Goal: Task Accomplishment & Management: Complete application form

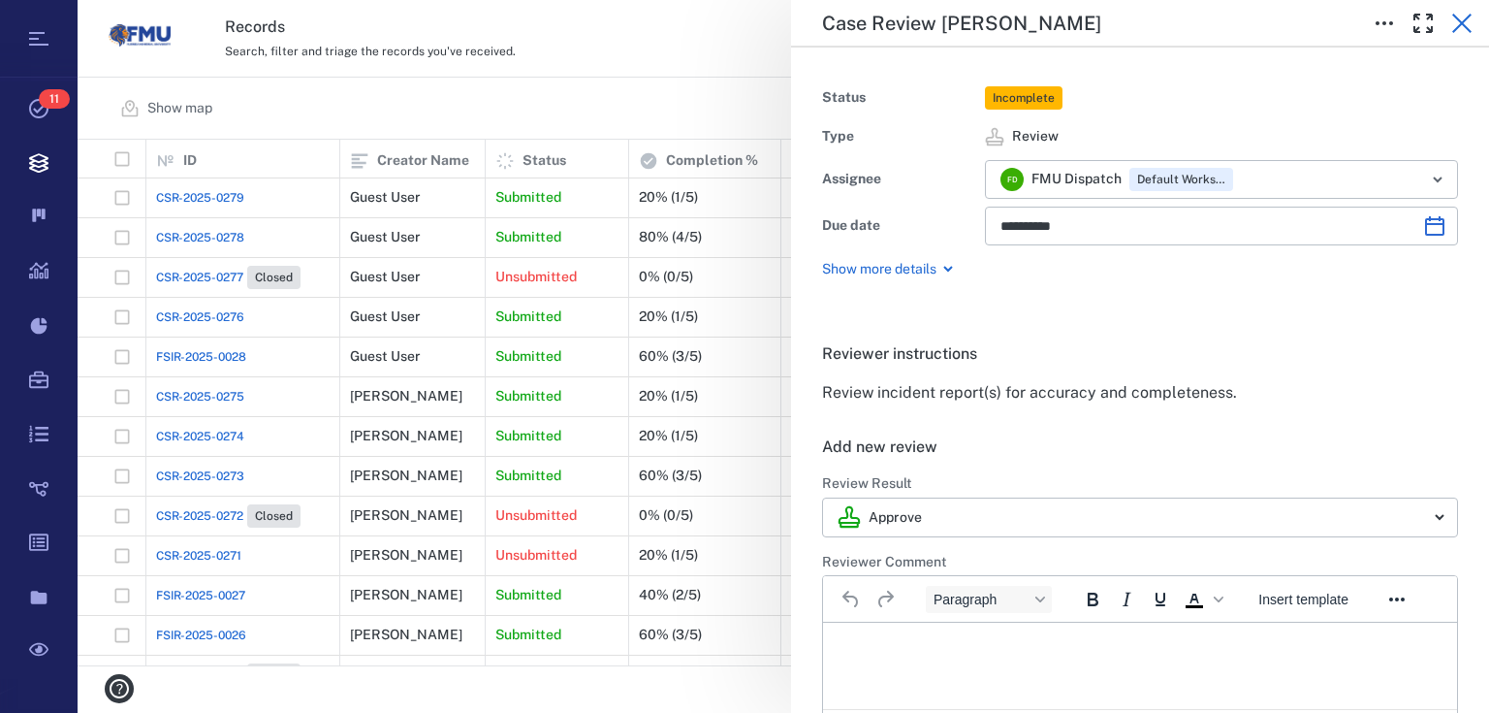
click at [1456, 22] on icon "button" at bounding box center [1461, 23] width 23 height 23
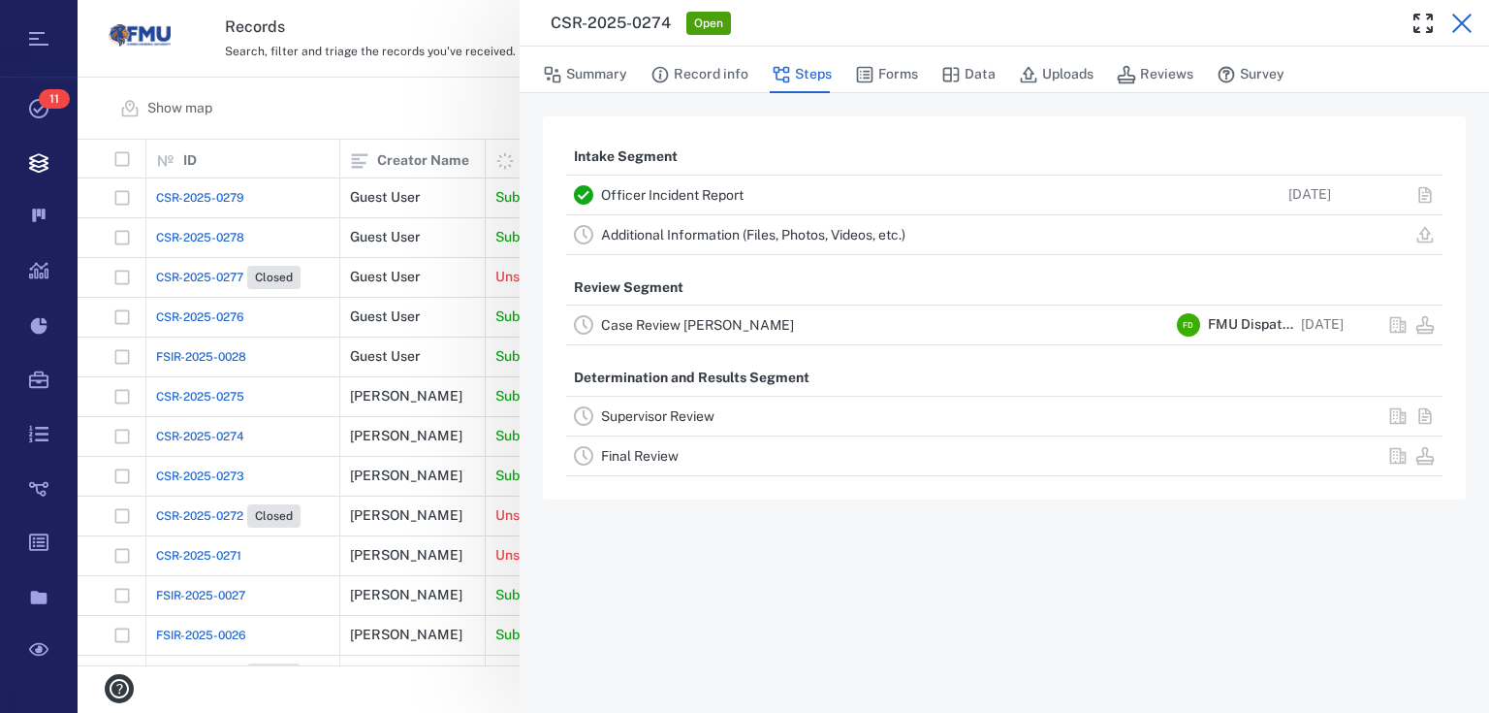
click at [1458, 26] on icon "button" at bounding box center [1461, 23] width 19 height 19
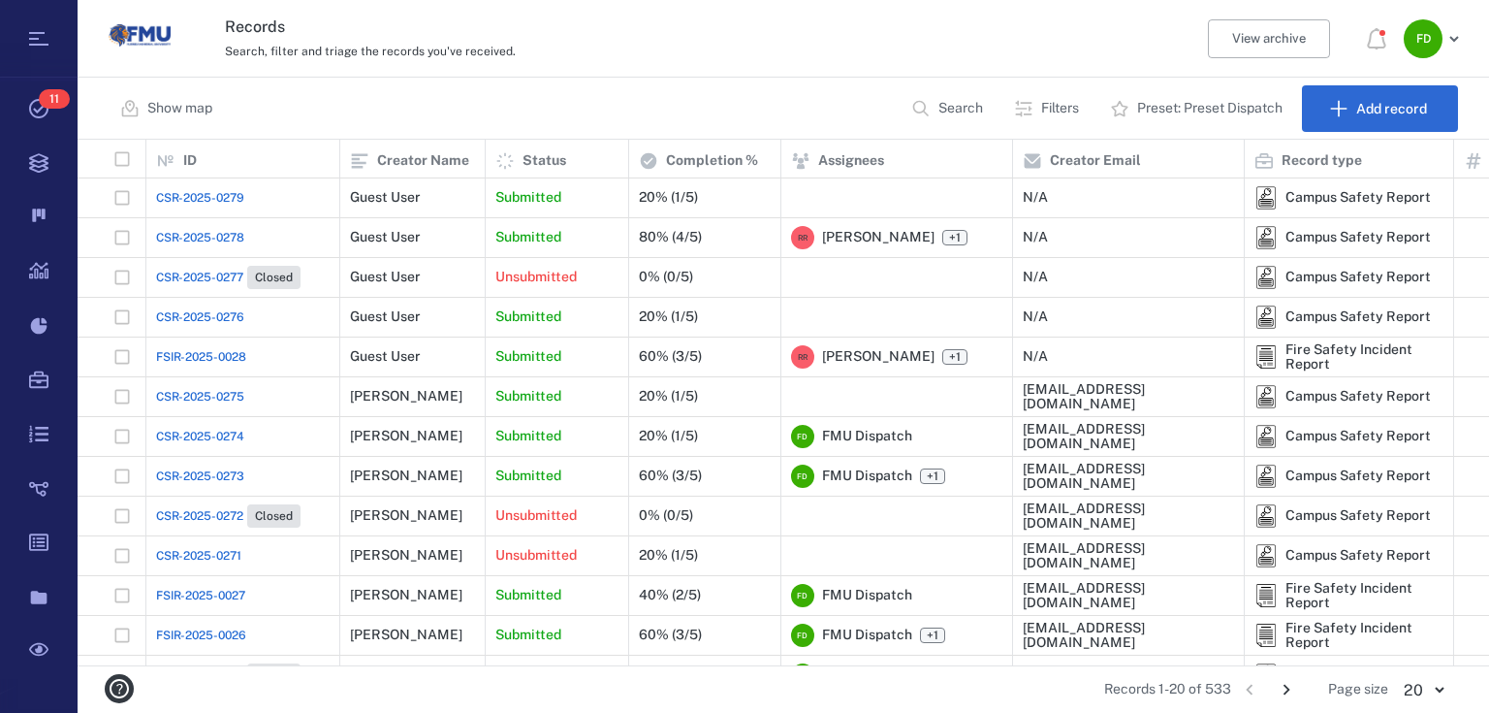
click at [216, 199] on span "CSR-2025-0279" at bounding box center [200, 197] width 88 height 17
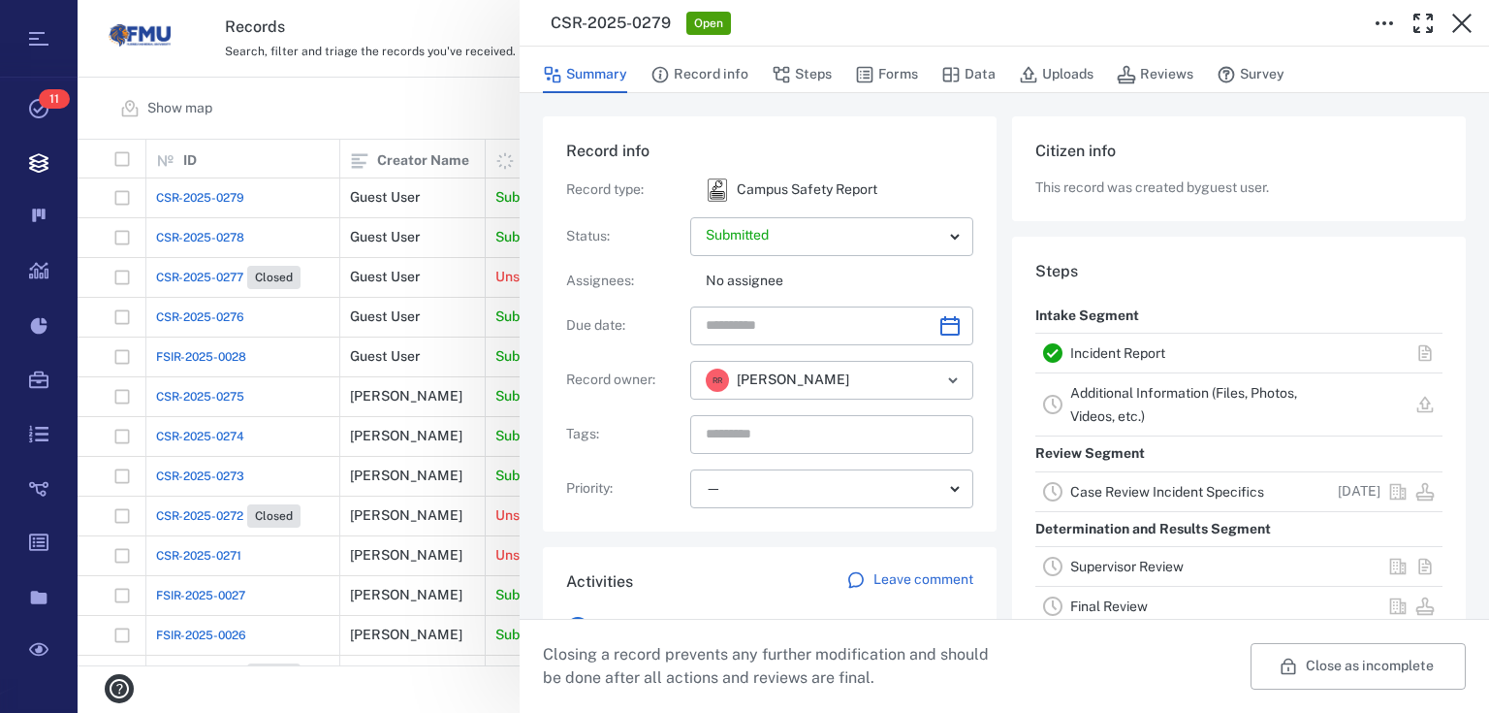
click at [1077, 351] on link "Incident Report" at bounding box center [1117, 353] width 95 height 16
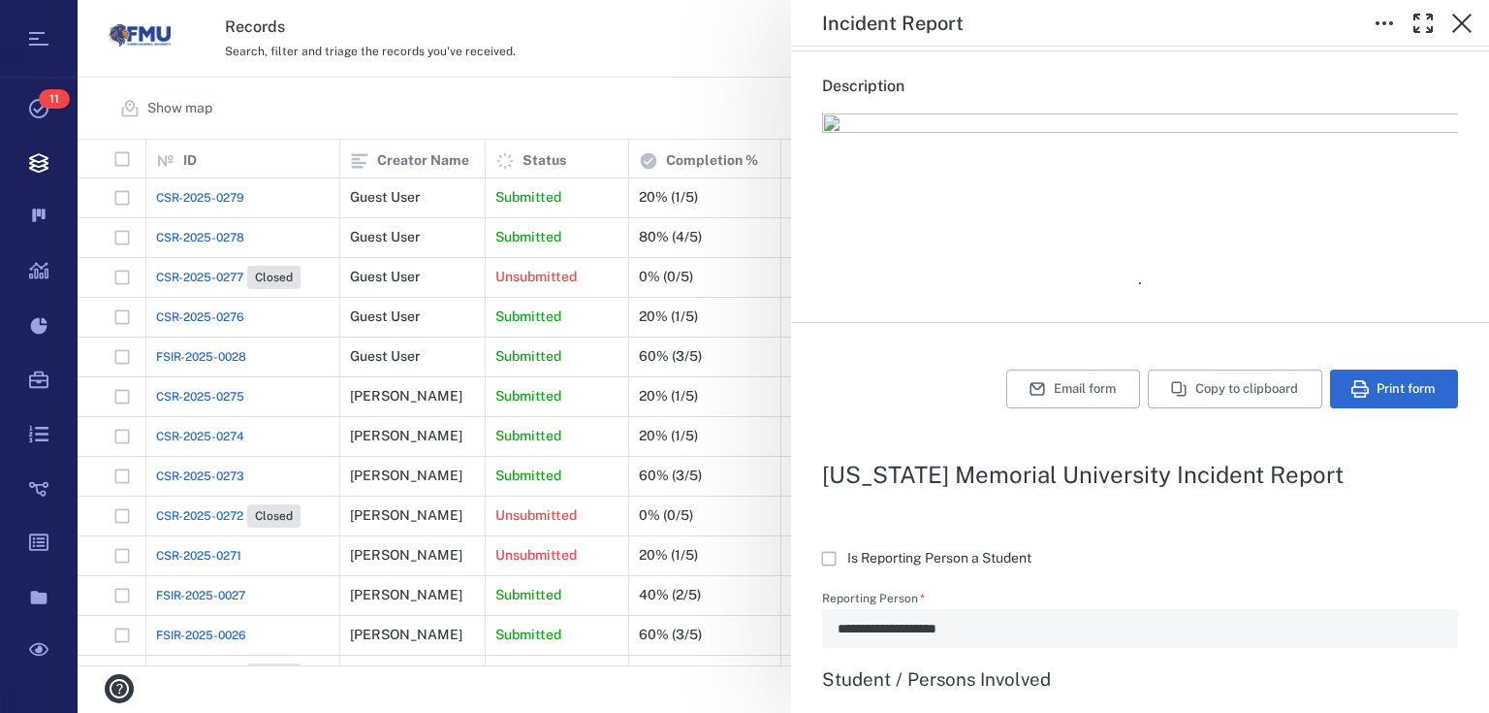
scroll to position [16, 0]
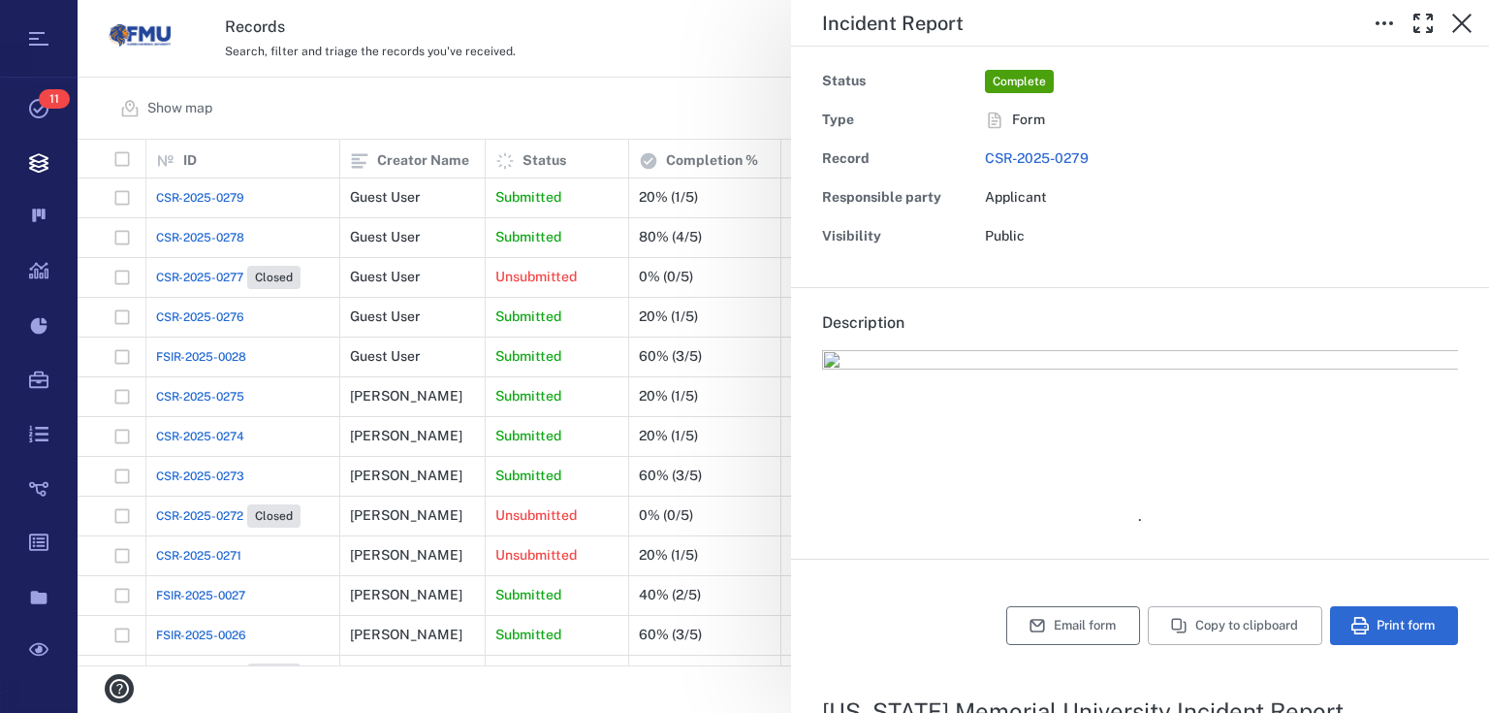
click at [1043, 619] on button "Email form" at bounding box center [1073, 625] width 134 height 39
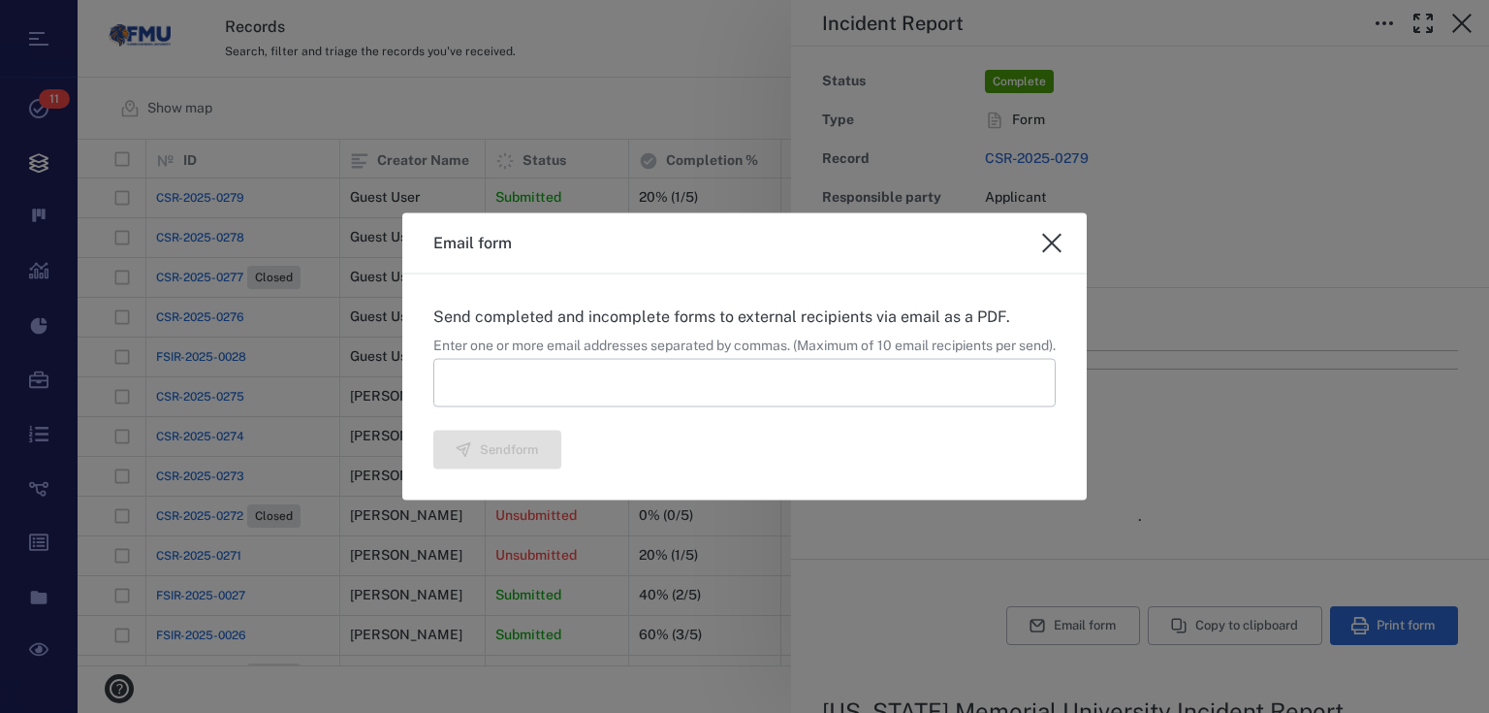
click at [454, 374] on input at bounding box center [744, 383] width 622 height 48
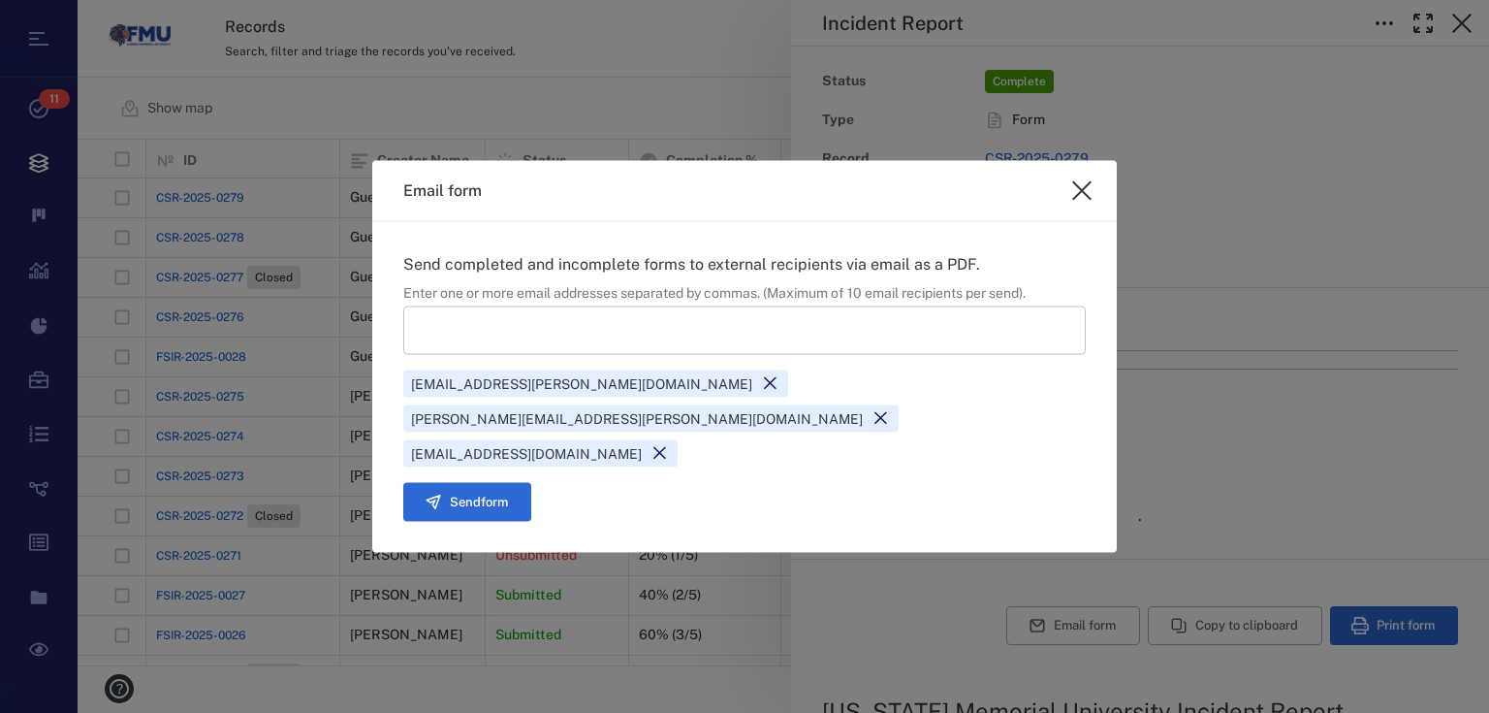
click at [485, 355] on input at bounding box center [744, 330] width 682 height 48
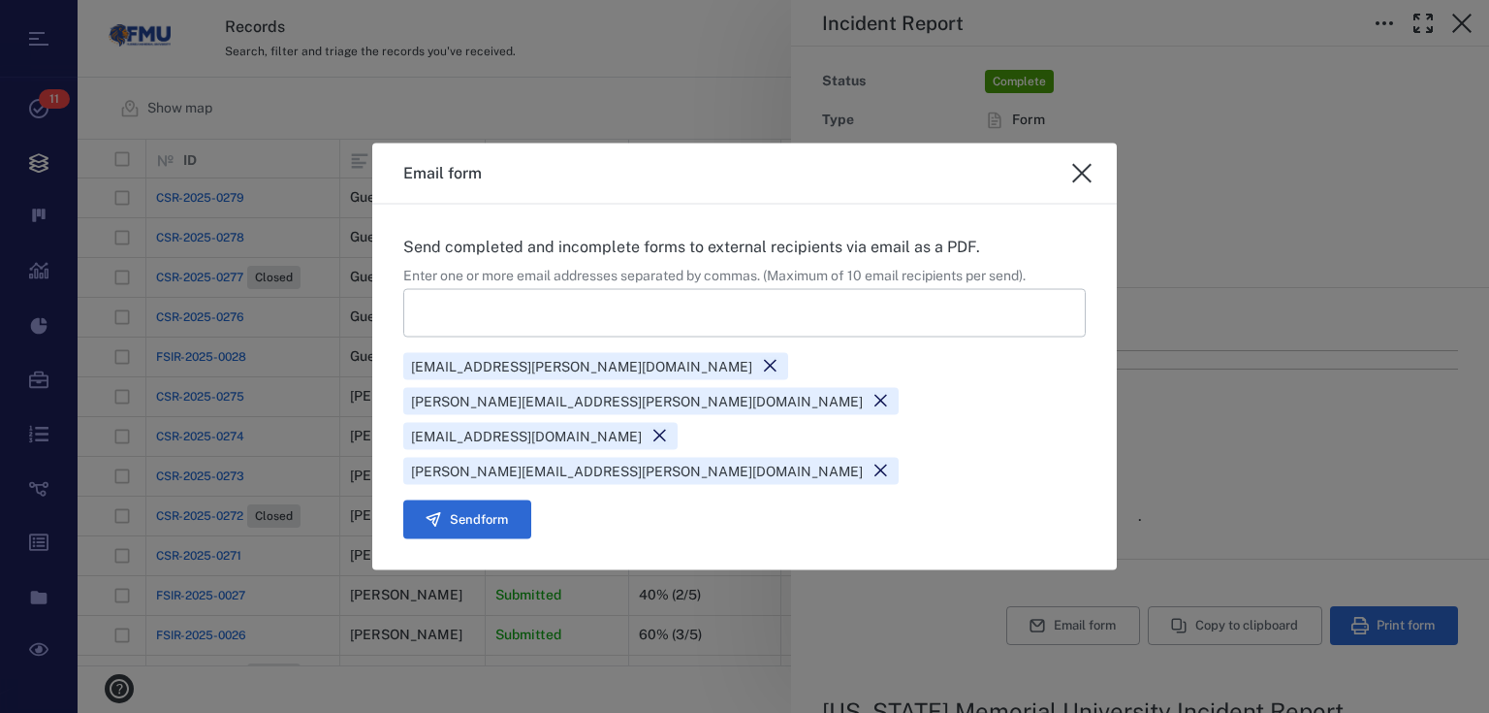
click at [422, 337] on input at bounding box center [744, 313] width 682 height 48
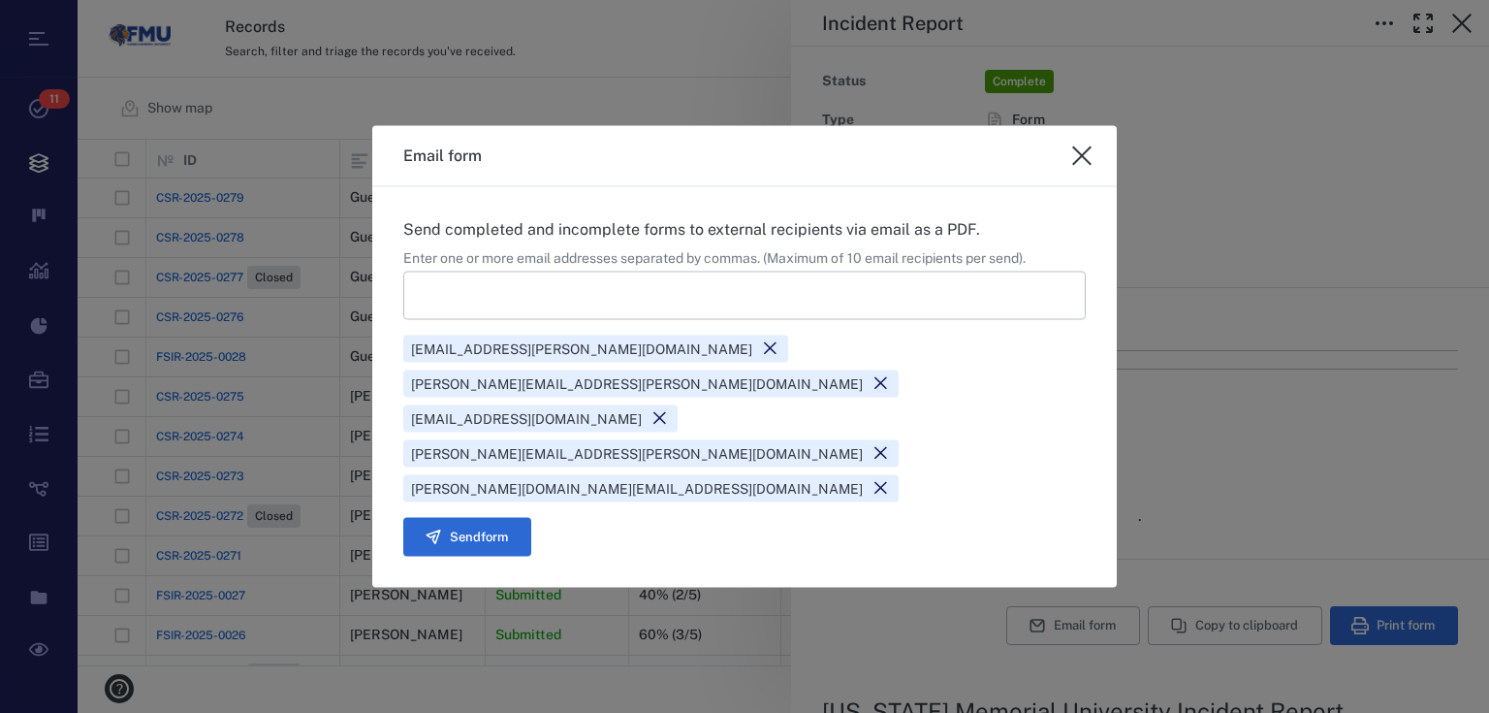
click at [430, 320] on input at bounding box center [744, 295] width 682 height 48
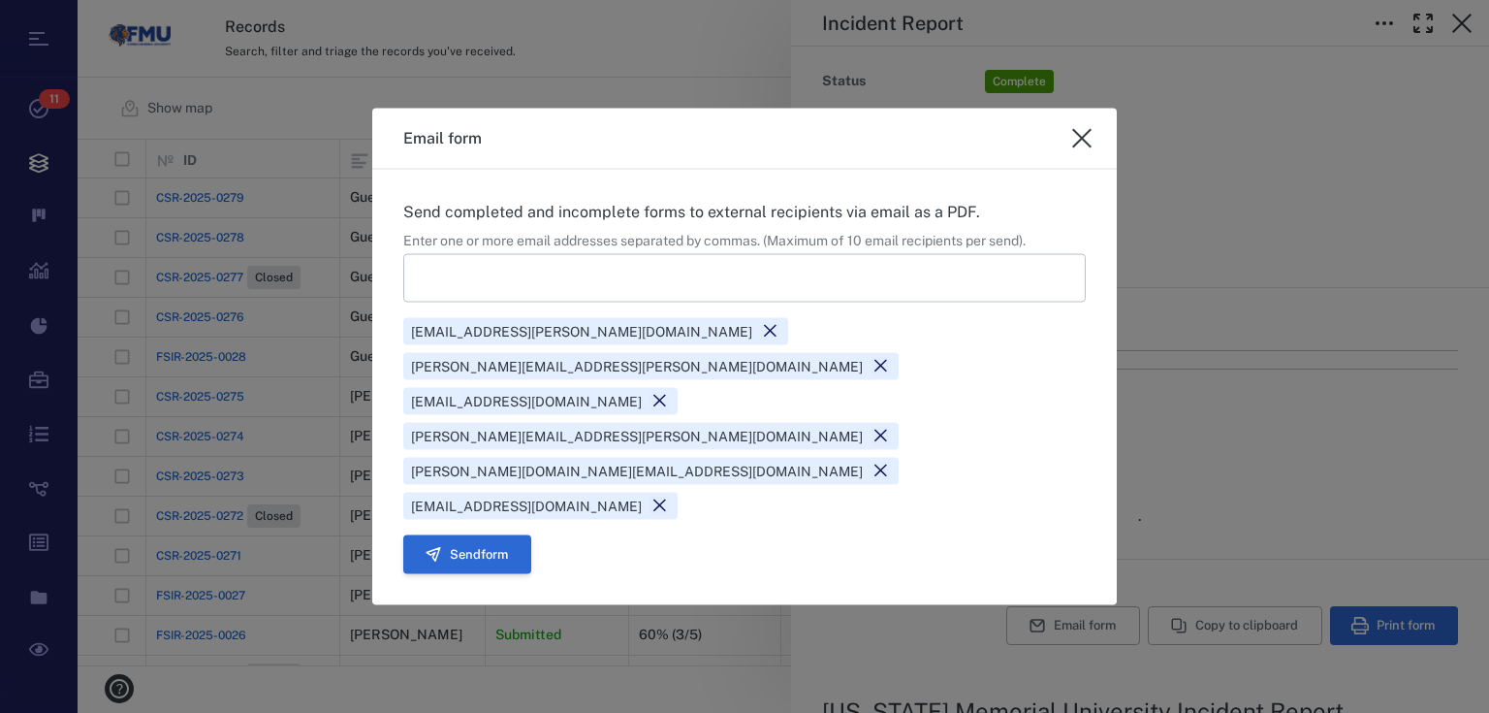
click at [460, 535] on button "Send form" at bounding box center [467, 554] width 128 height 39
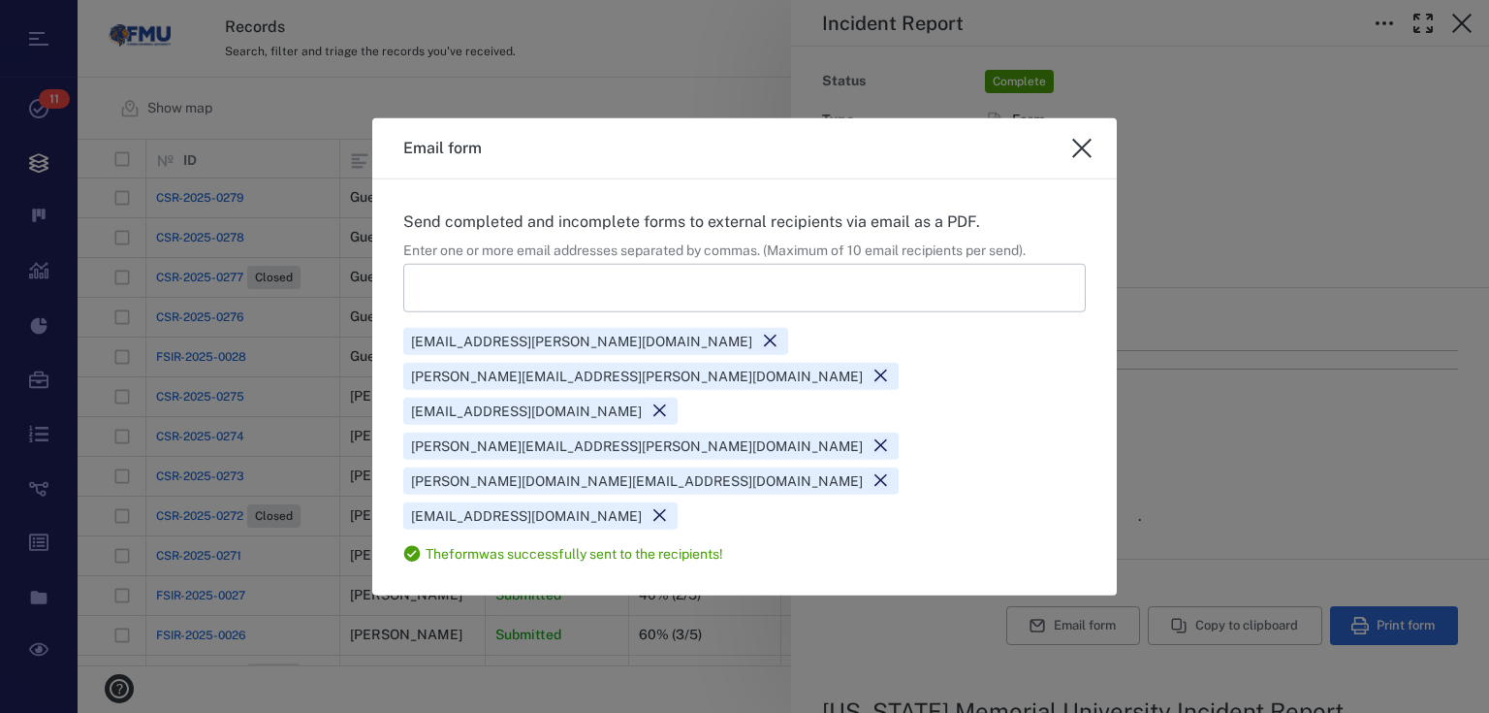
click at [1078, 159] on icon "close" at bounding box center [1081, 147] width 23 height 23
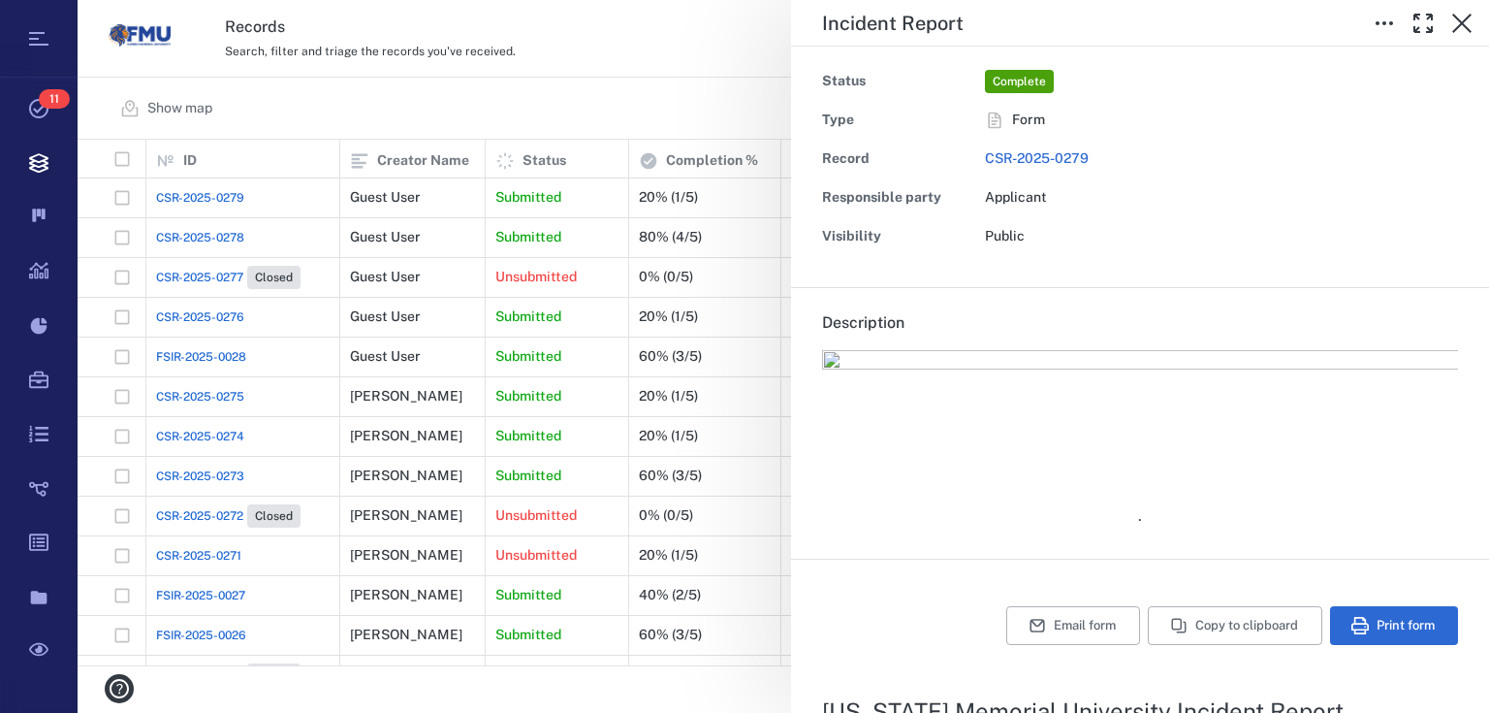
type textarea "*"
click at [1458, 12] on icon "button" at bounding box center [1461, 23] width 23 height 23
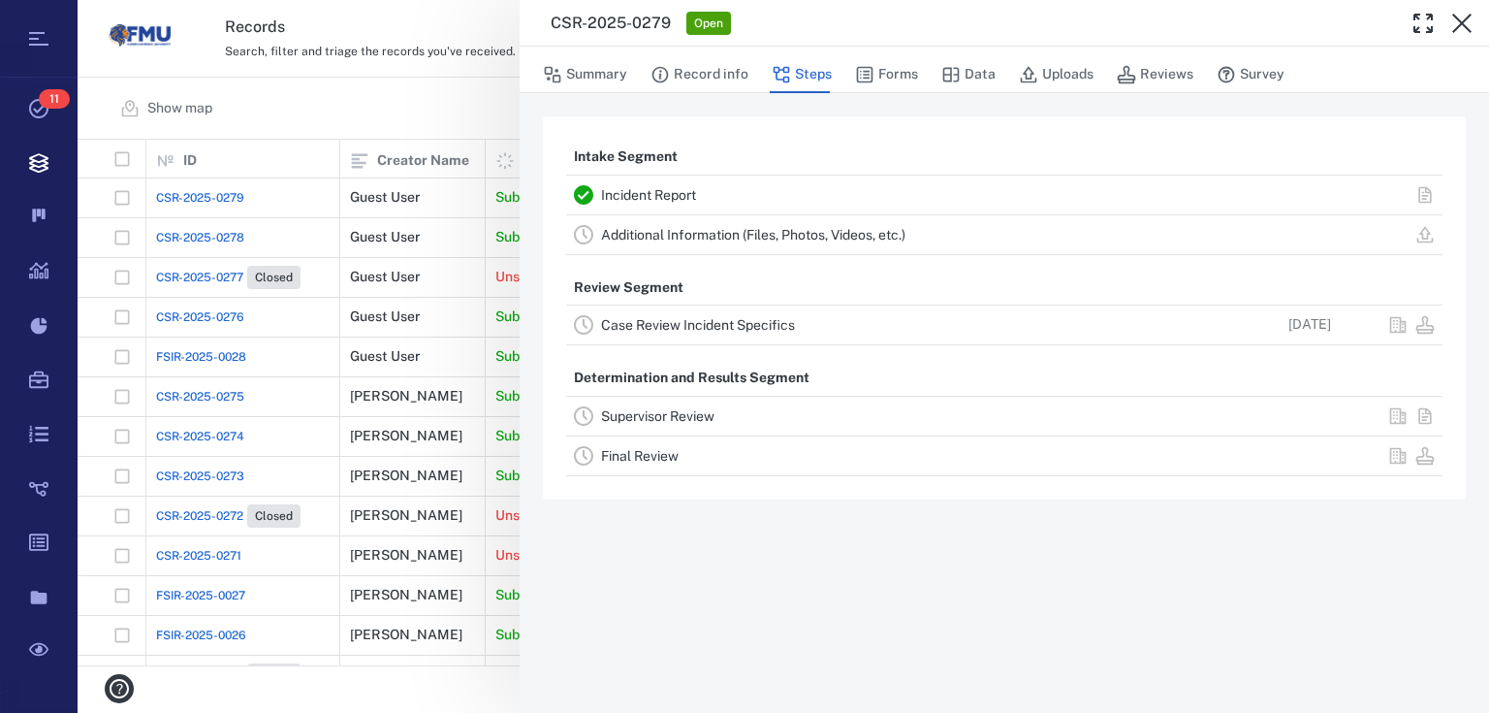
click at [659, 323] on link "Case Review Incident Specifics" at bounding box center [698, 325] width 194 height 16
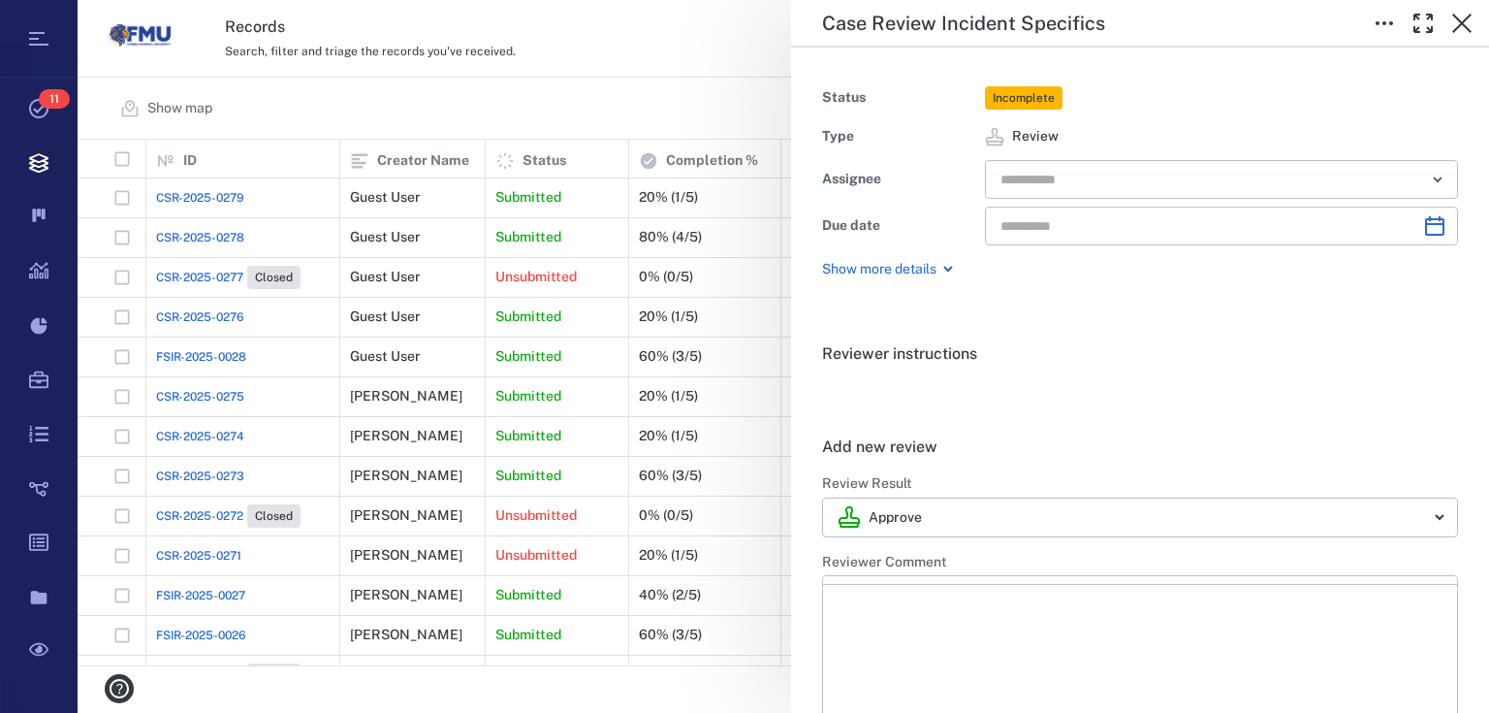
type input "**********"
click at [1153, 176] on input "text" at bounding box center [1199, 179] width 401 height 27
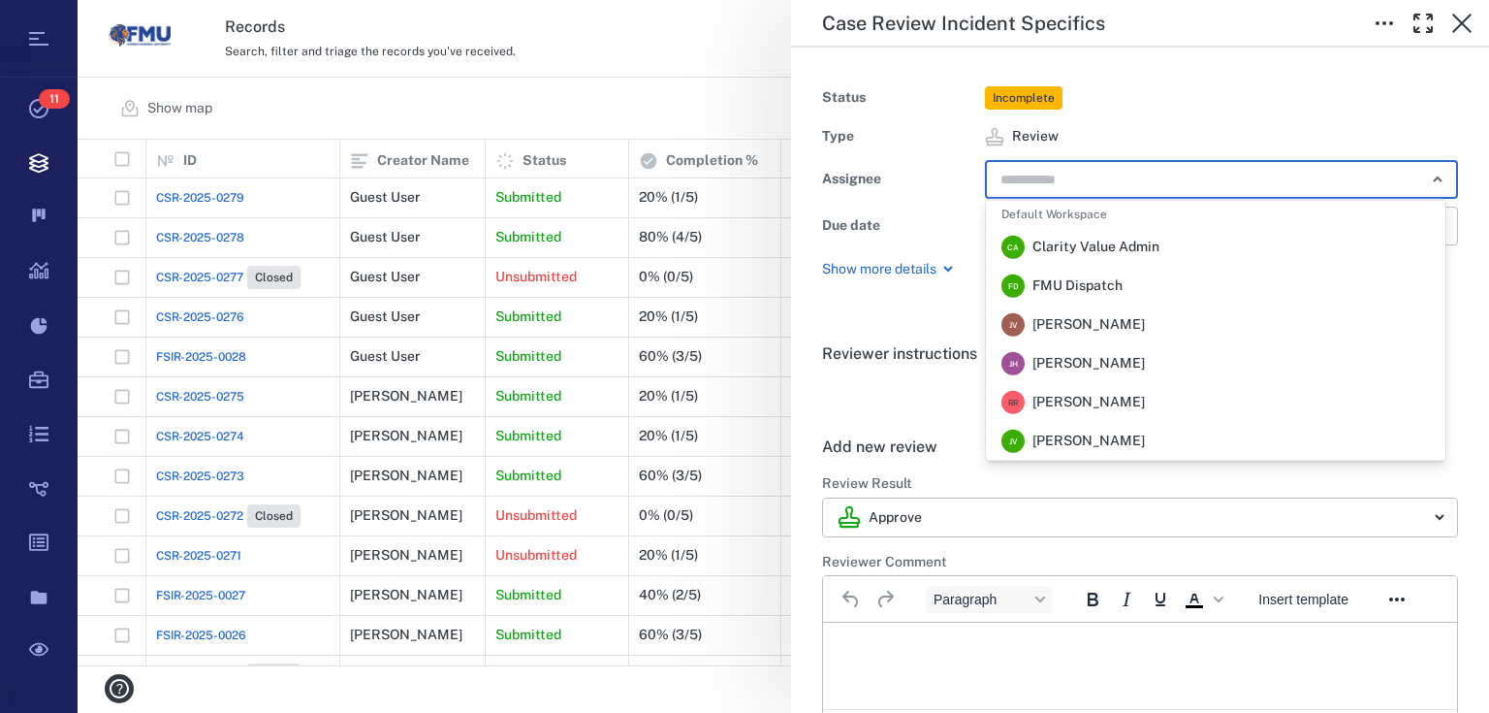
click at [1082, 401] on span "[PERSON_NAME]" at bounding box center [1088, 402] width 112 height 19
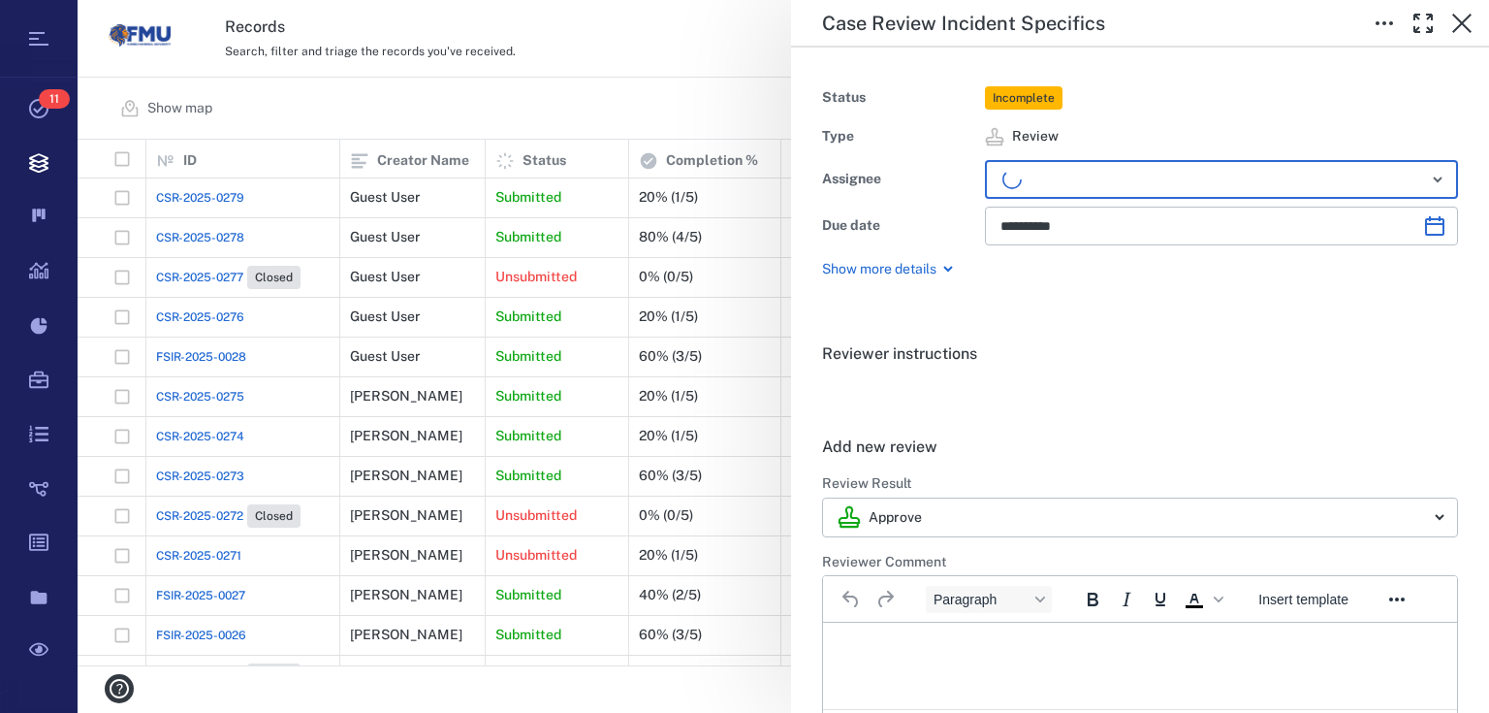
drag, startPoint x: 887, startPoint y: 651, endPoint x: 891, endPoint y: 631, distance: 19.8
click at [888, 651] on p "Rich Text Area. Press ALT-0 for help." at bounding box center [1140, 646] width 601 height 17
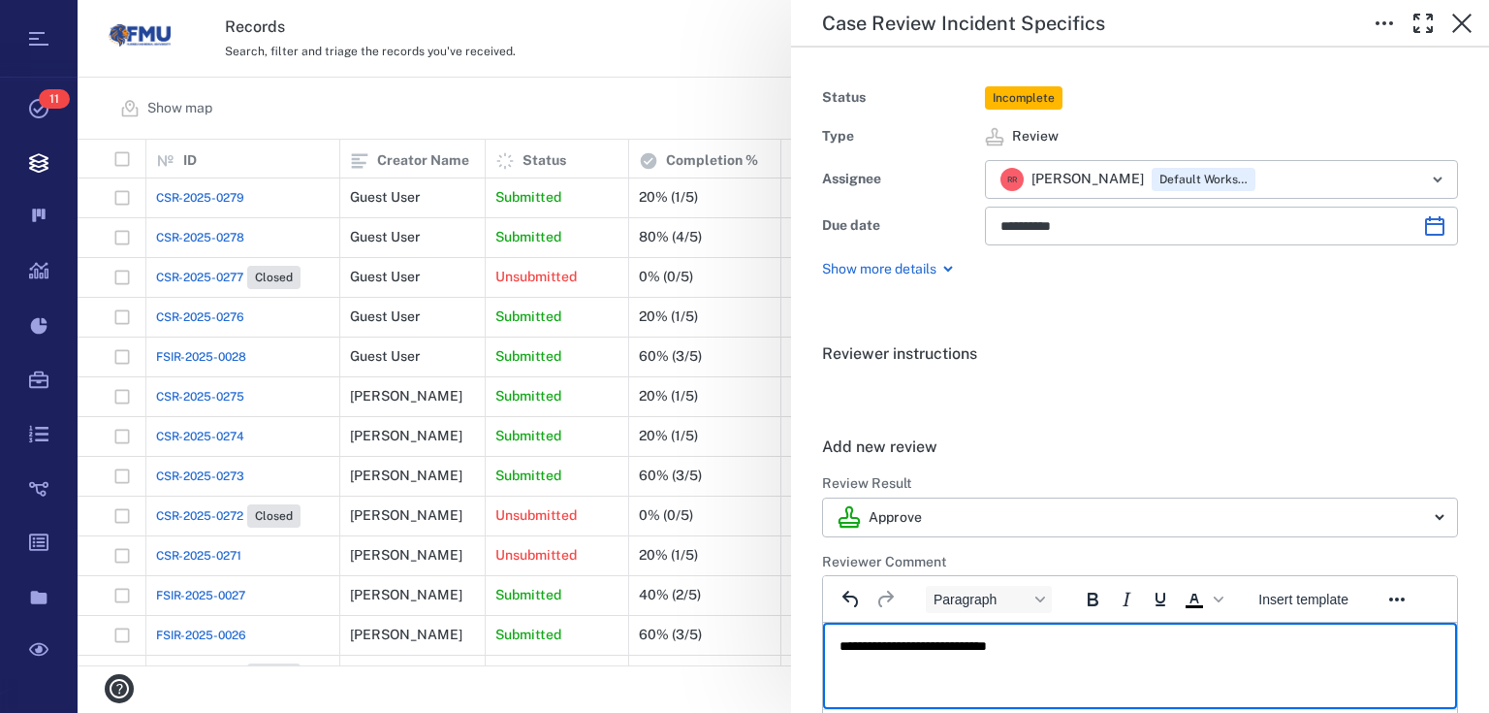
click at [1034, 647] on p "**********" at bounding box center [1134, 646] width 589 height 17
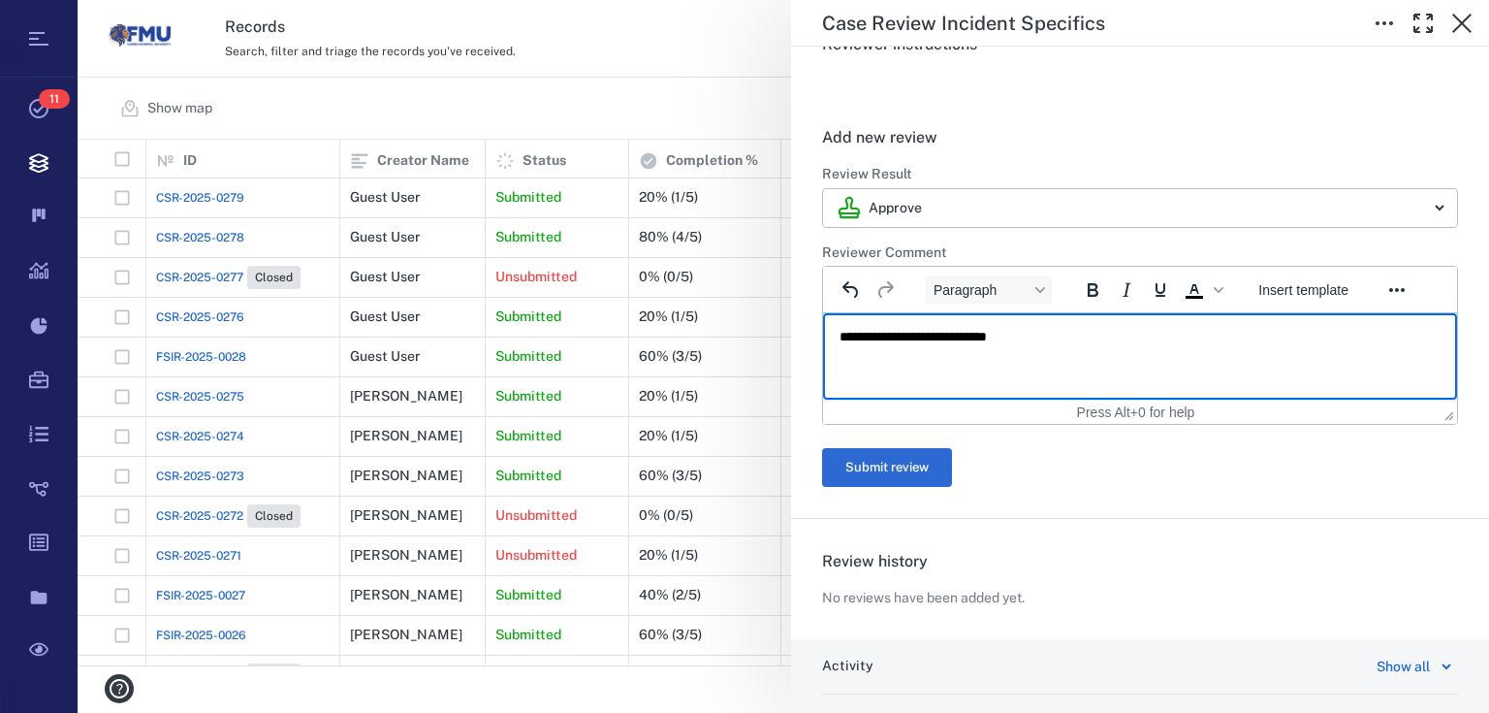
scroll to position [310, 0]
click at [911, 464] on button "Submit review" at bounding box center [887, 466] width 130 height 39
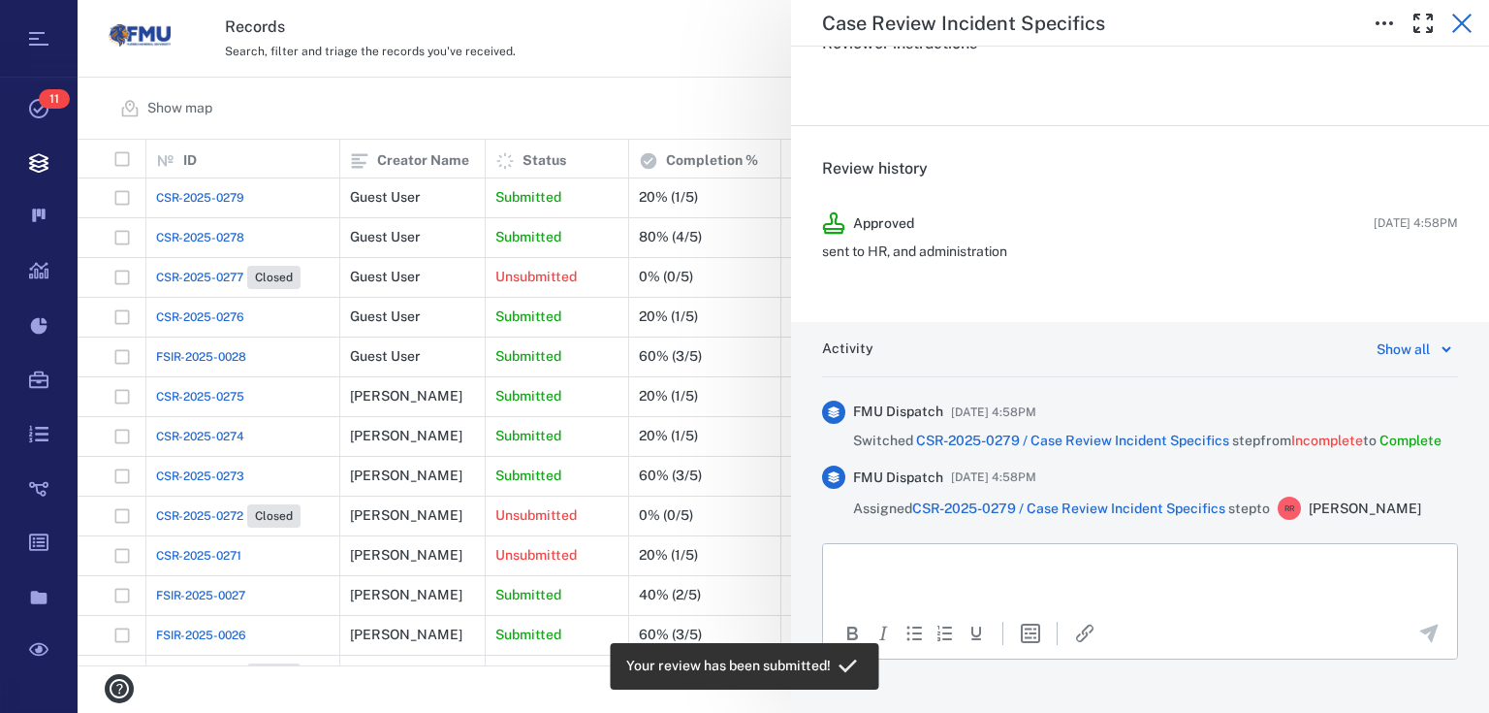
click at [1470, 22] on icon "button" at bounding box center [1461, 23] width 23 height 23
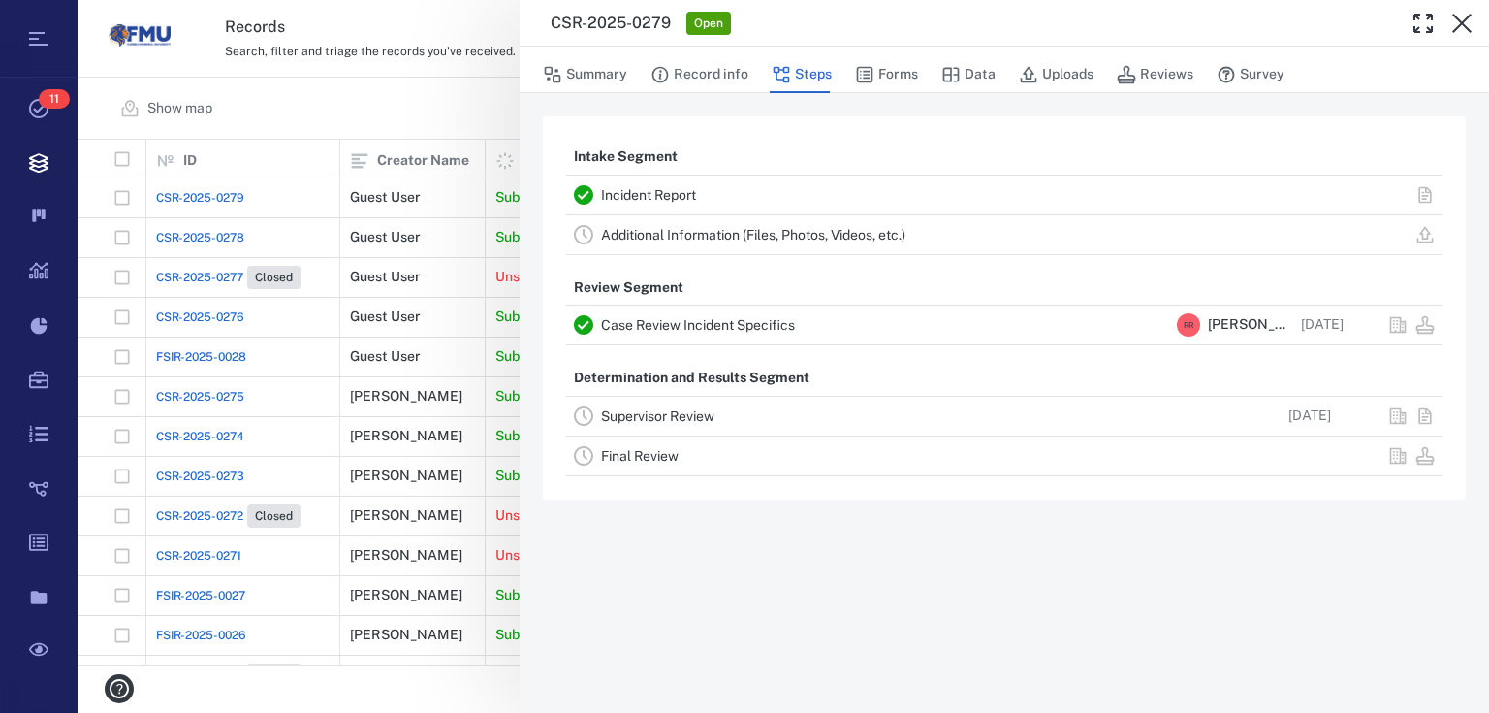
click at [633, 417] on link "Supervisor Review" at bounding box center [657, 416] width 113 height 16
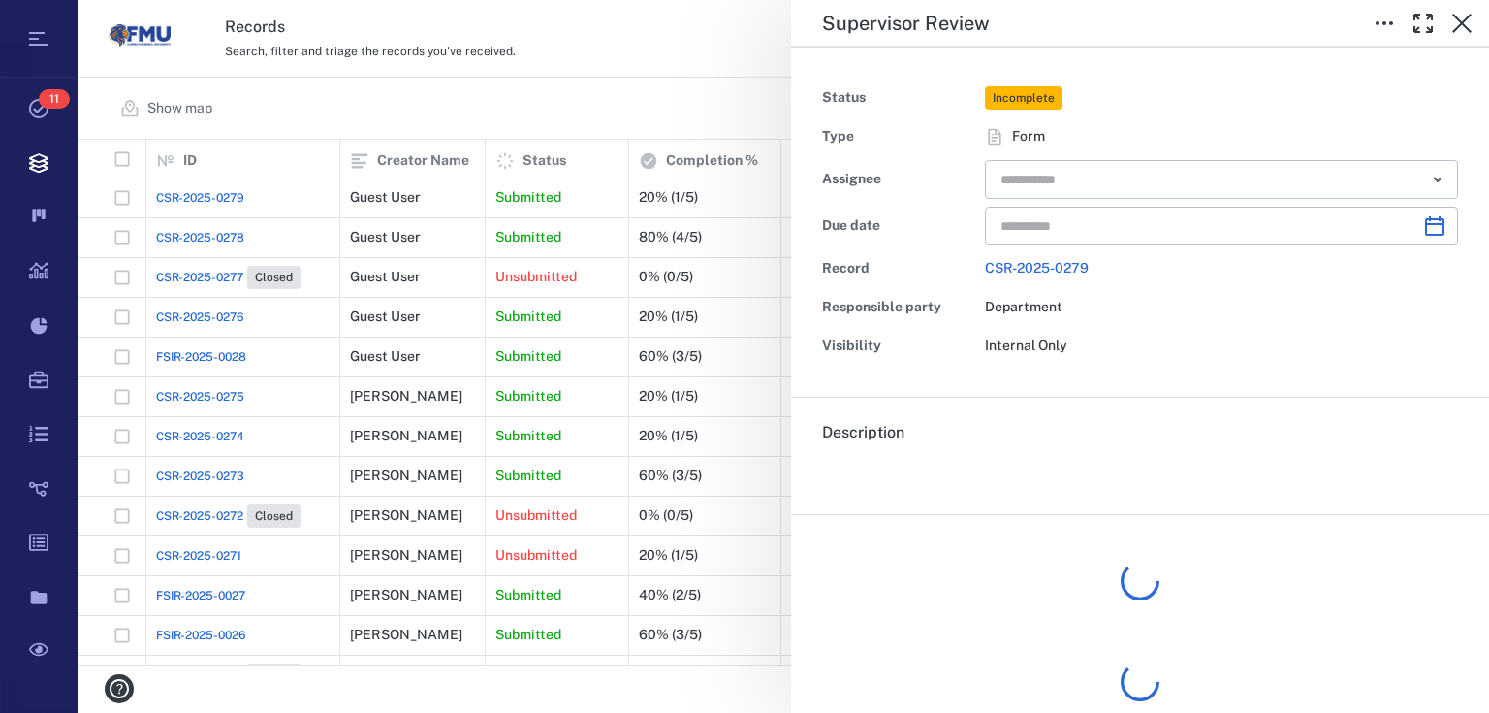
type input "**********"
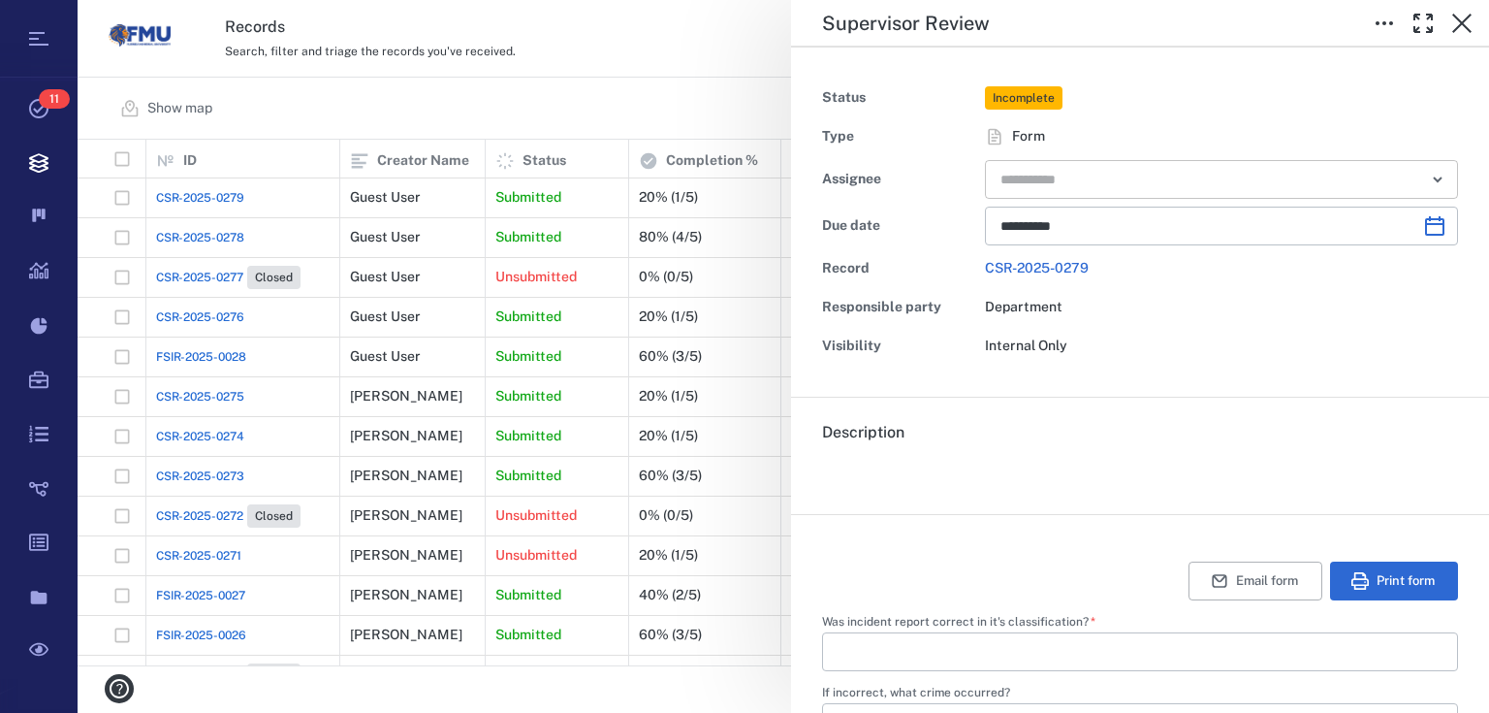
click at [1084, 173] on input "text" at bounding box center [1199, 179] width 401 height 27
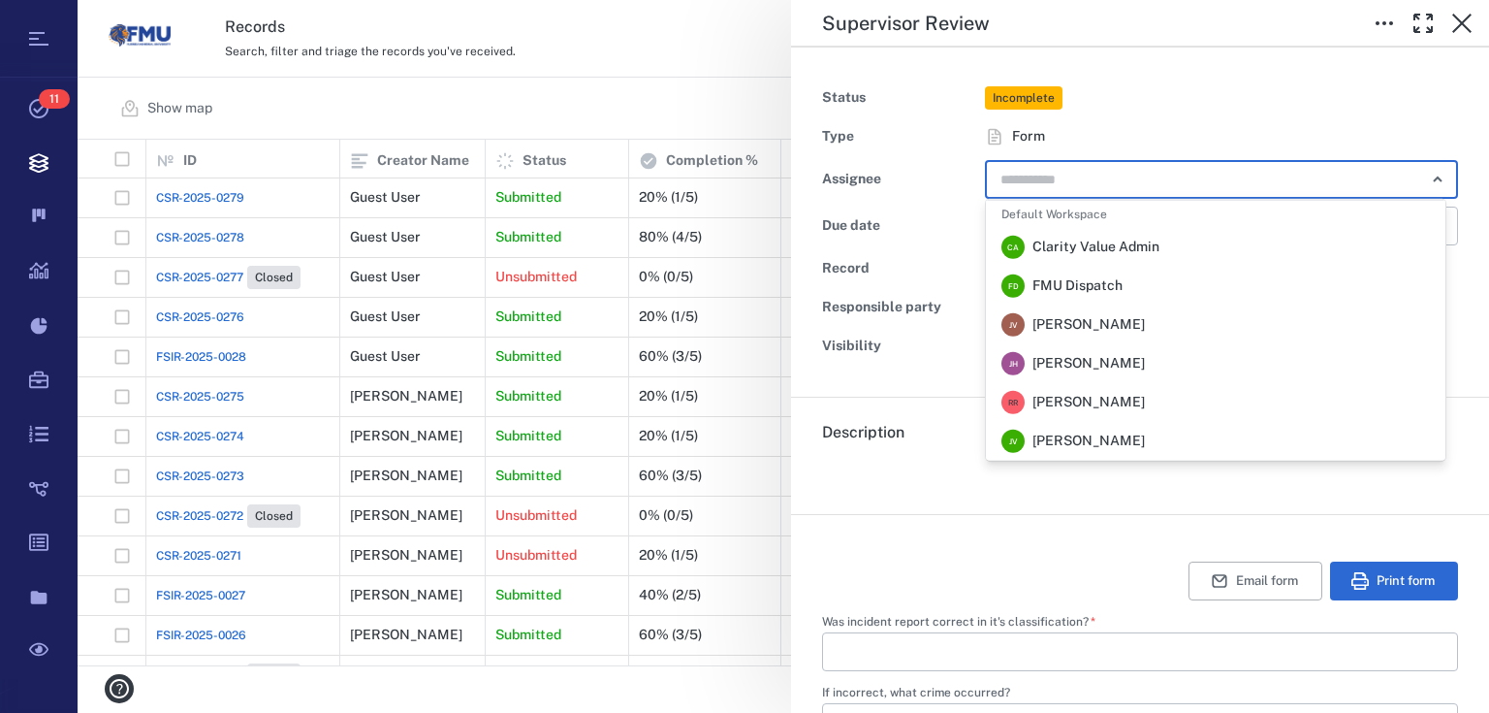
click at [1040, 402] on span "[PERSON_NAME]" at bounding box center [1088, 402] width 112 height 19
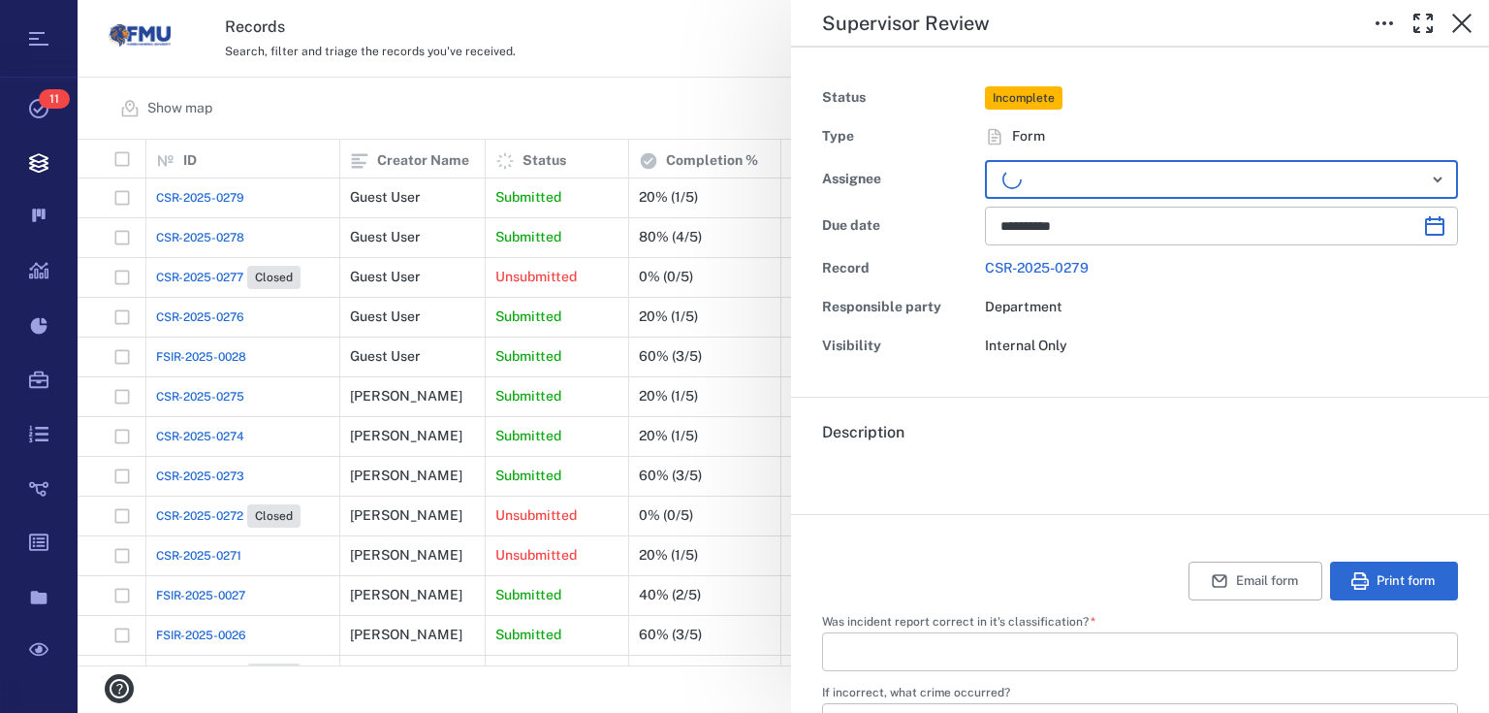
click at [931, 634] on input "Was incident report correct in it's classification?   *" at bounding box center [1140, 651] width 605 height 39
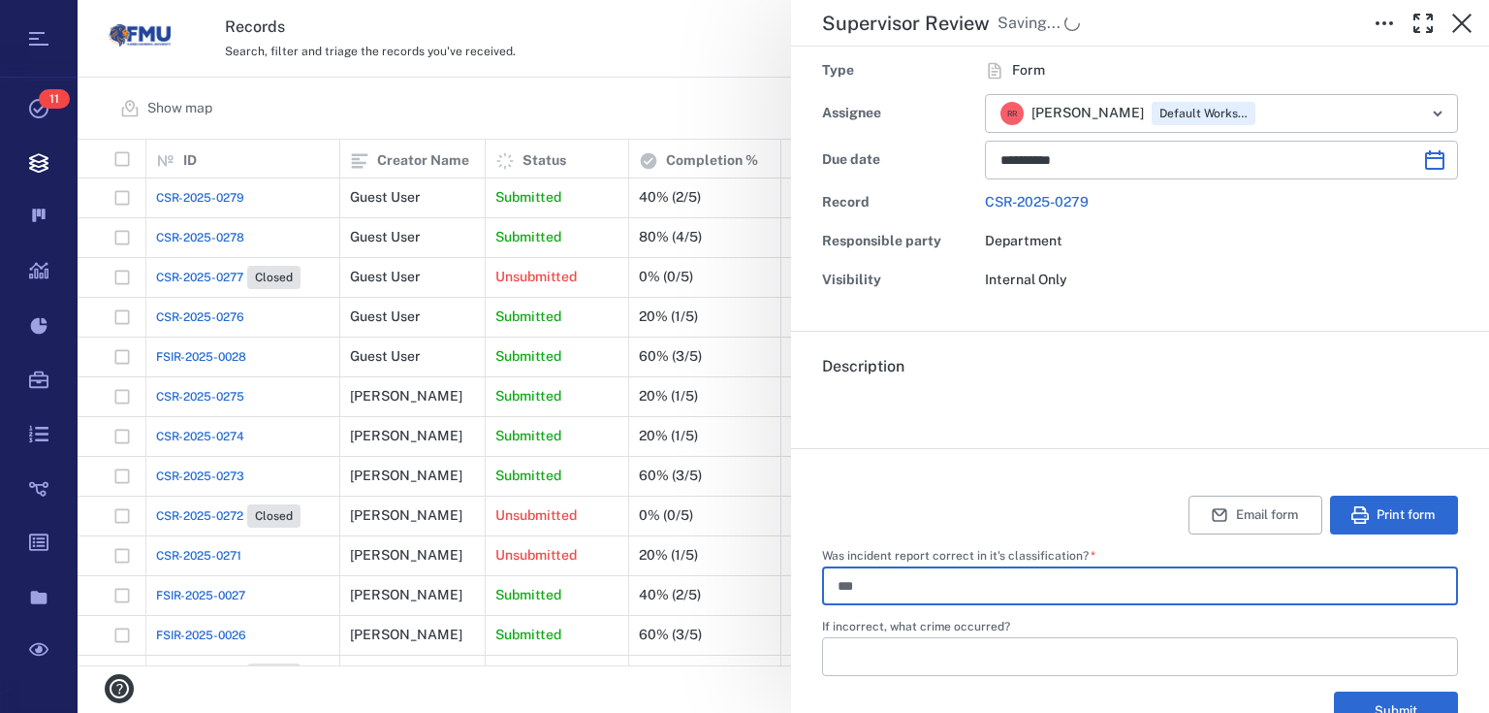
scroll to position [155, 0]
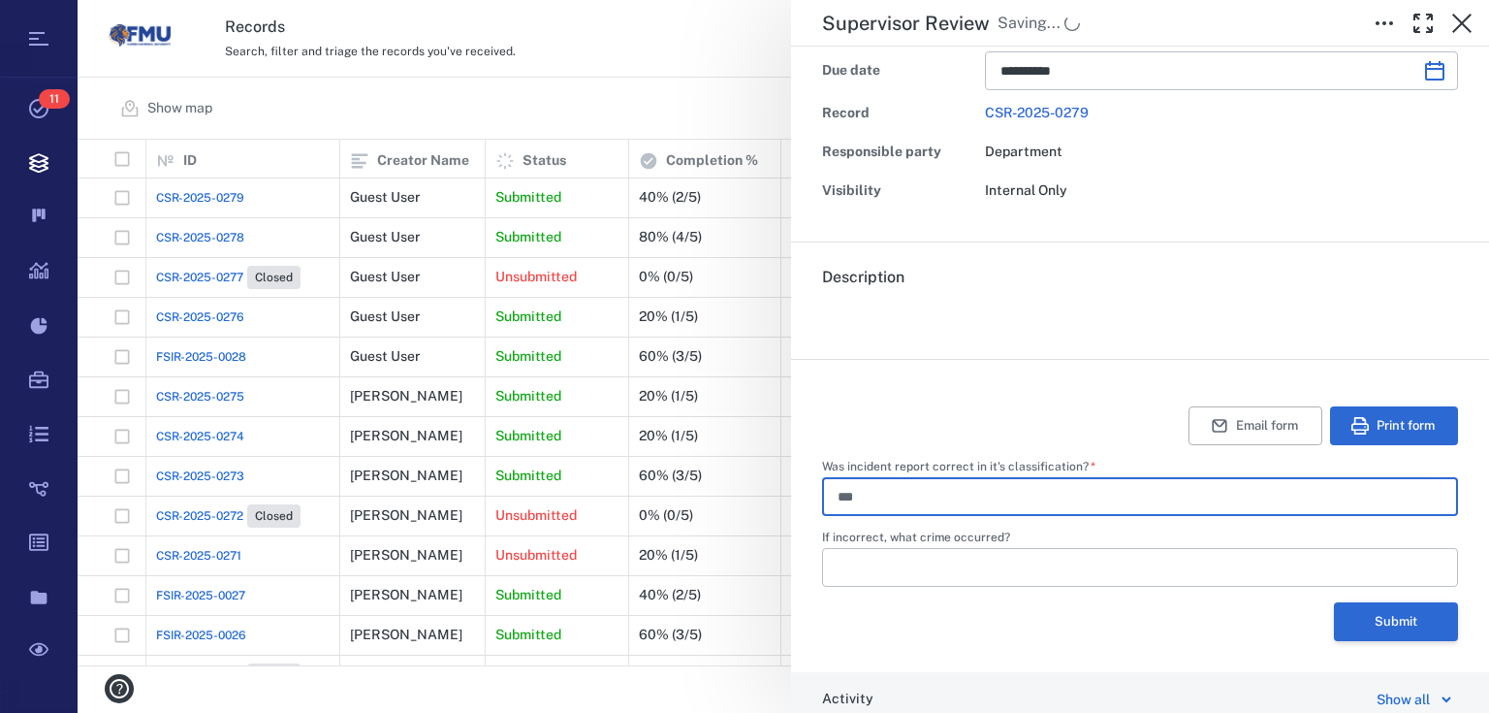
type input "***"
click at [1376, 612] on button "Submit" at bounding box center [1396, 621] width 124 height 39
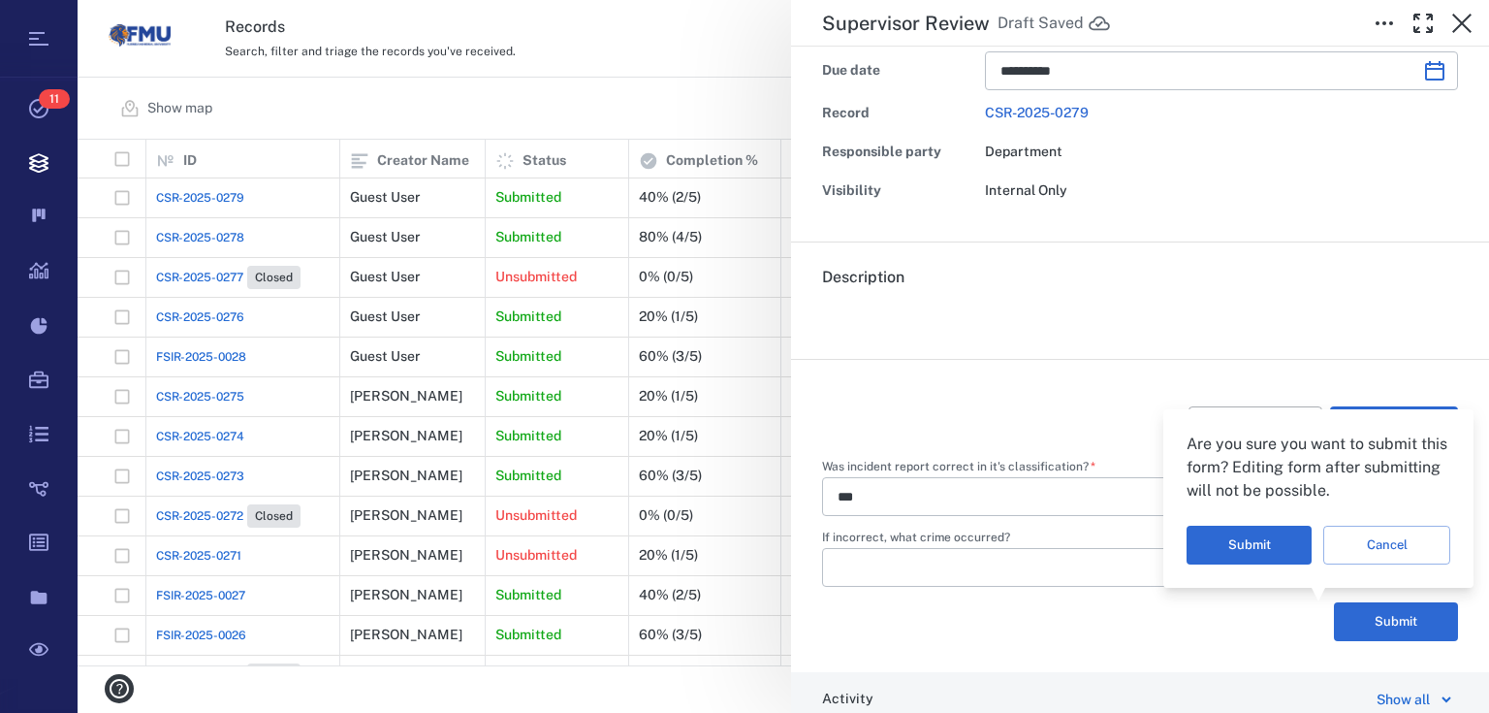
drag, startPoint x: 1237, startPoint y: 537, endPoint x: 1173, endPoint y: 535, distance: 64.0
click at [1235, 539] on button "Submit" at bounding box center [1249, 544] width 125 height 39
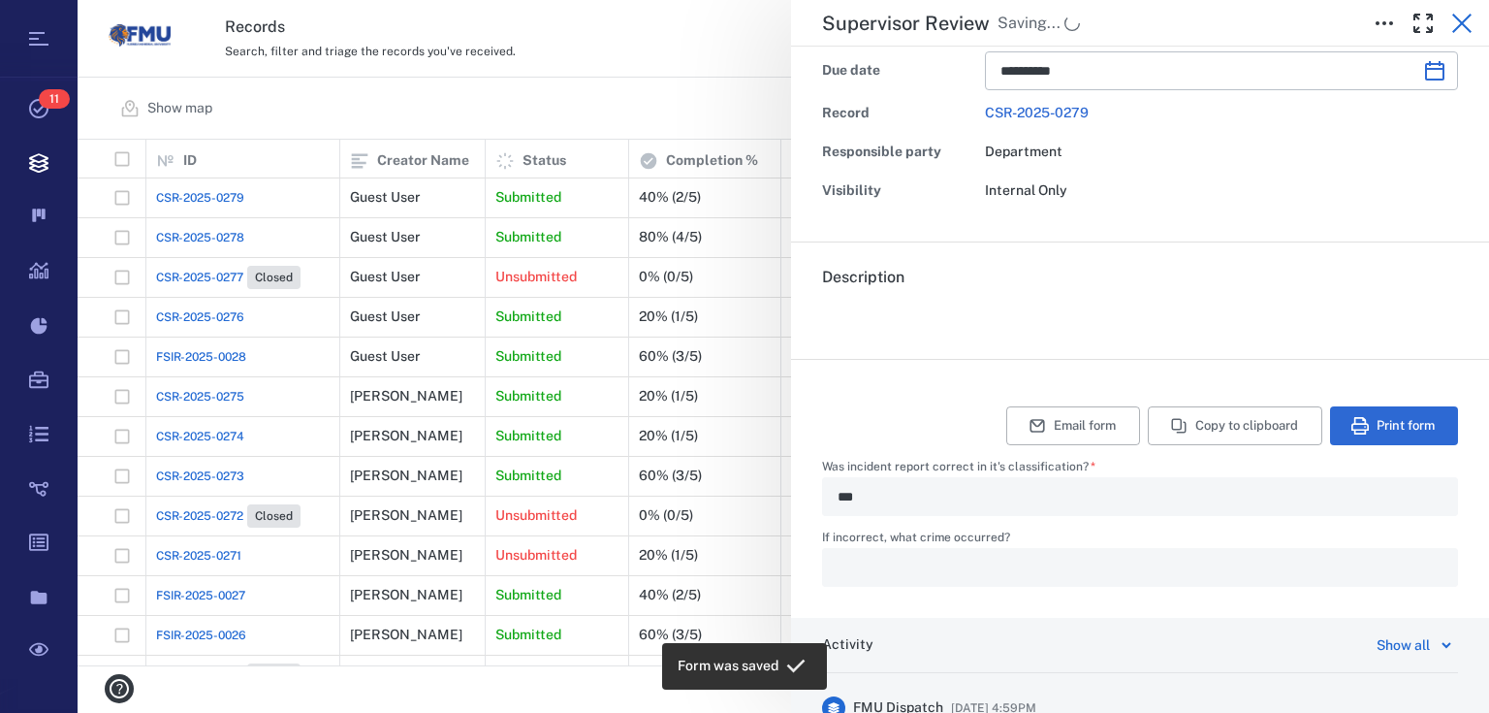
click at [1466, 24] on icon "button" at bounding box center [1461, 23] width 23 height 23
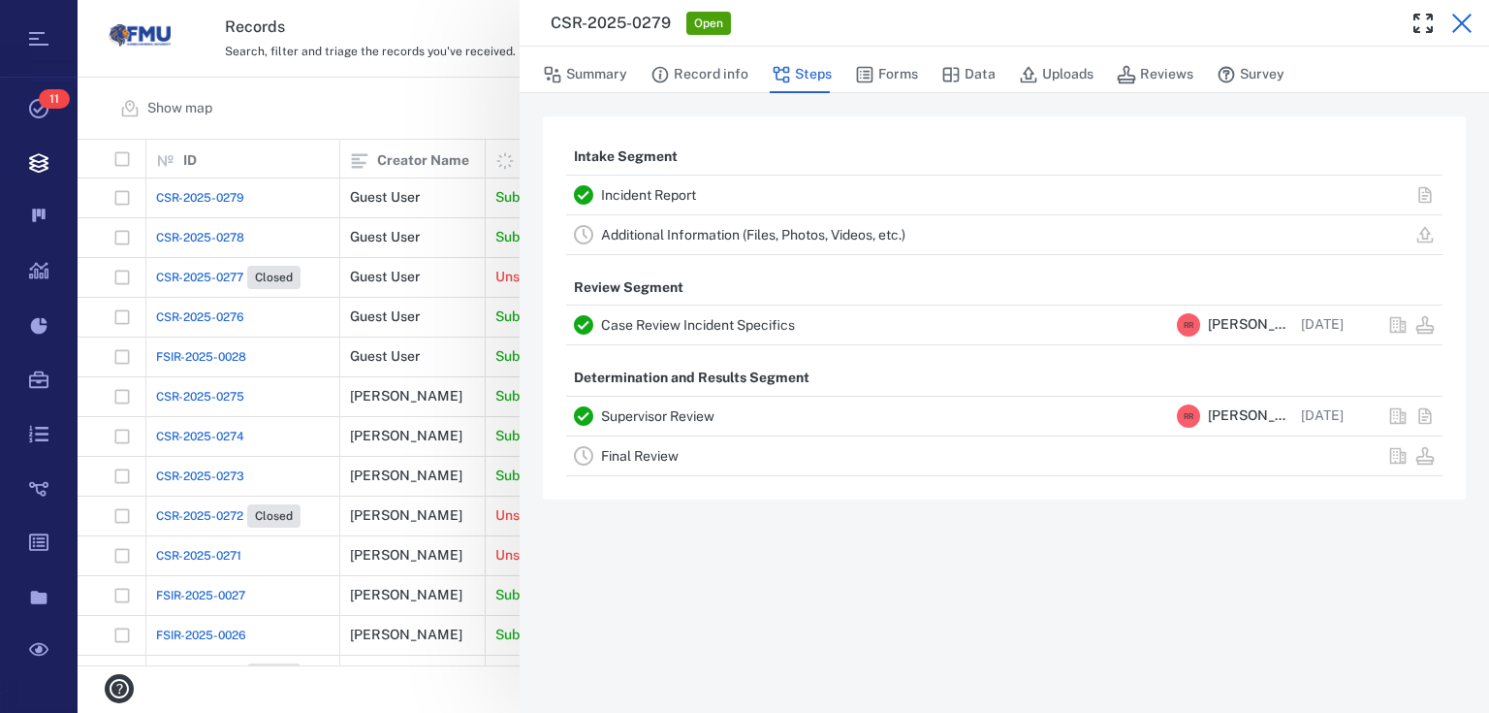
click at [1465, 22] on icon "button" at bounding box center [1461, 23] width 23 height 23
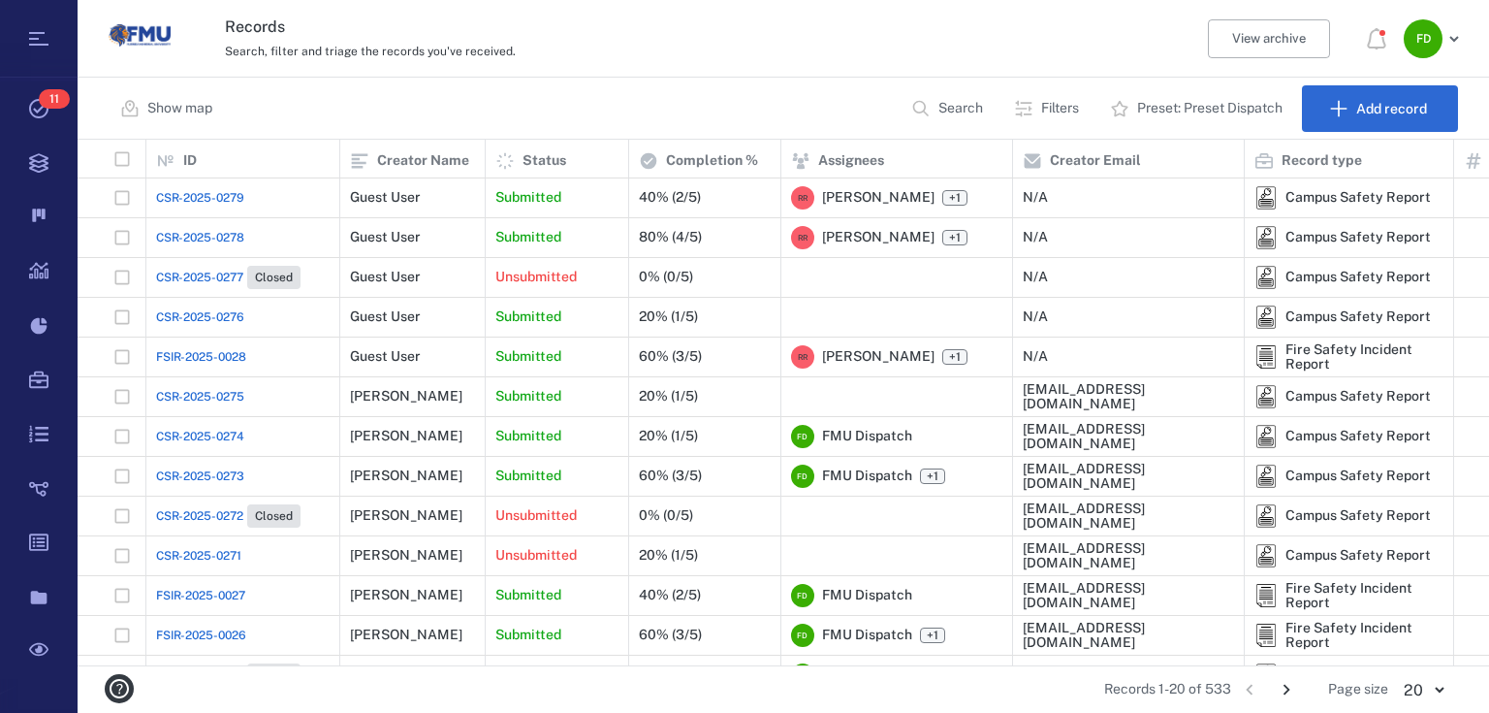
click at [209, 192] on span "CSR-2025-0279" at bounding box center [200, 197] width 88 height 17
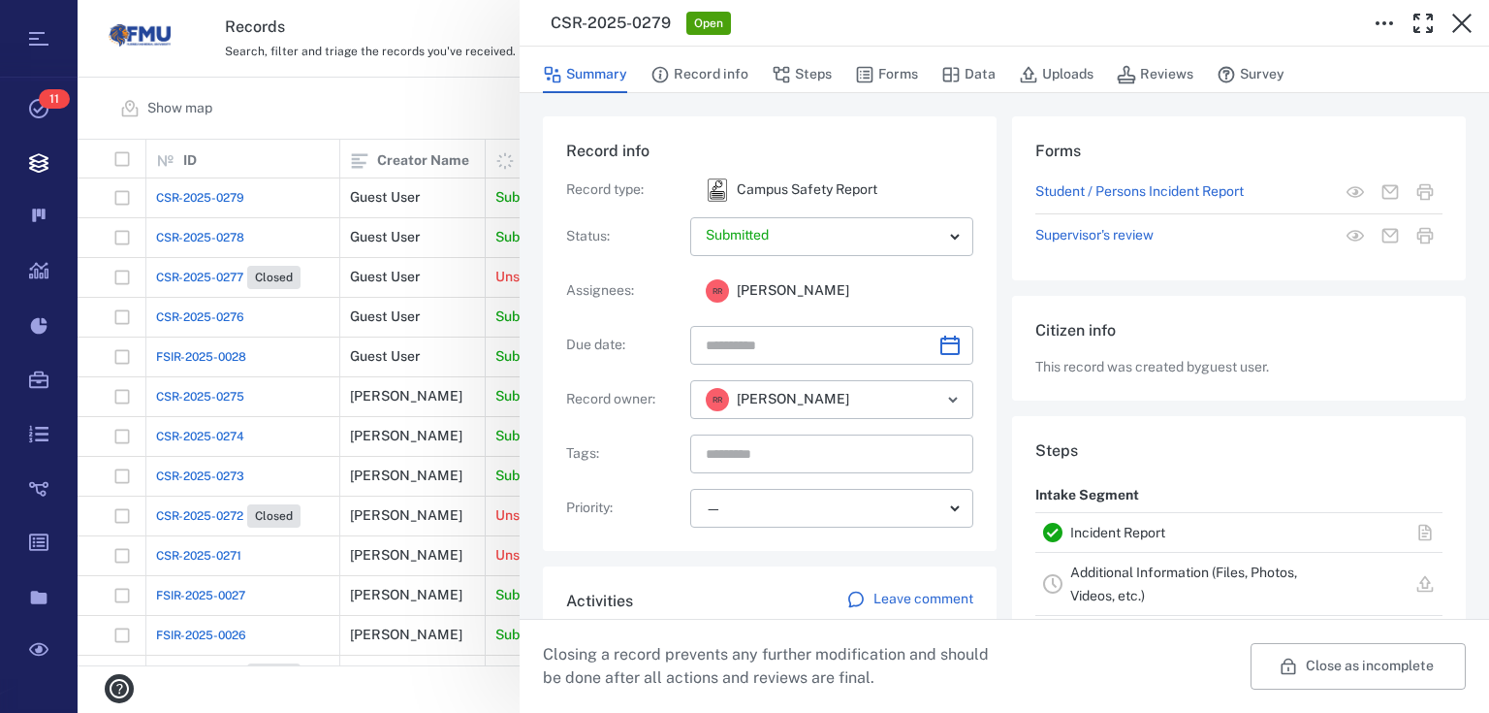
click at [1105, 531] on link "Incident Report" at bounding box center [1117, 532] width 95 height 16
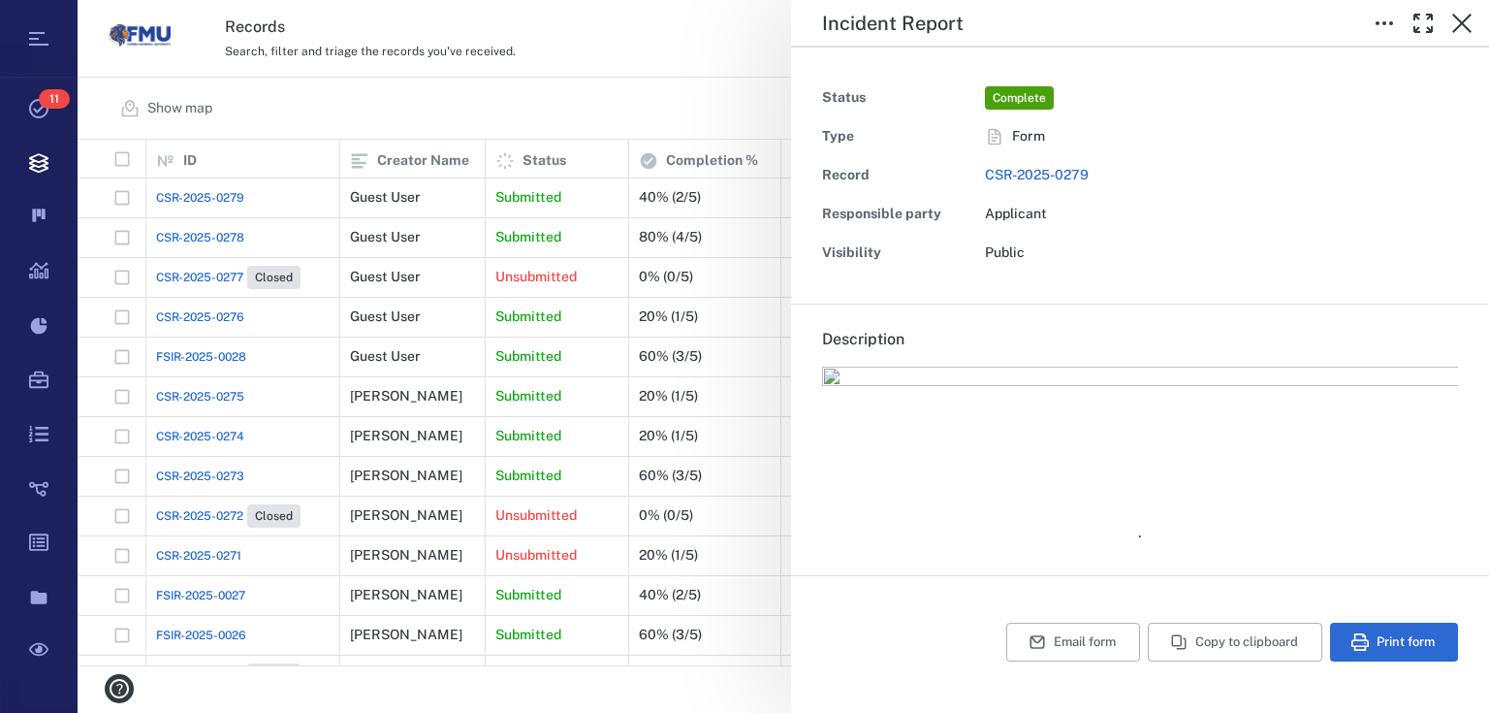
type textarea "*"
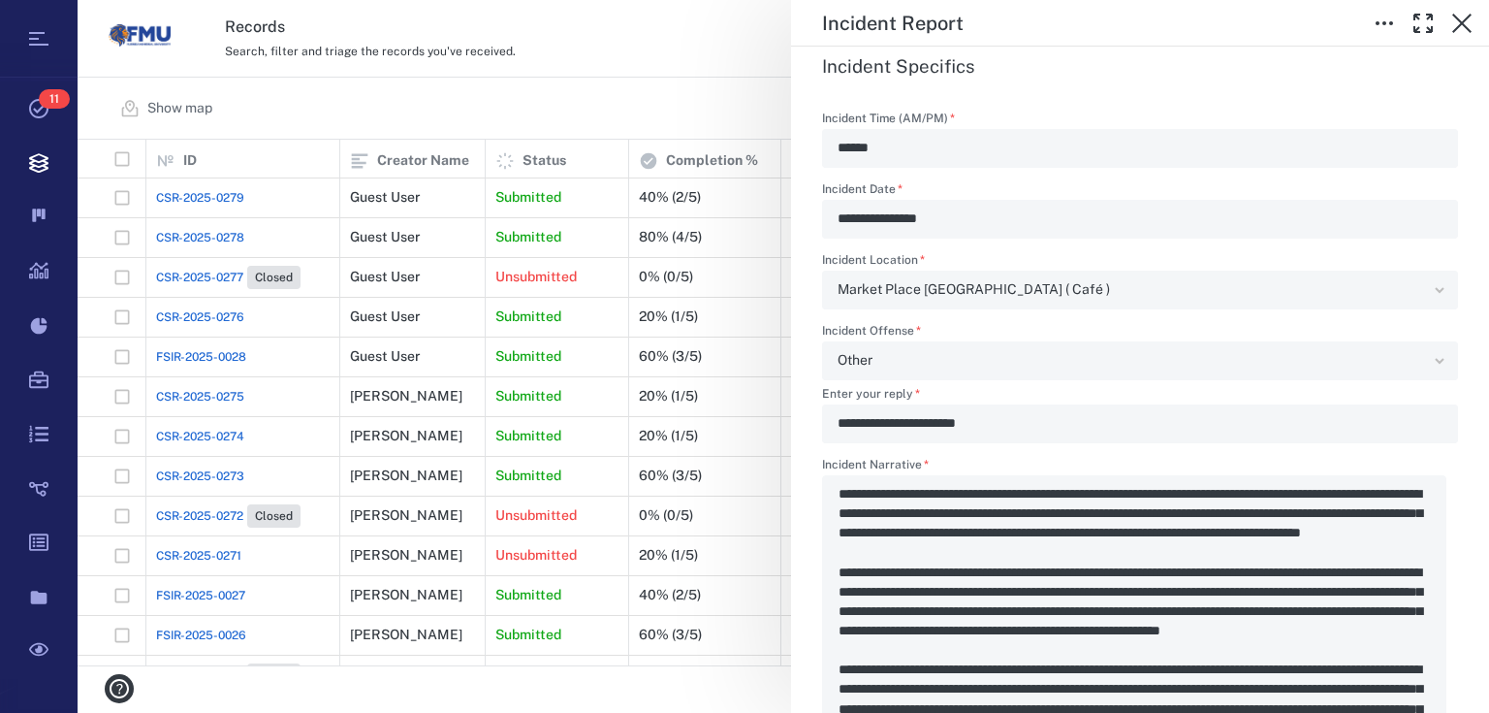
scroll to position [2637, 0]
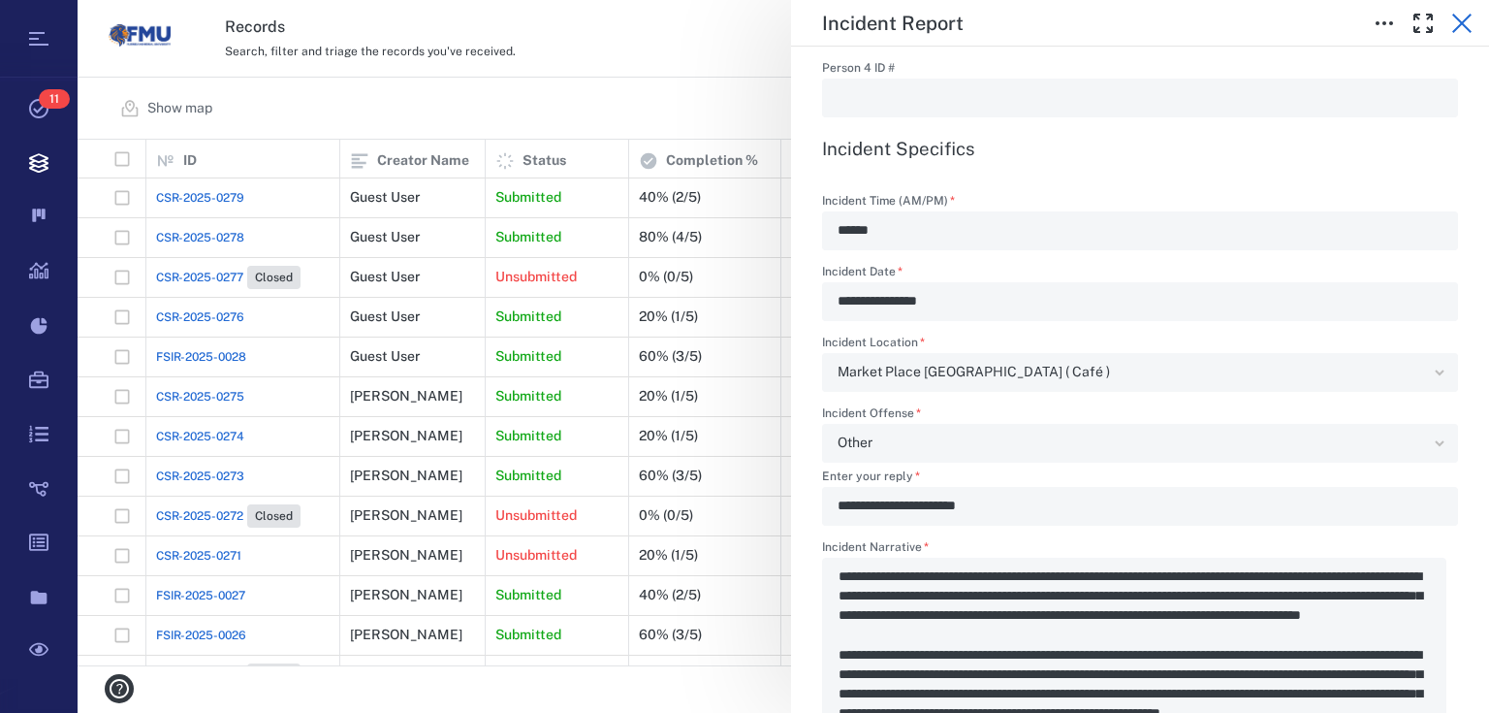
click at [1465, 19] on icon "button" at bounding box center [1461, 23] width 19 height 19
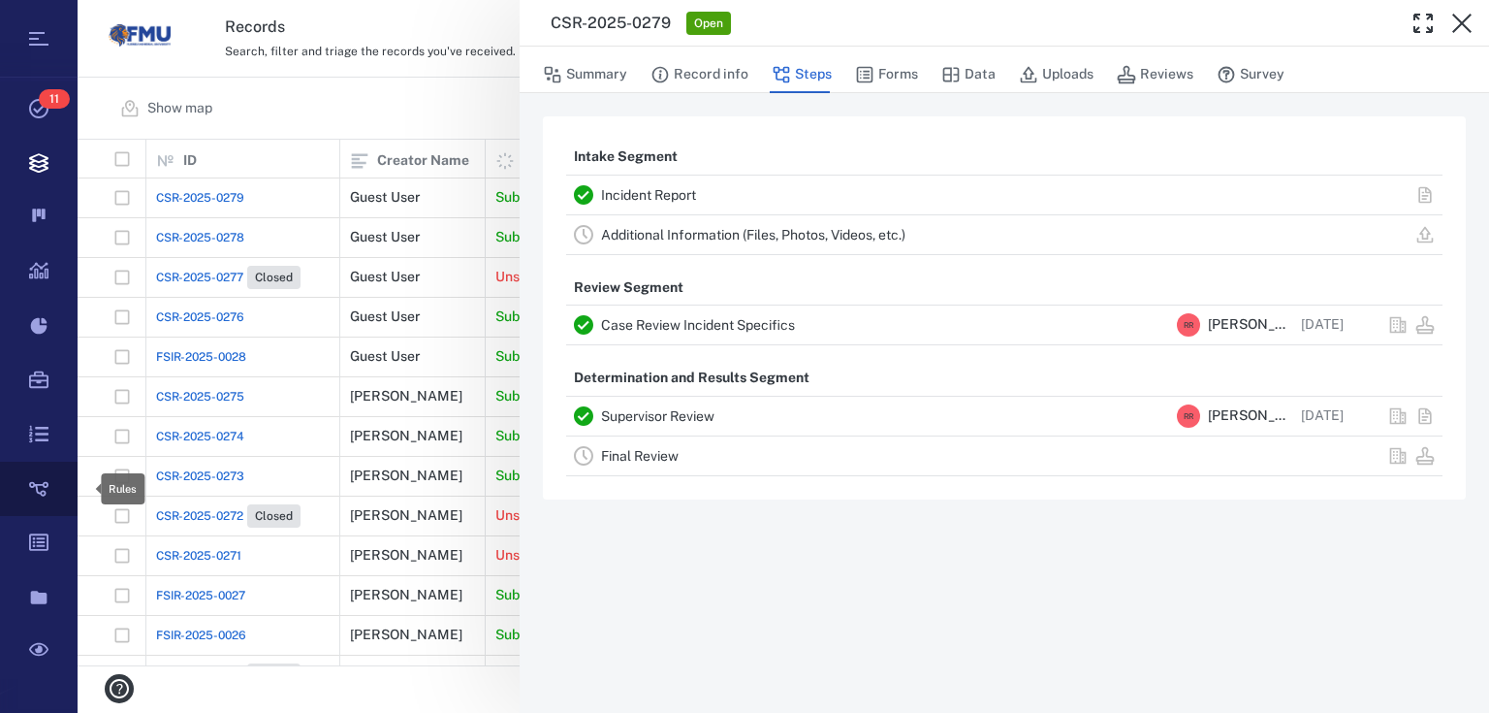
scroll to position [514, 1400]
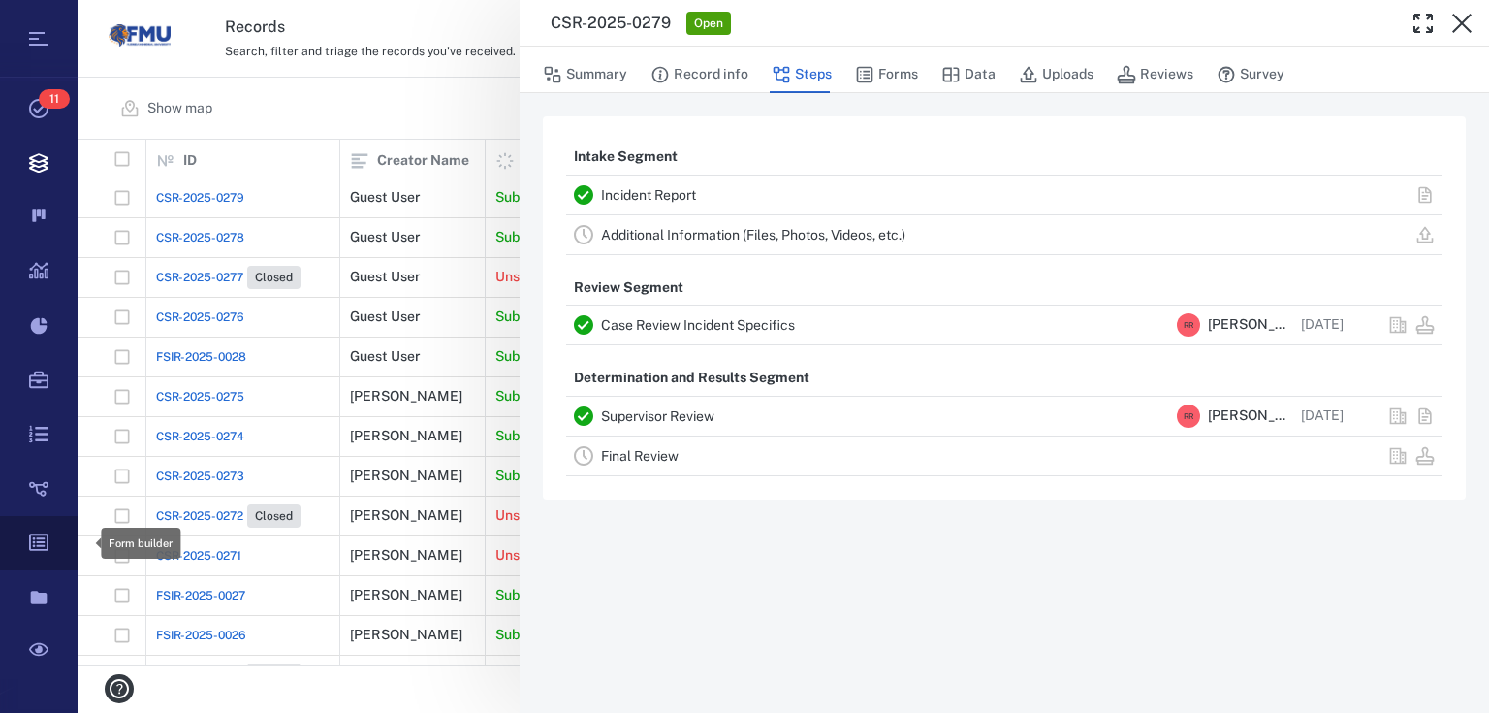
click at [41, 532] on icon at bounding box center [39, 543] width 78 height 54
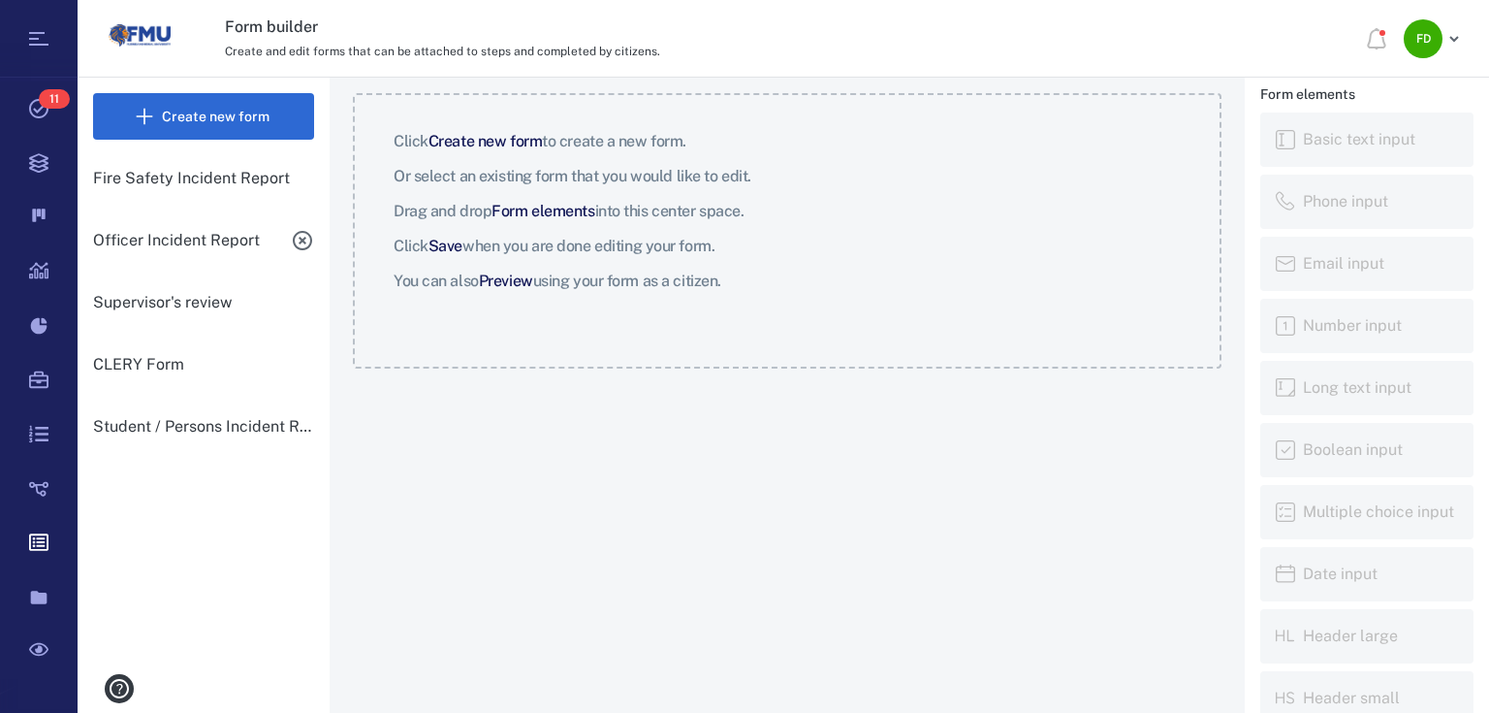
click at [171, 237] on p "Officer Incident Report" at bounding box center [188, 240] width 190 height 23
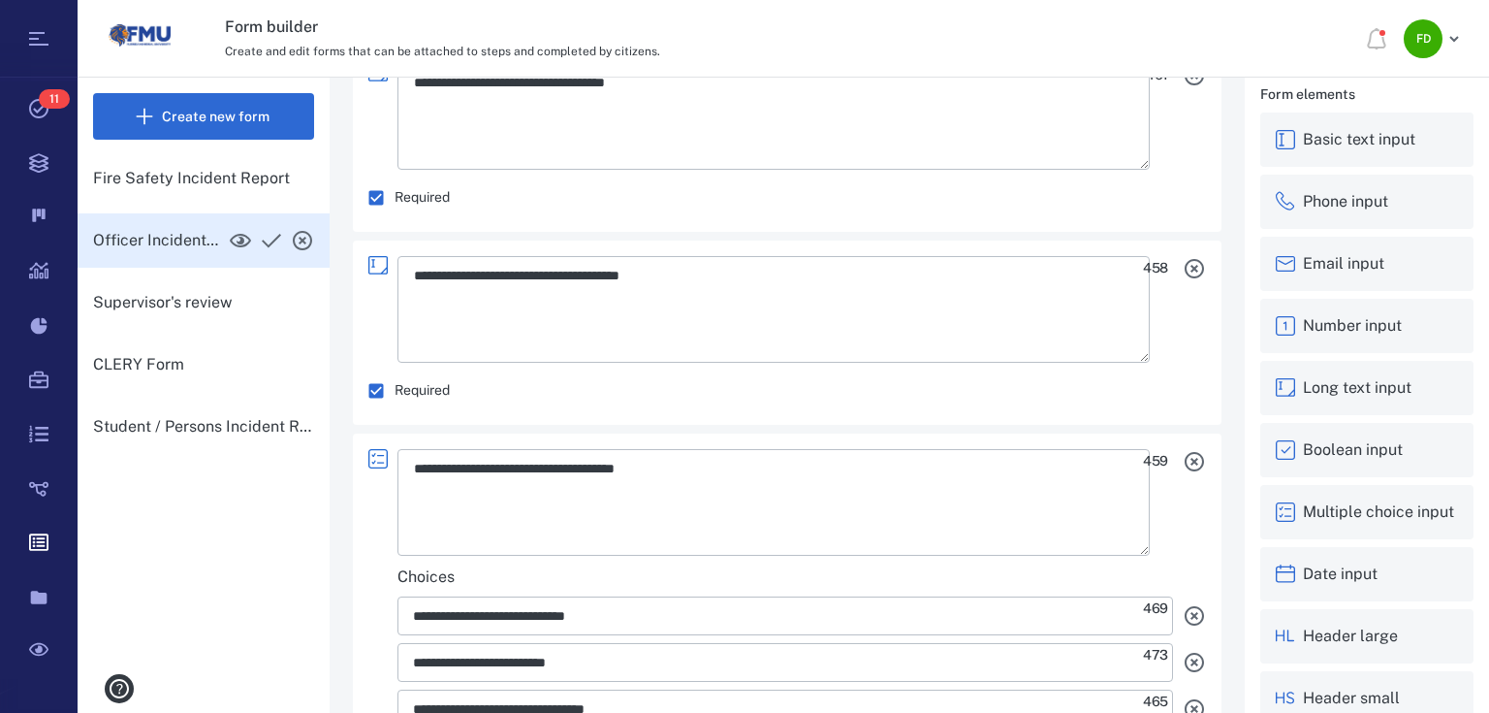
scroll to position [8736, 0]
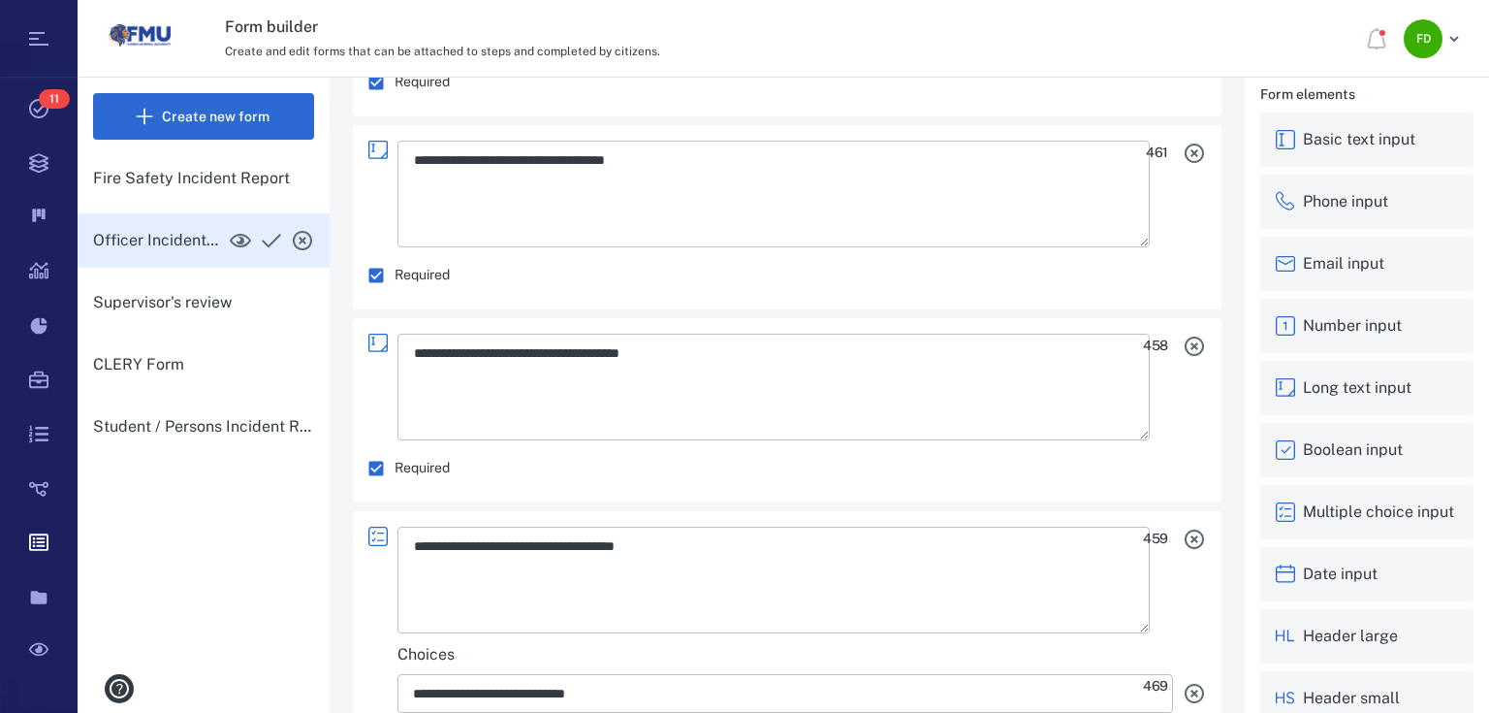
click at [1183, 336] on icon "button" at bounding box center [1194, 345] width 23 height 23
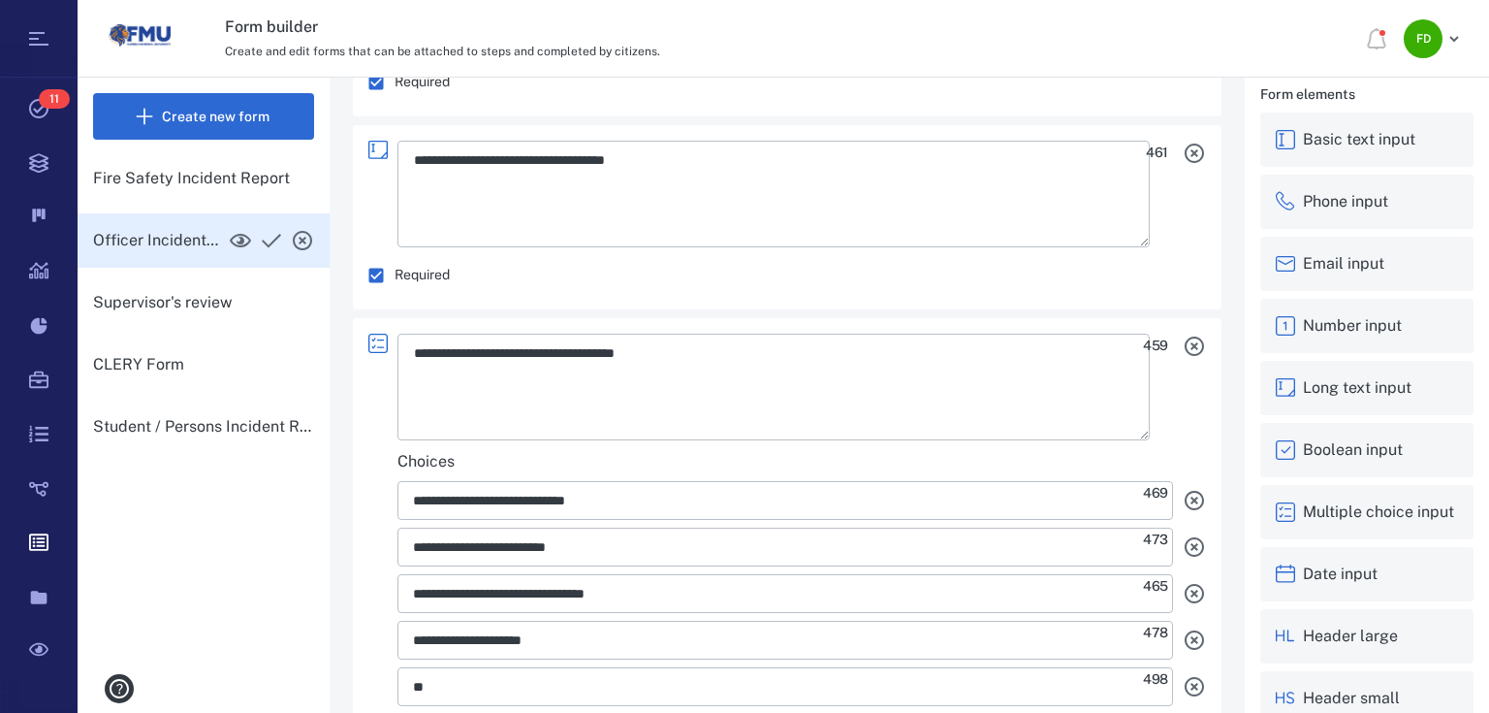
type textarea "*"
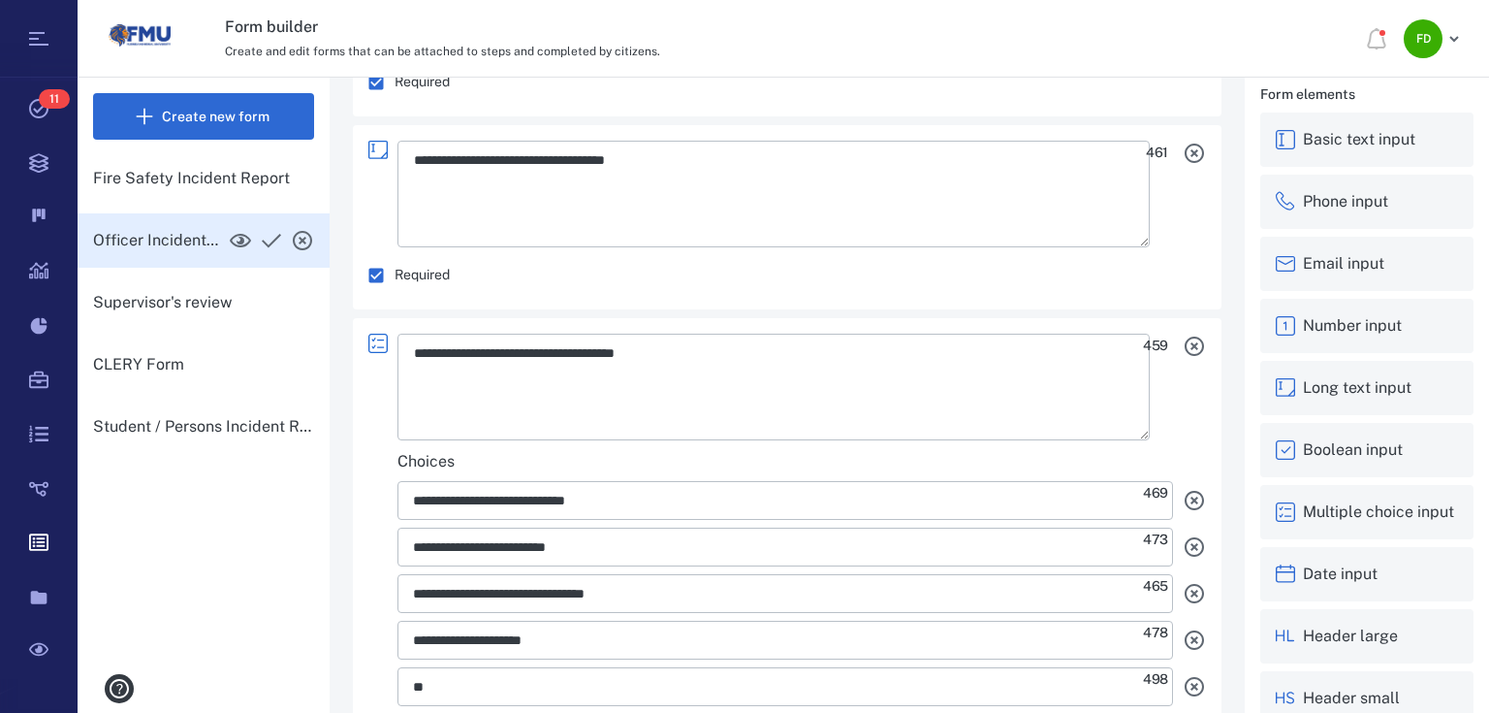
type textarea "*"
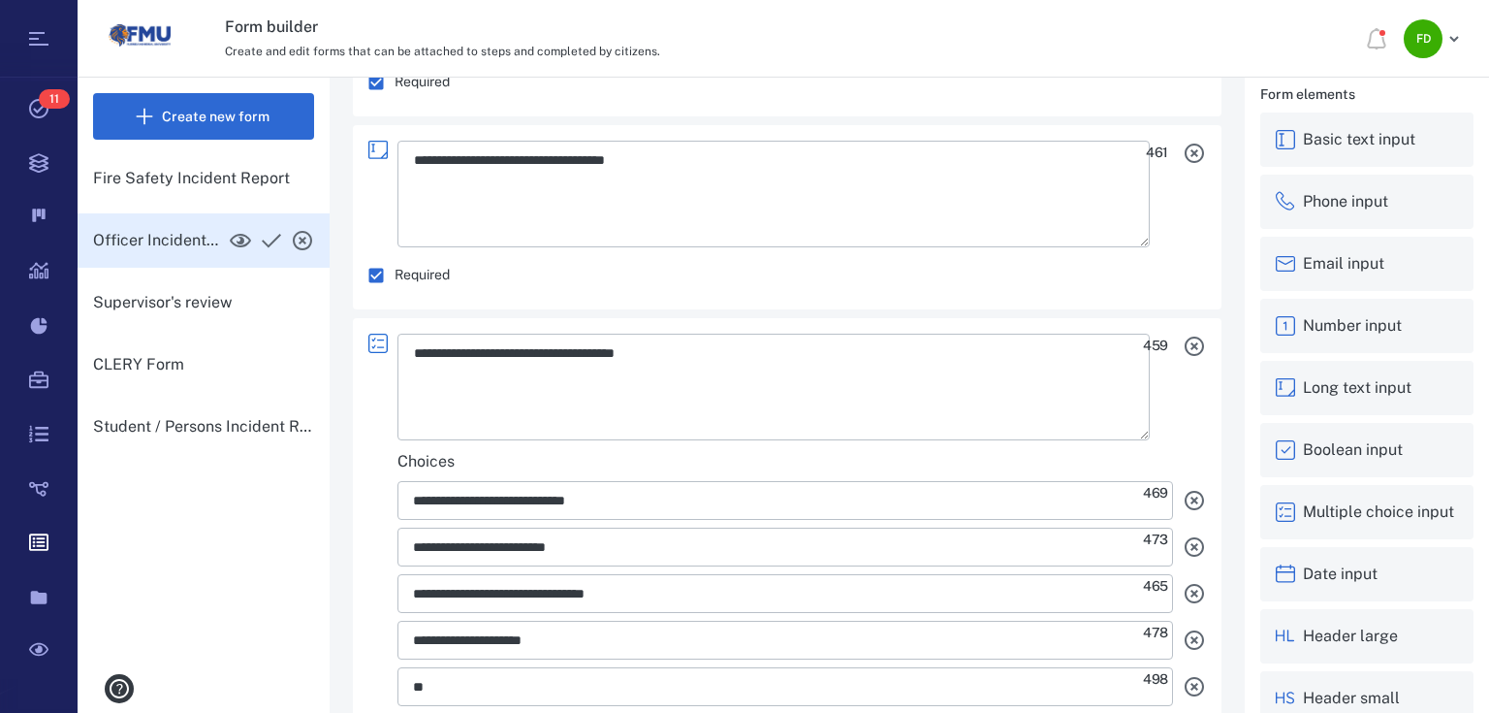
type textarea "*"
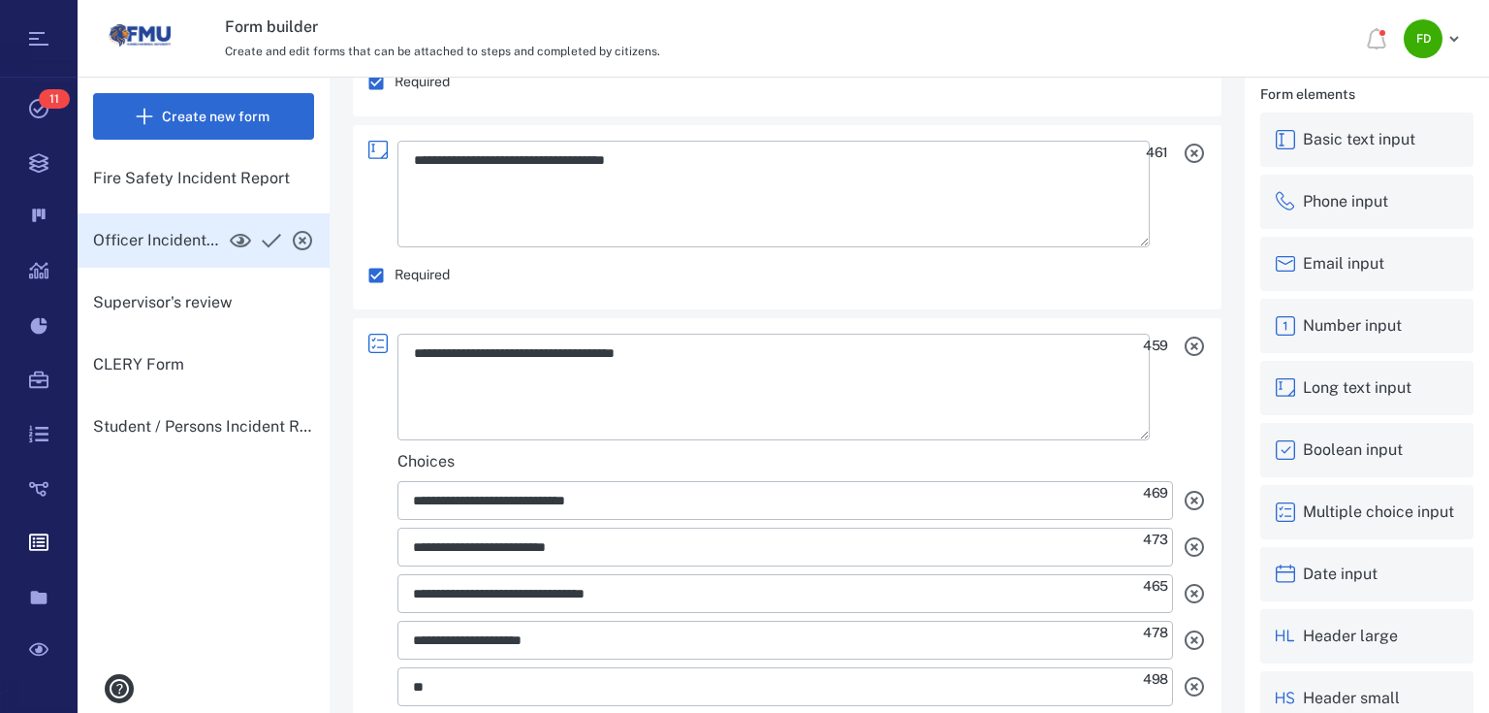
type textarea "*"
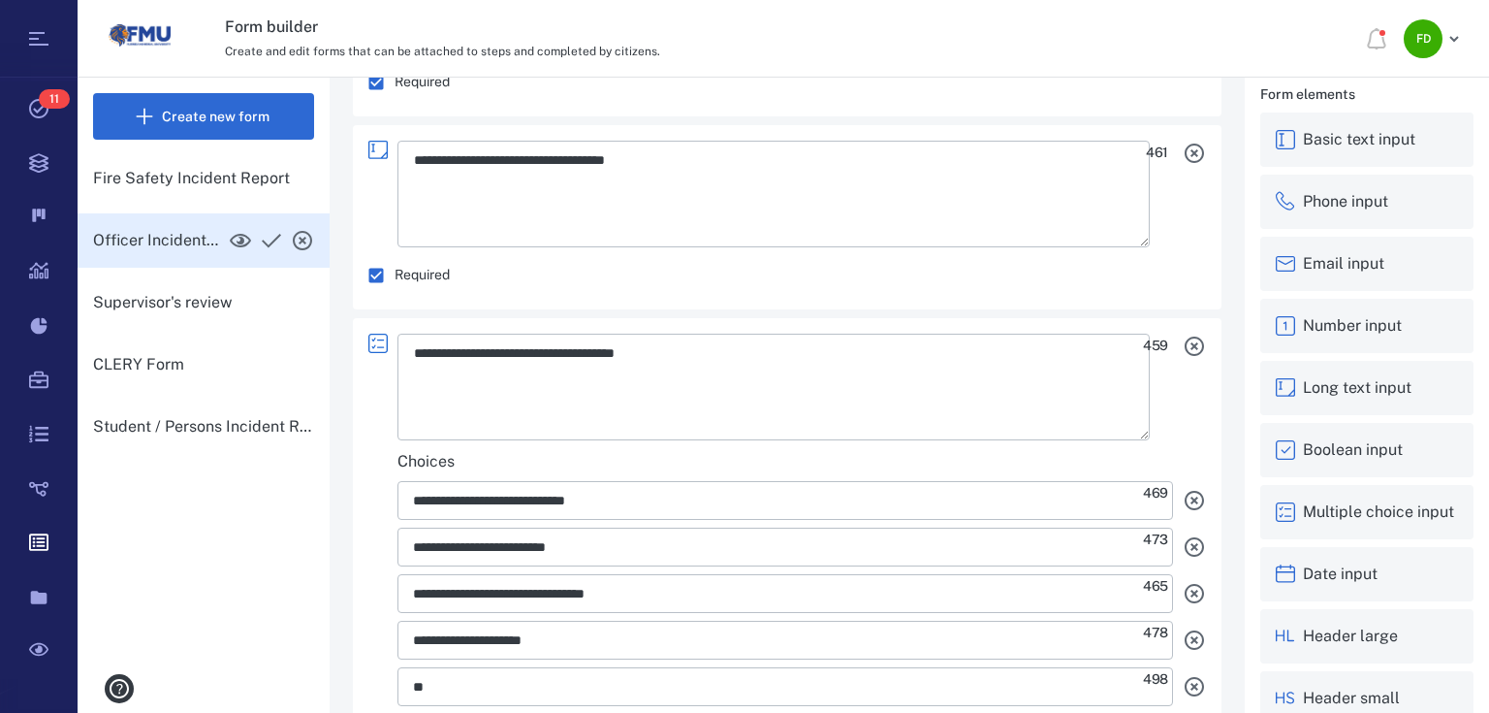
type textarea "*"
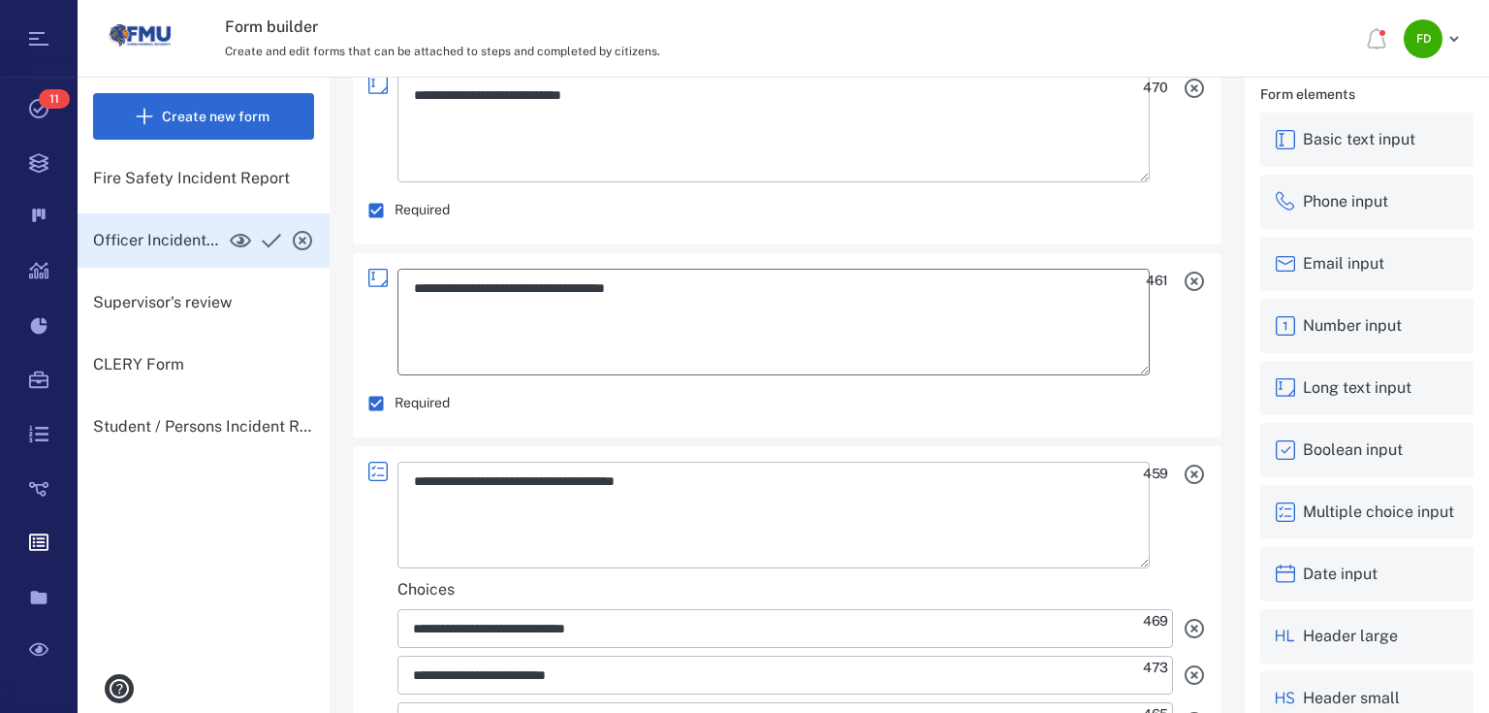
scroll to position [8581, 0]
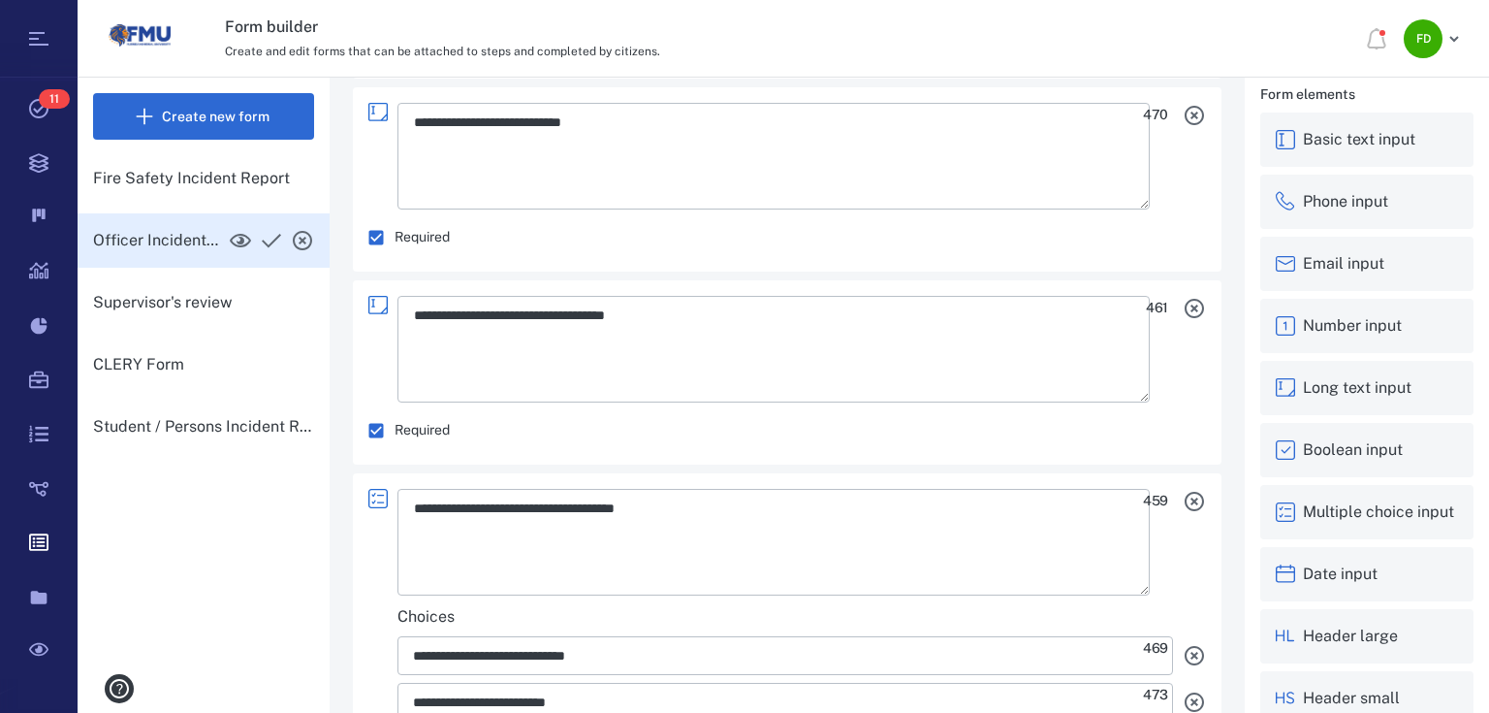
click at [1183, 305] on icon "button" at bounding box center [1194, 308] width 23 height 23
type textarea "*"
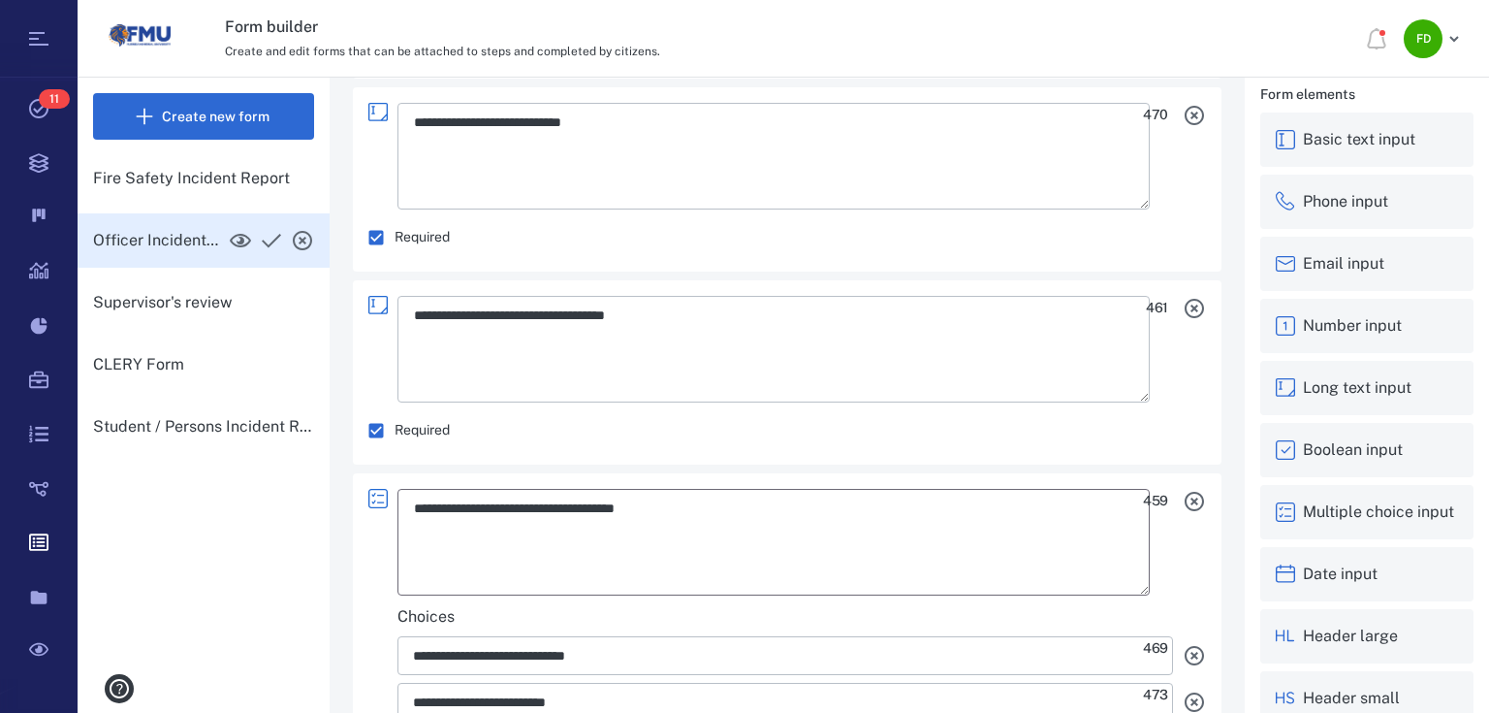
type textarea "*"
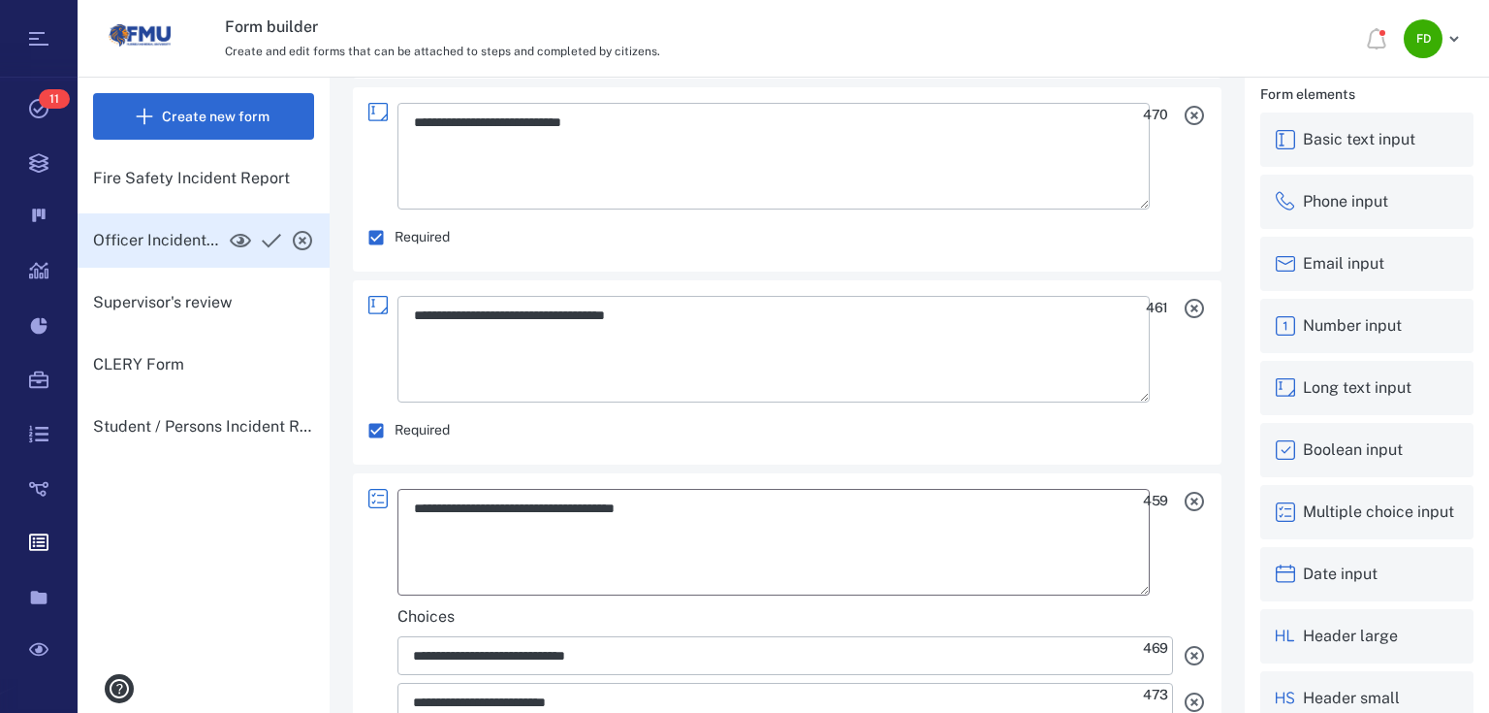
type textarea "*"
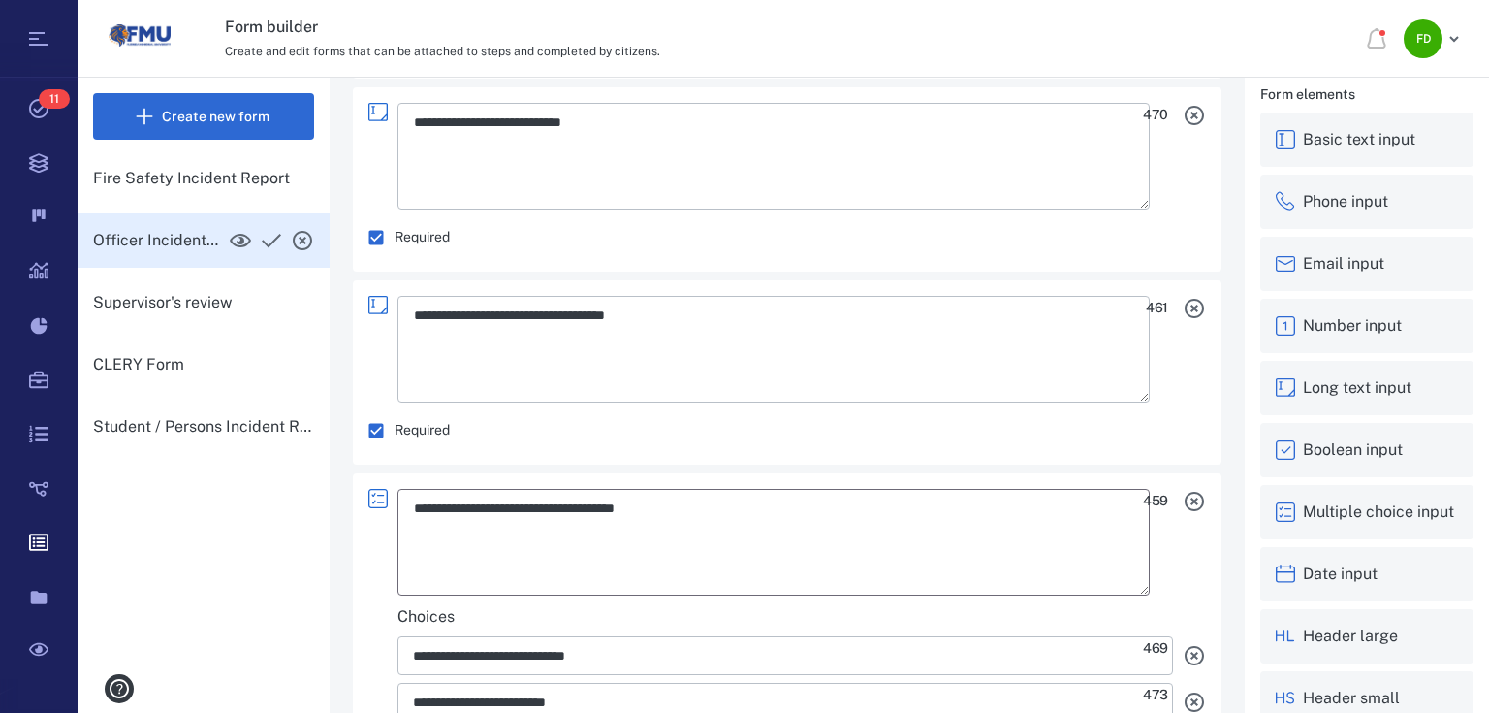
type textarea "*"
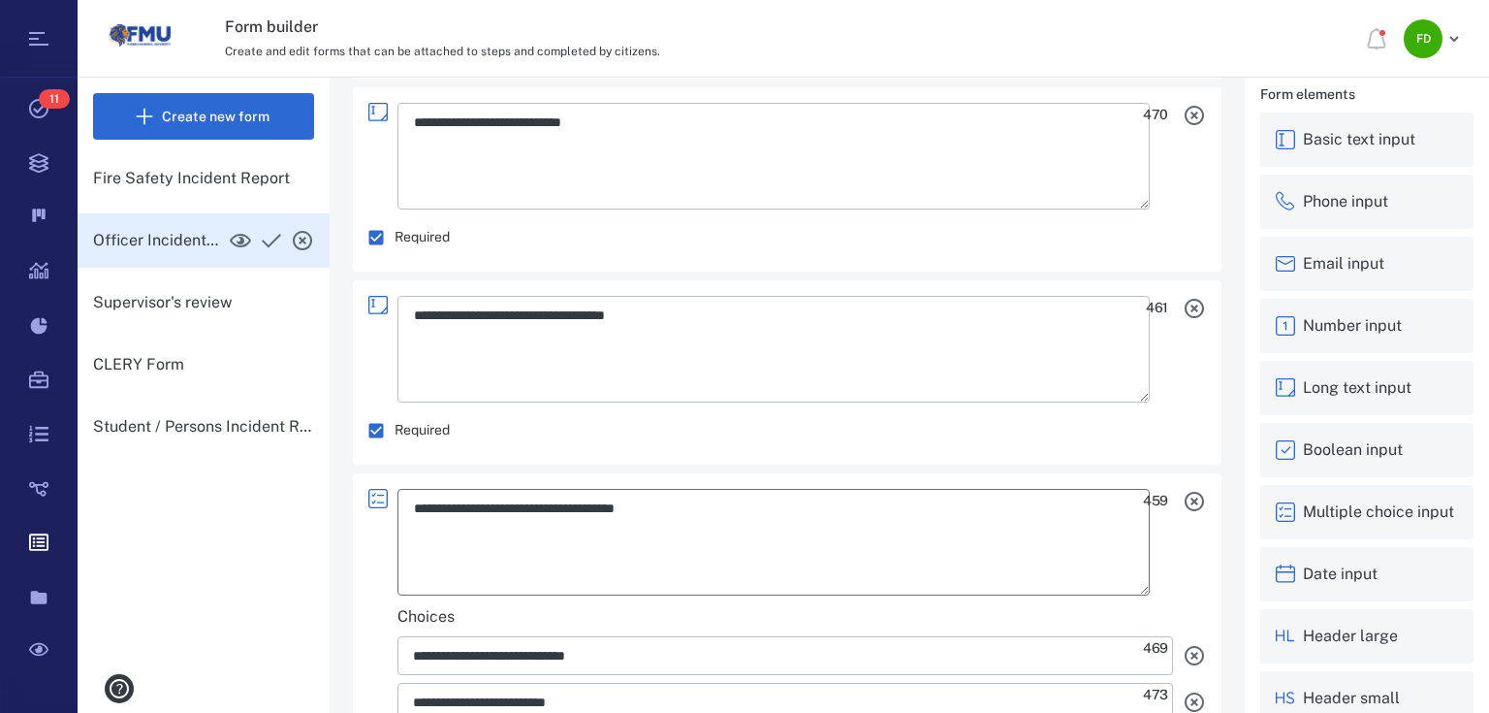
type textarea "*"
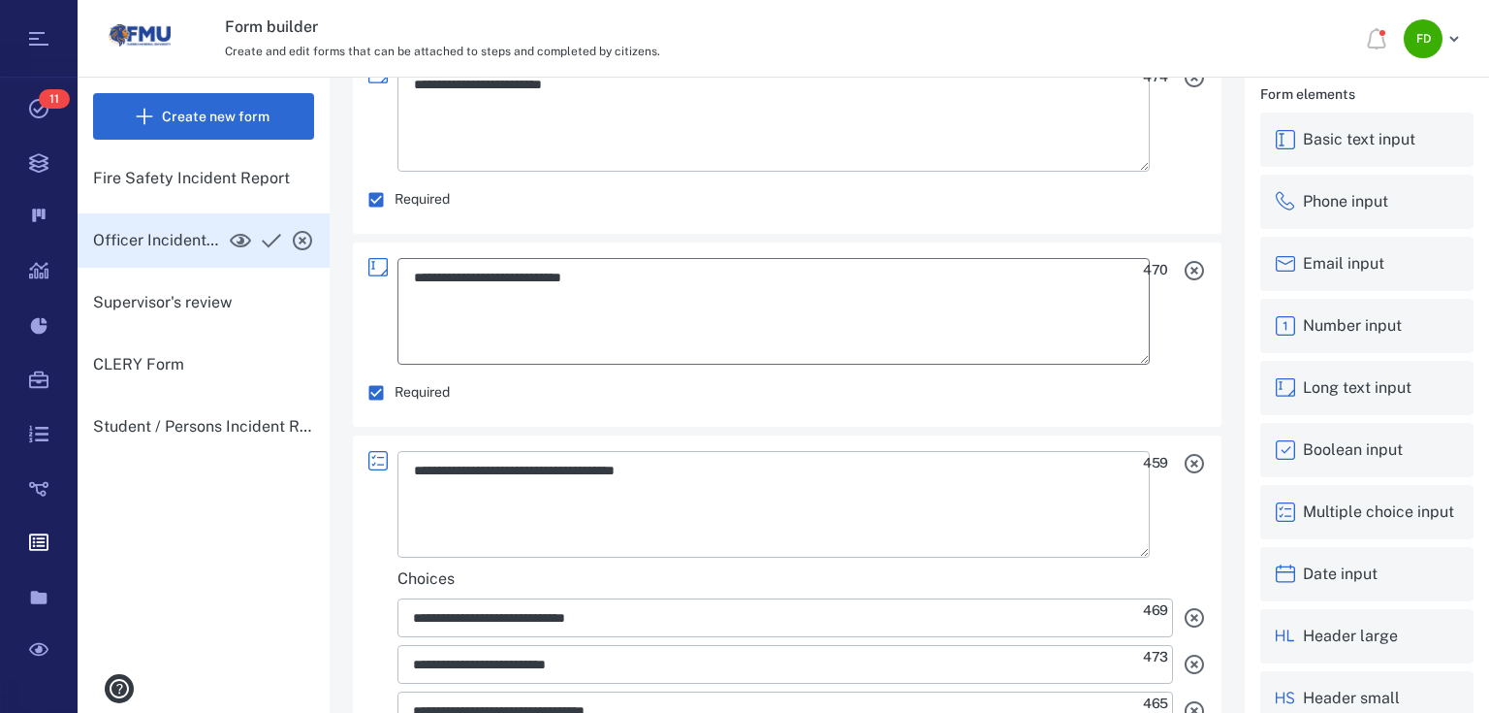
scroll to position [8348, 0]
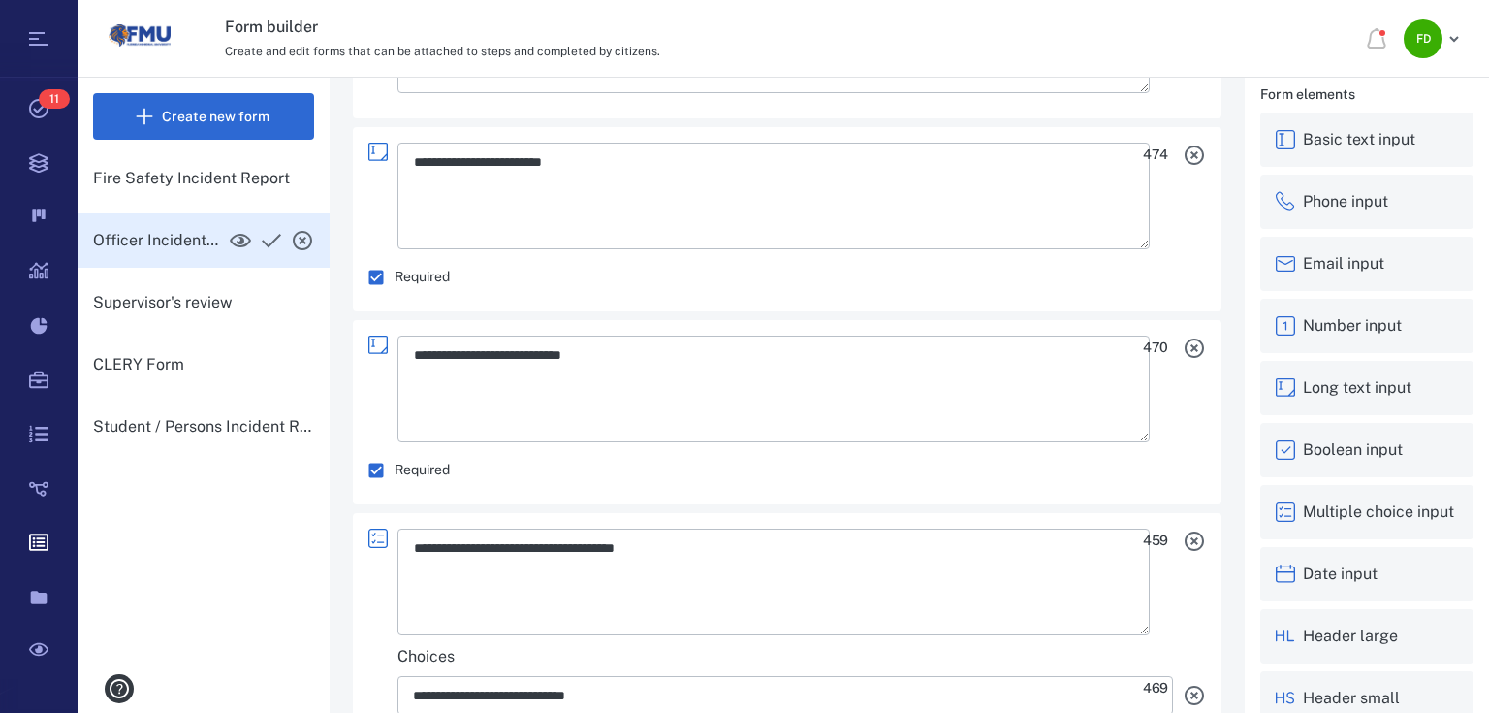
click at [1183, 346] on icon "button" at bounding box center [1194, 347] width 23 height 23
type textarea "*"
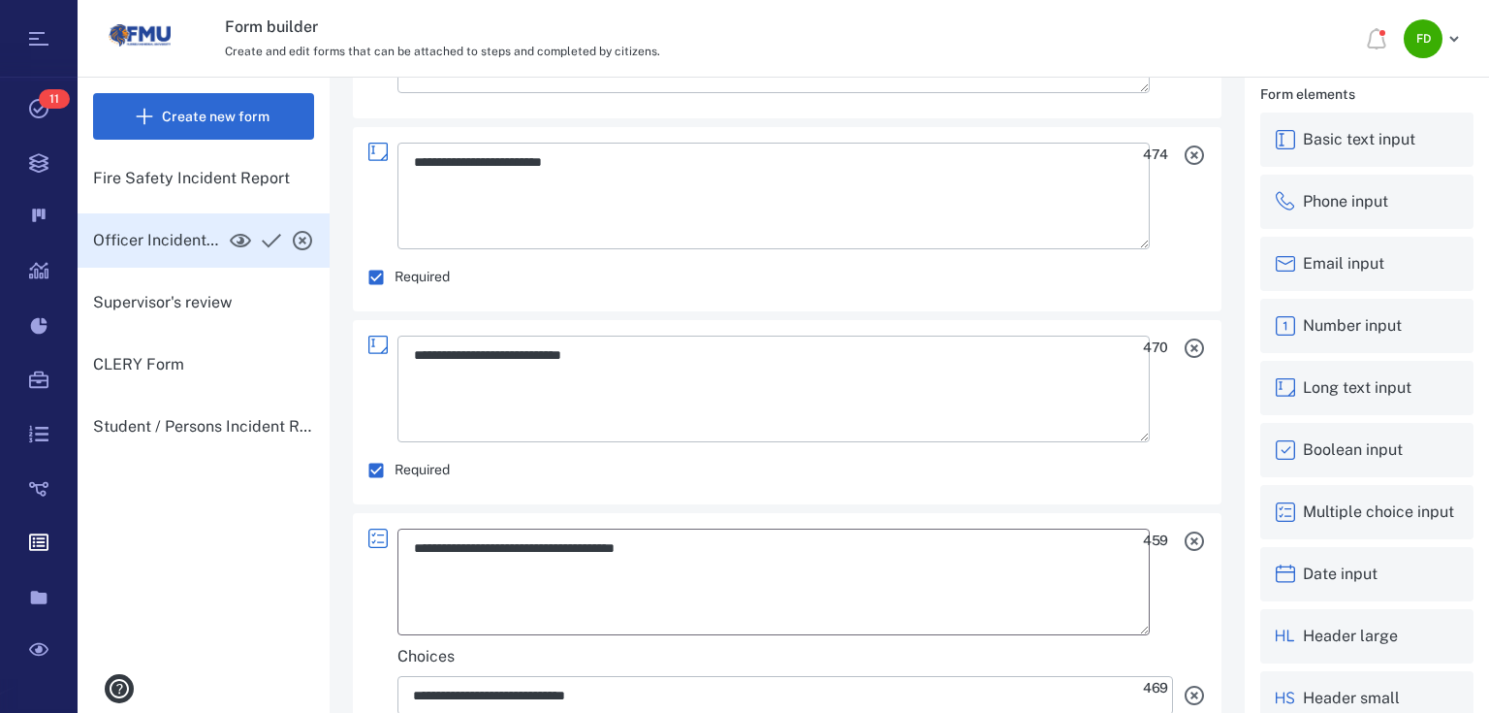
type textarea "*"
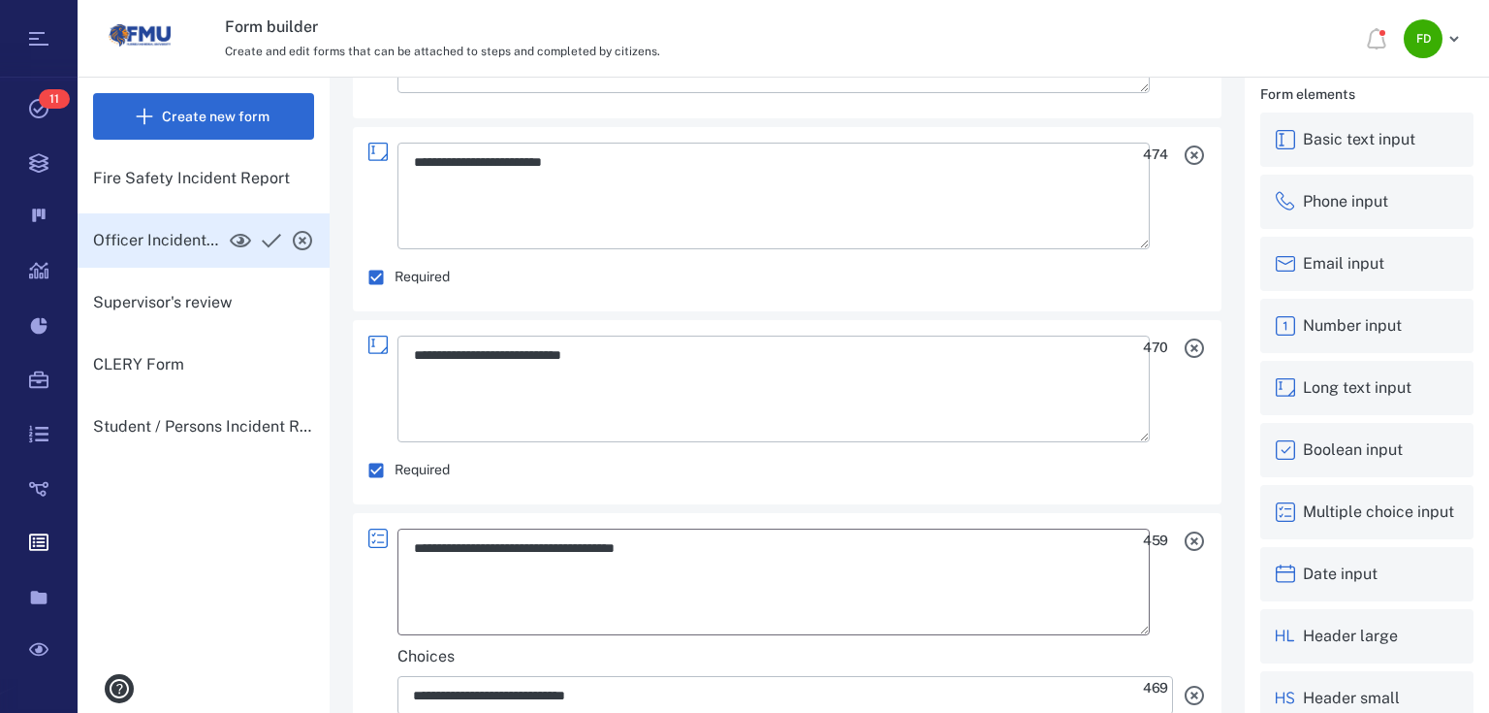
type textarea "*"
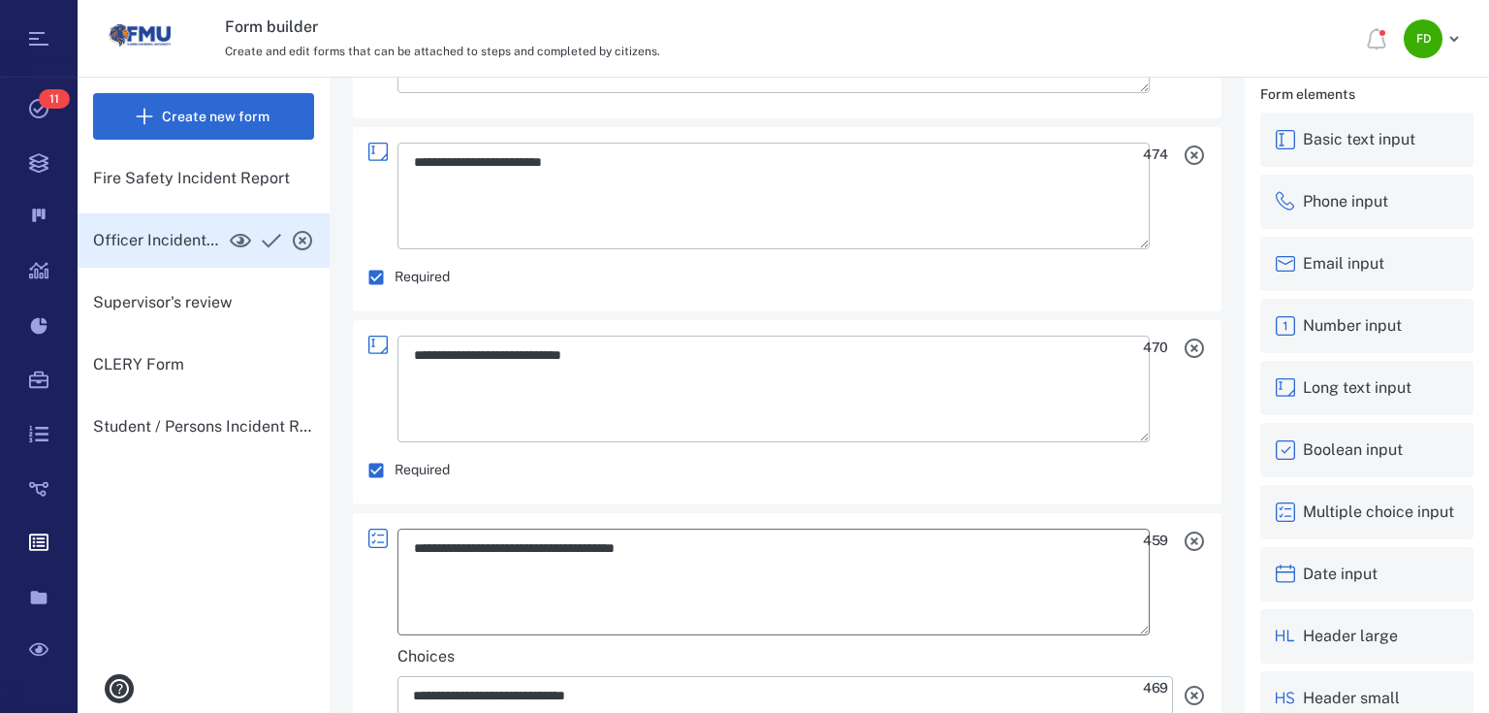
type textarea "*"
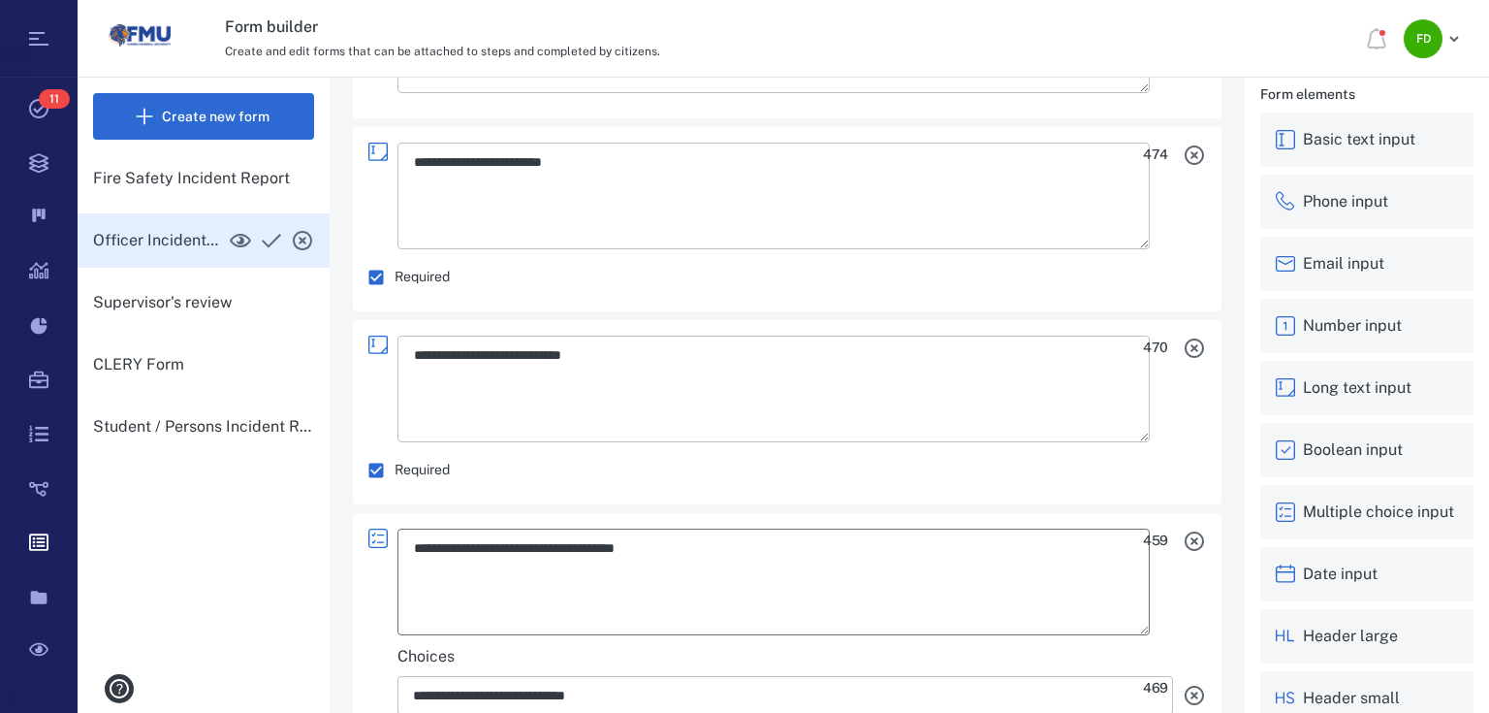
type textarea "*"
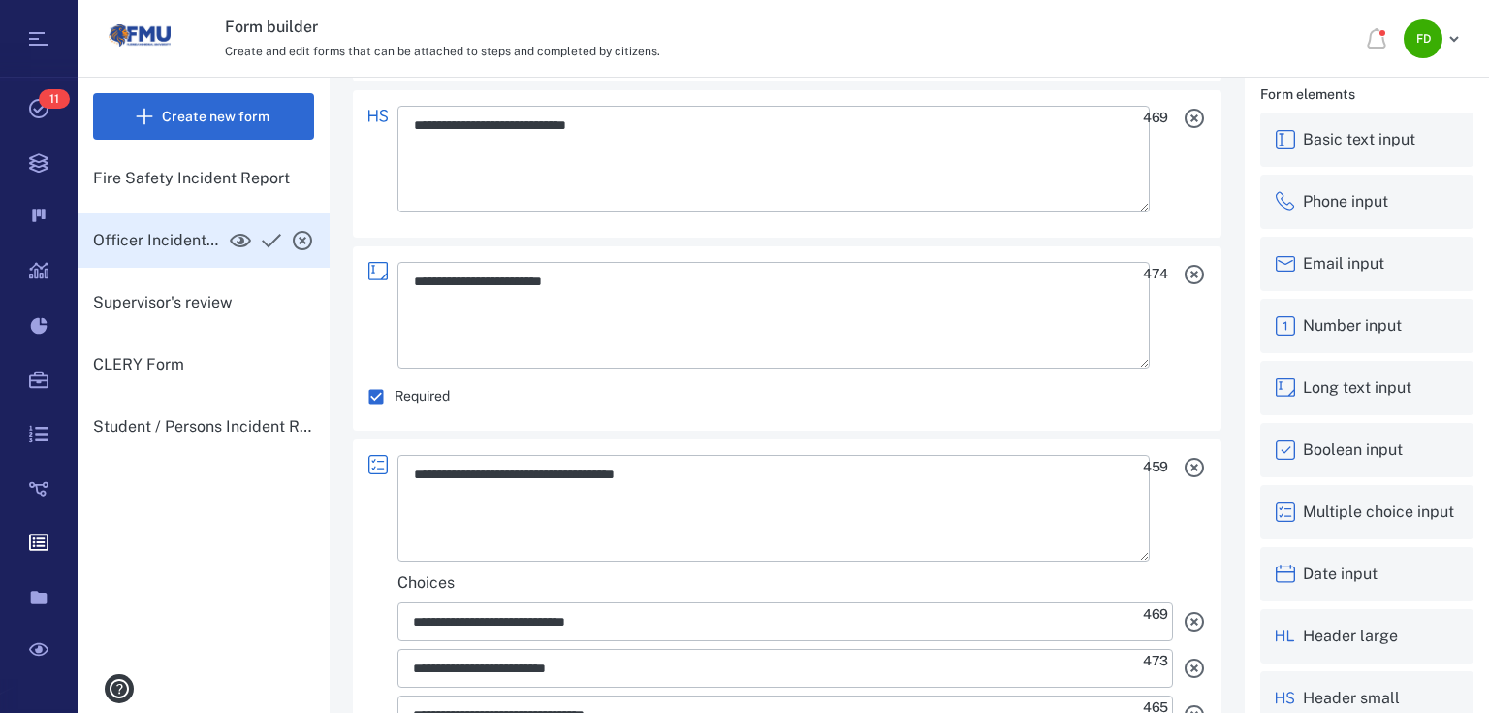
scroll to position [8193, 0]
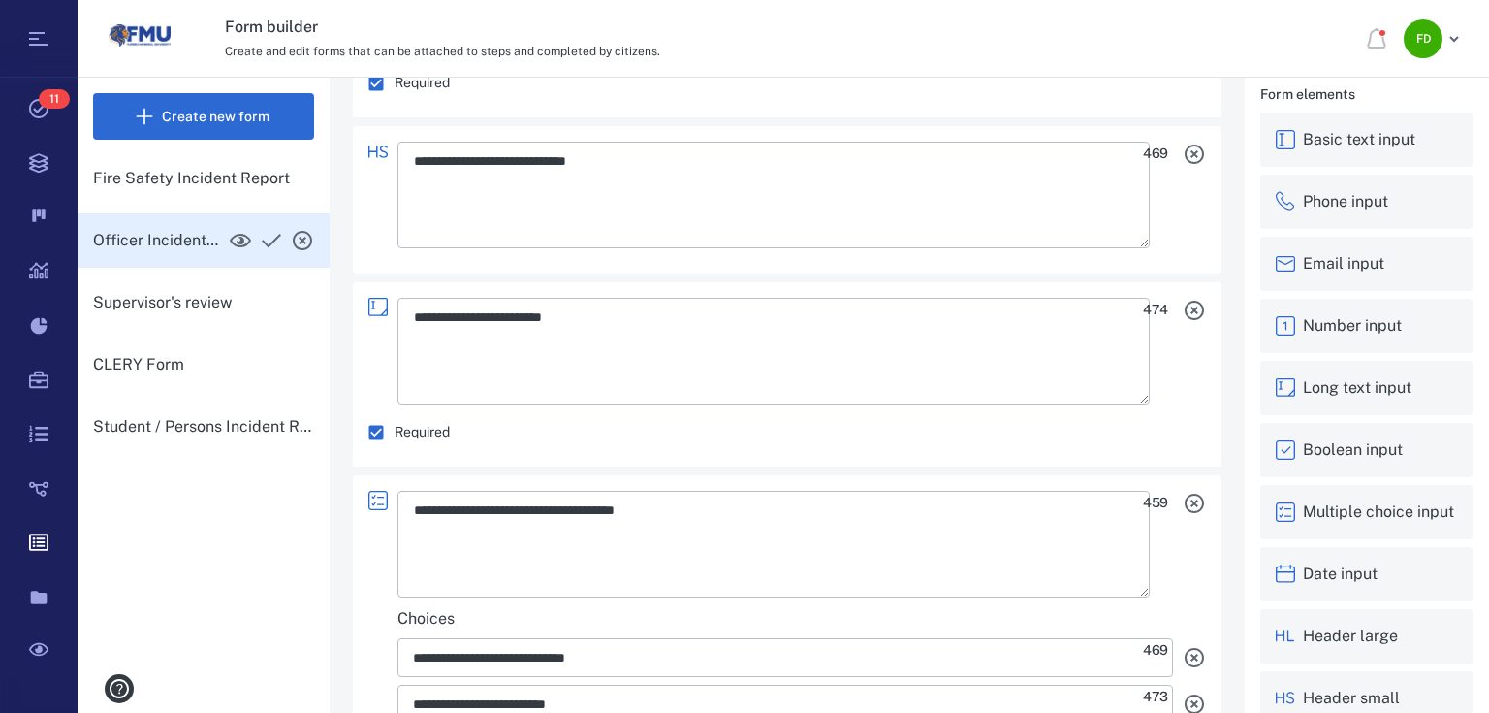
click at [1185, 310] on icon "button" at bounding box center [1194, 310] width 19 height 19
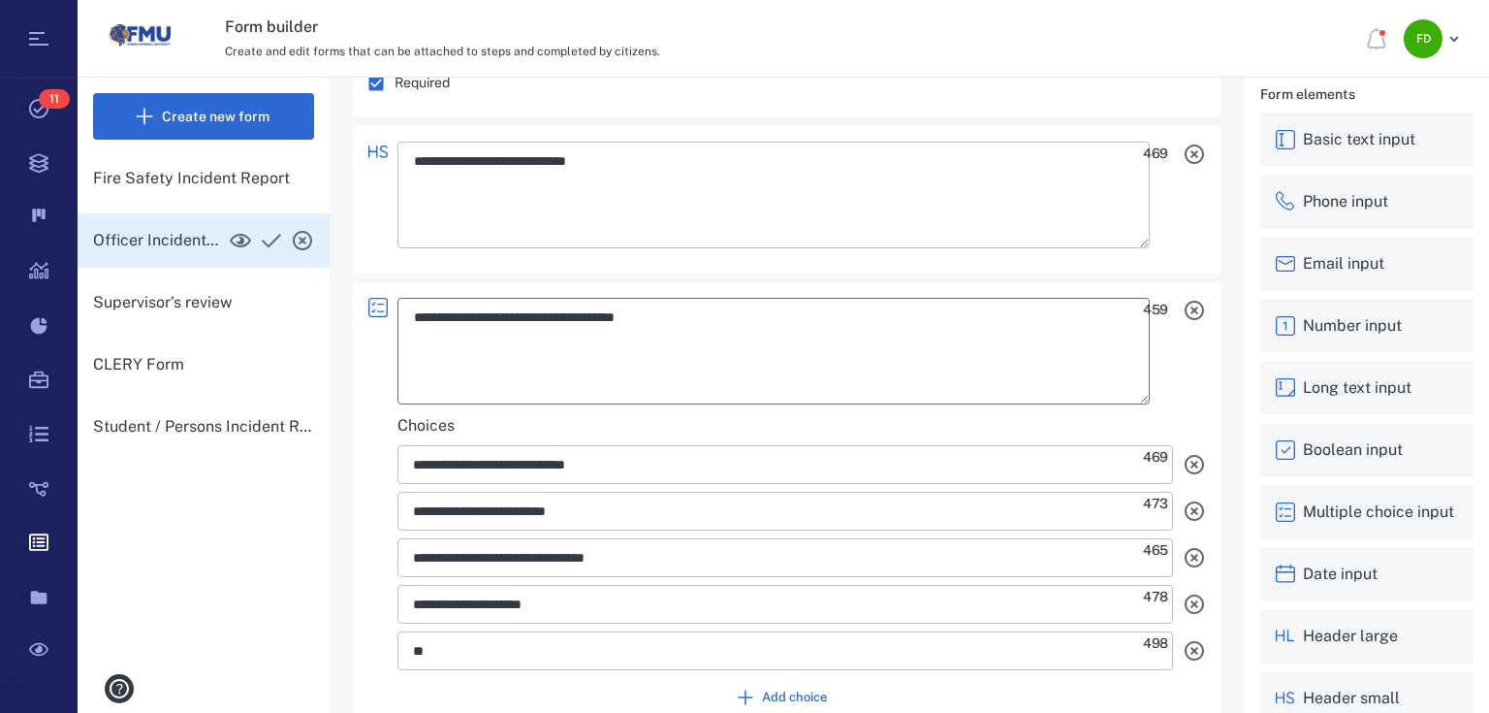
type textarea "*"
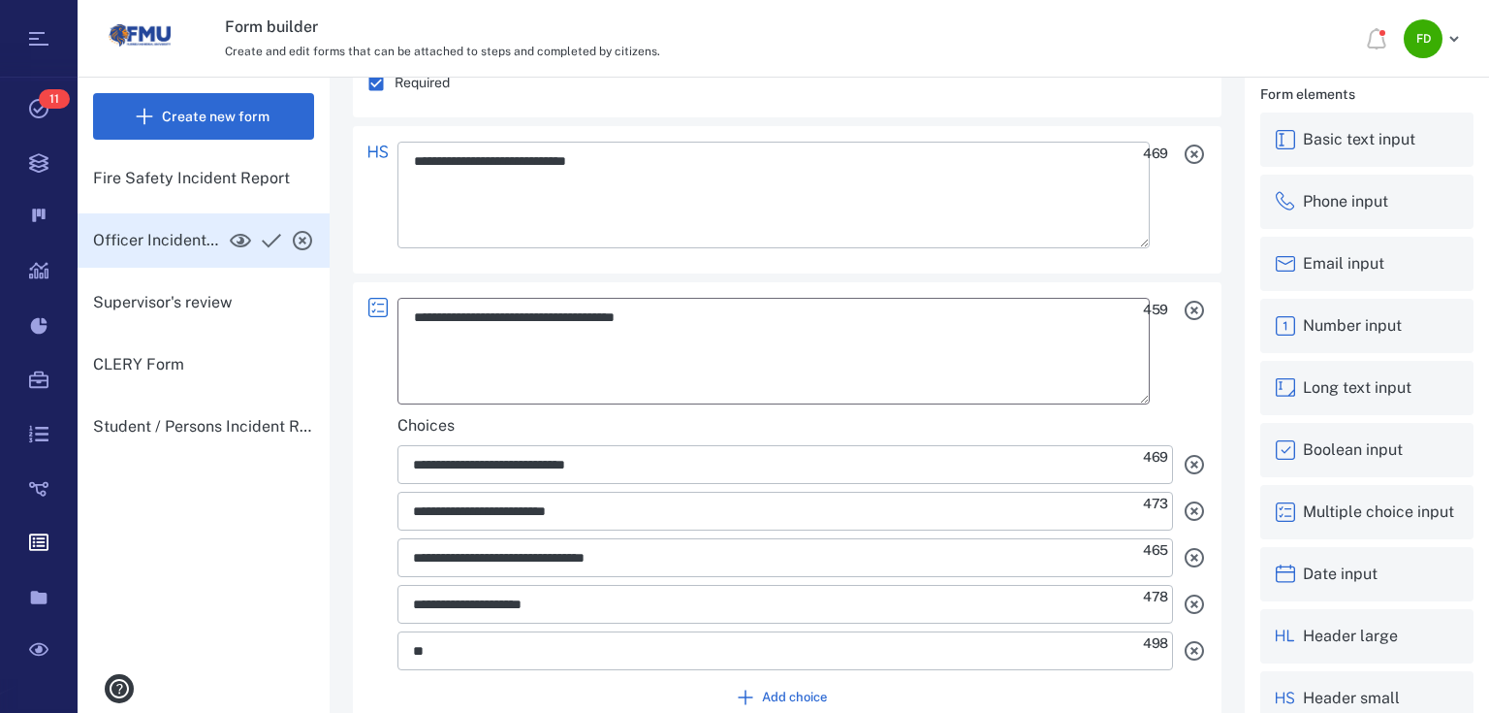
type textarea "*"
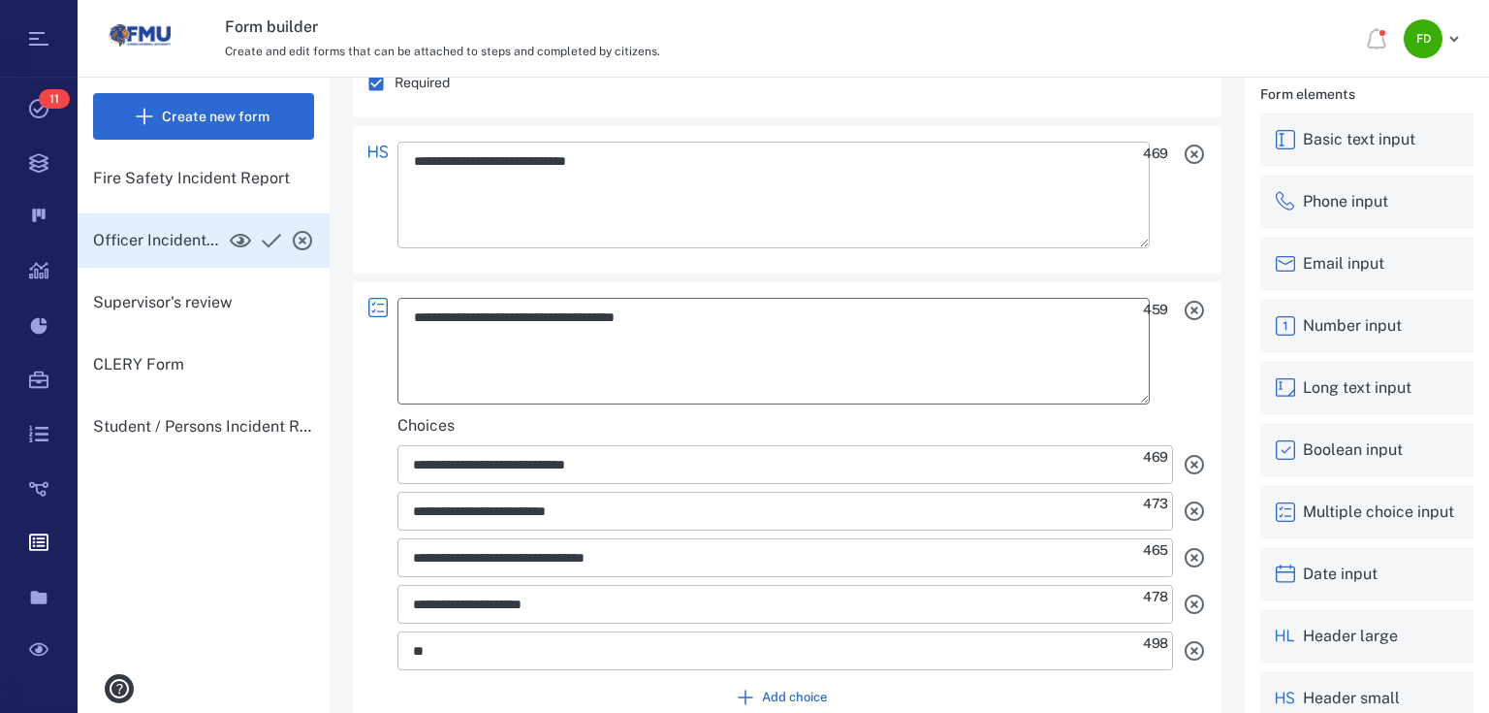
type textarea "*"
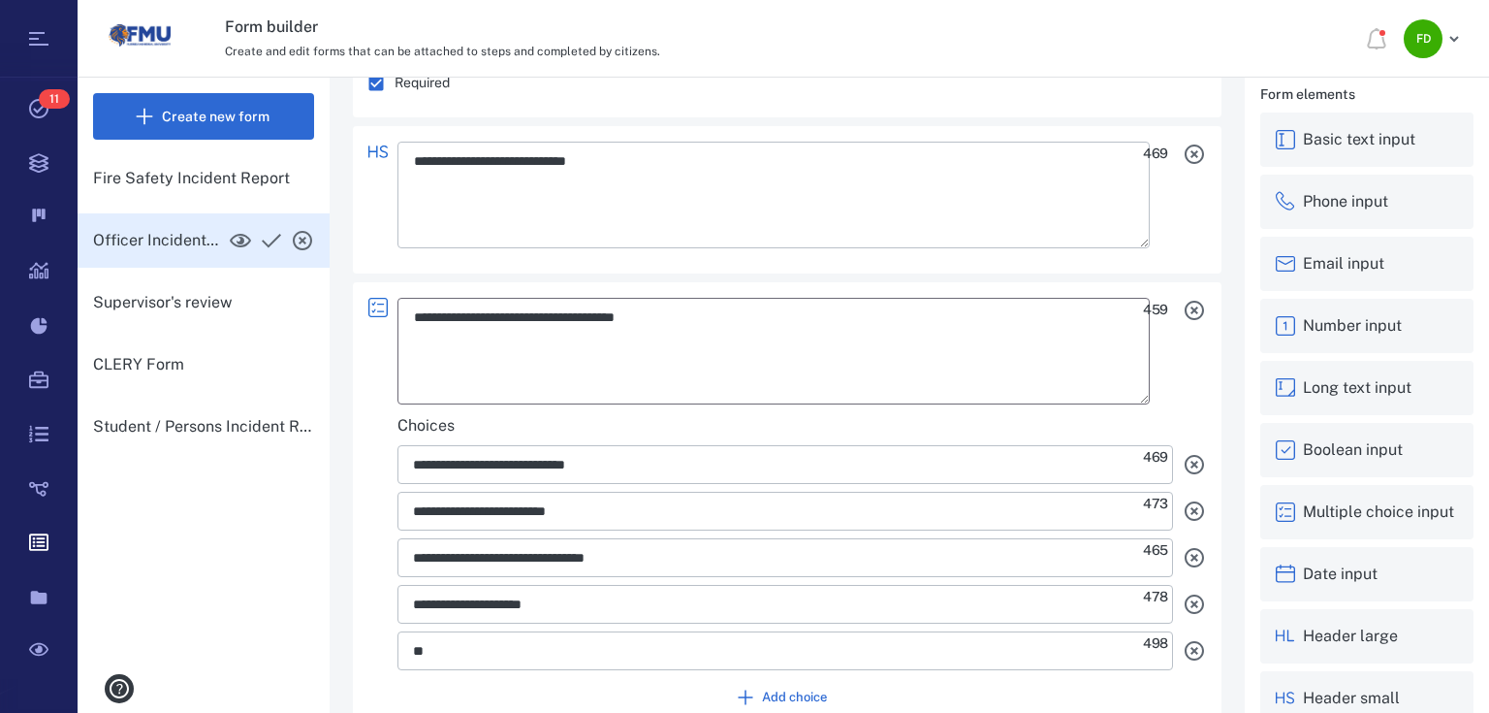
type textarea "*"
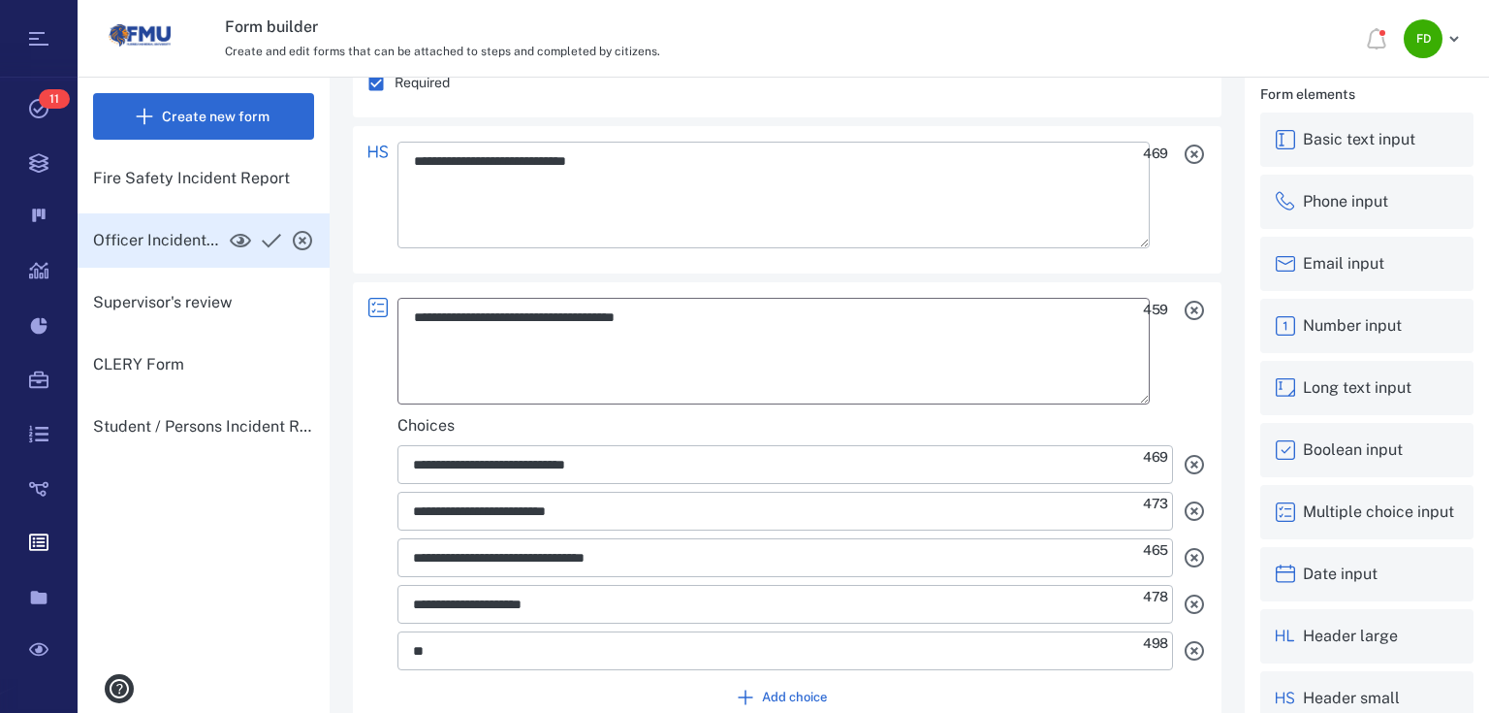
type textarea "*"
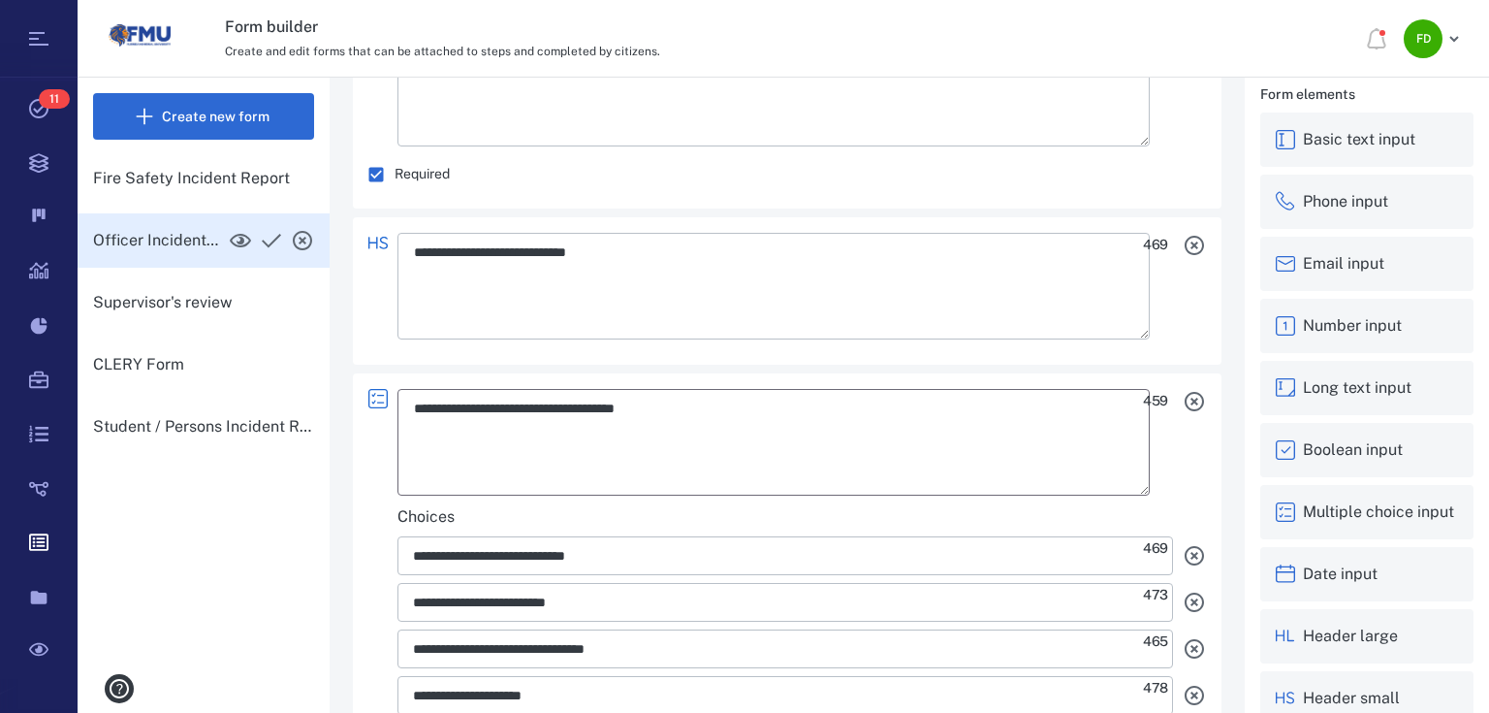
scroll to position [7960, 0]
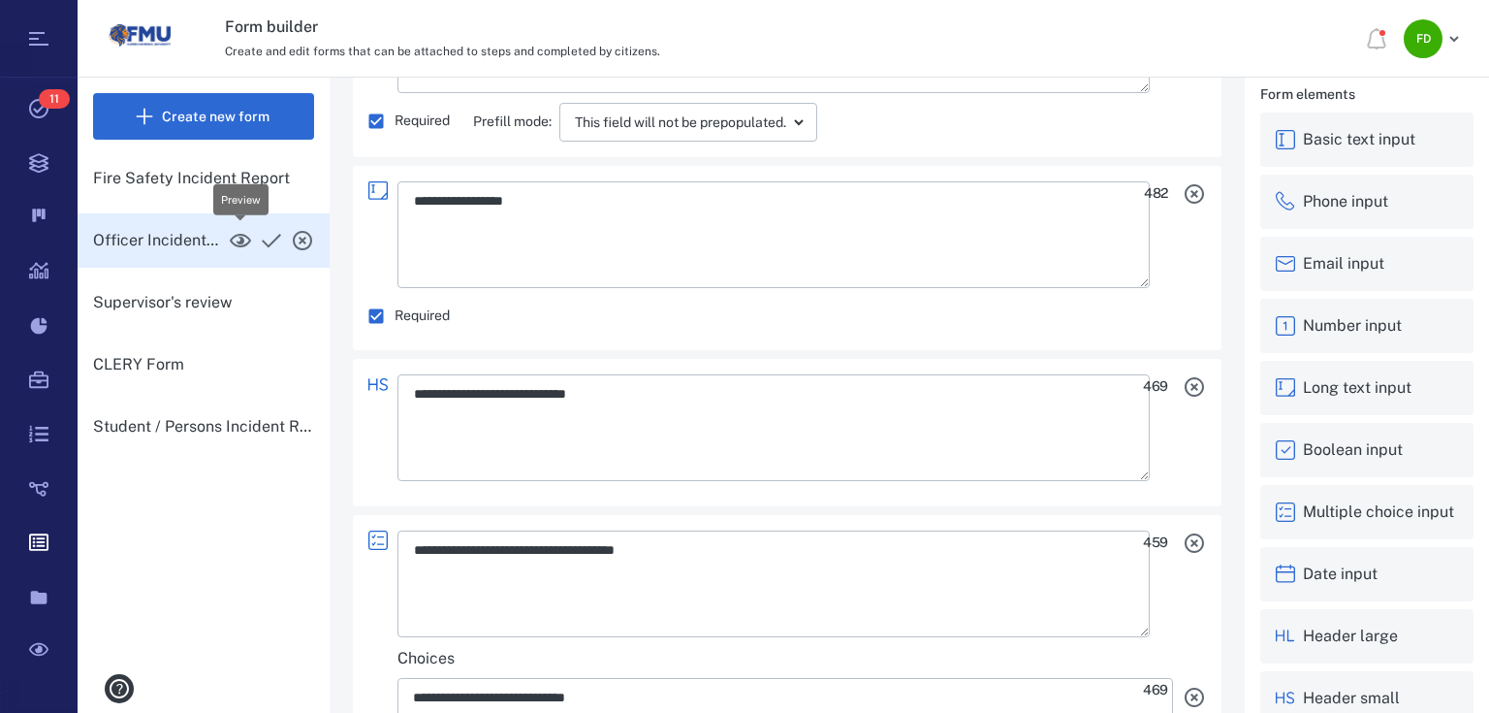
click at [230, 233] on icon "button" at bounding box center [240, 240] width 23 height 23
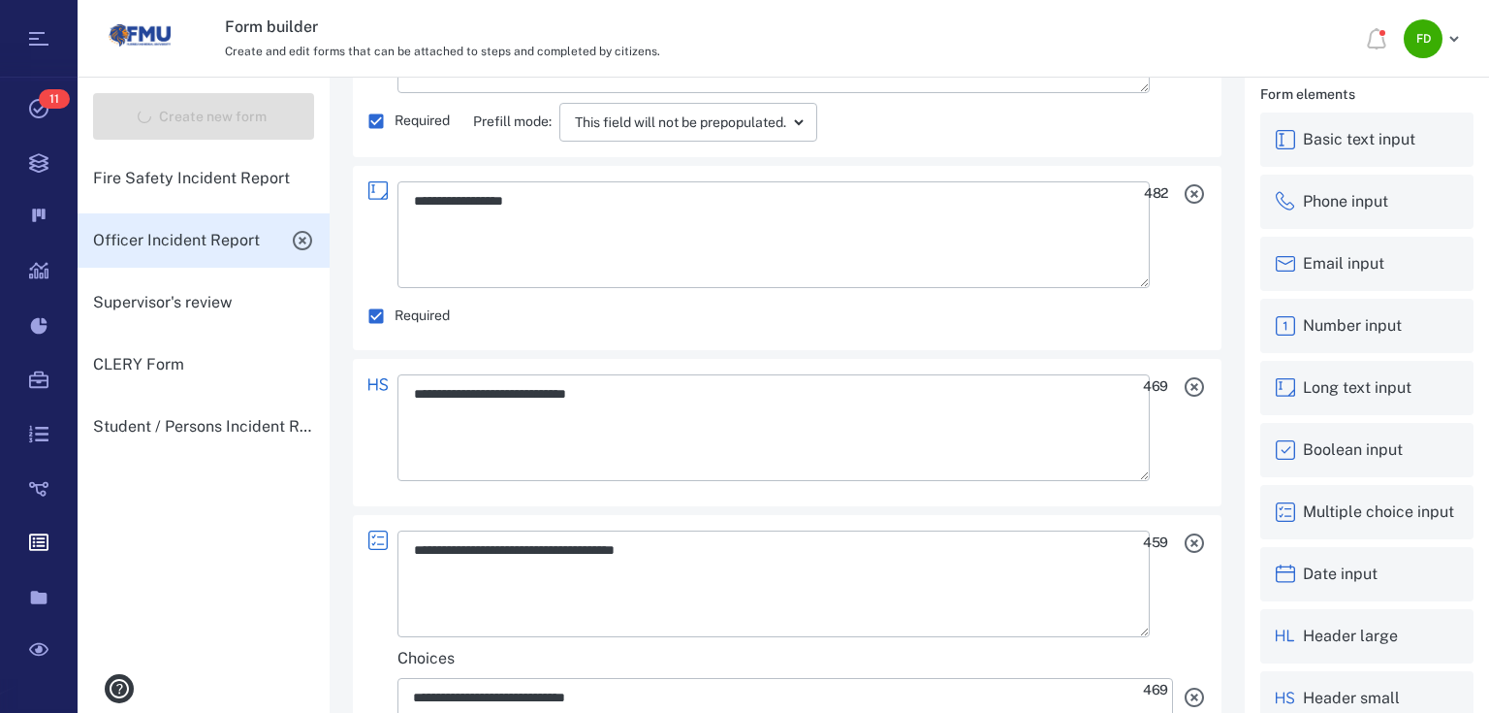
type textarea "*"
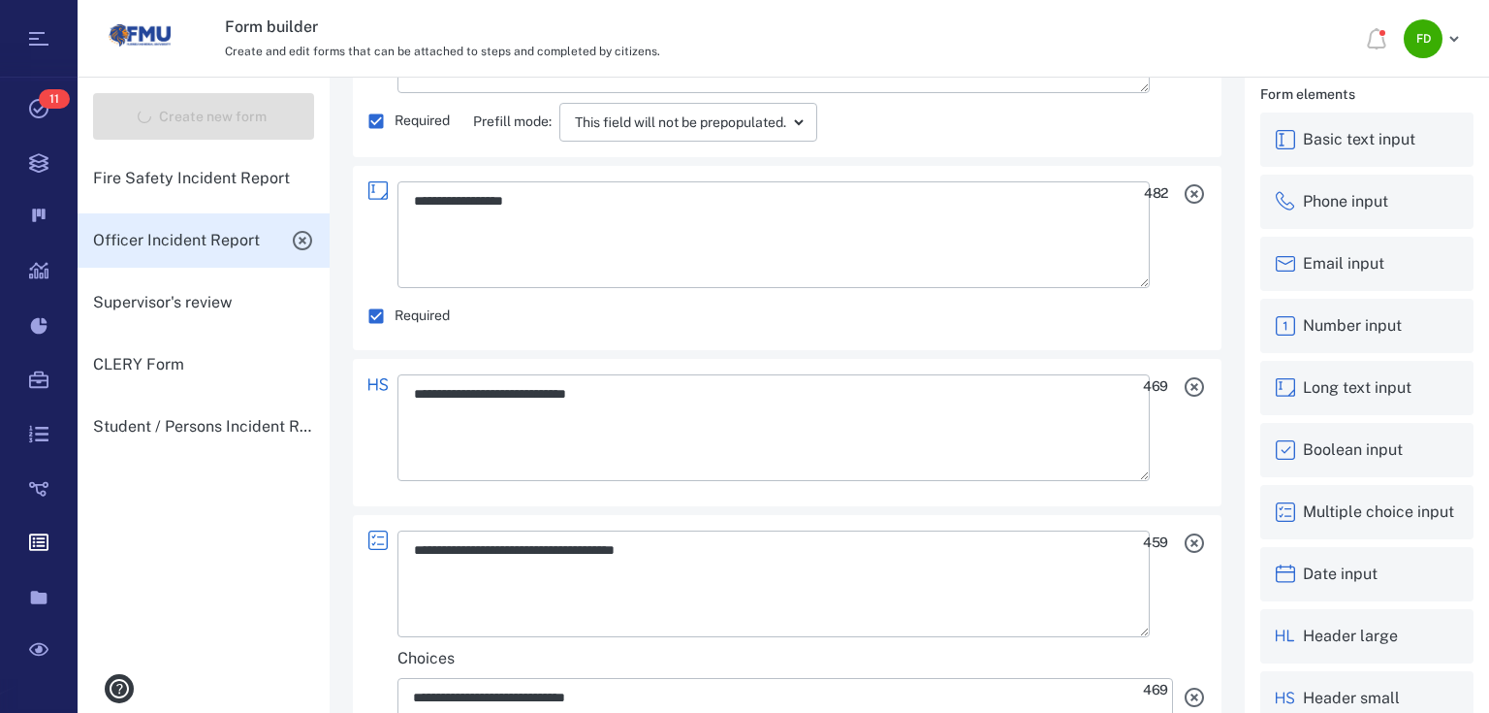
type textarea "*"
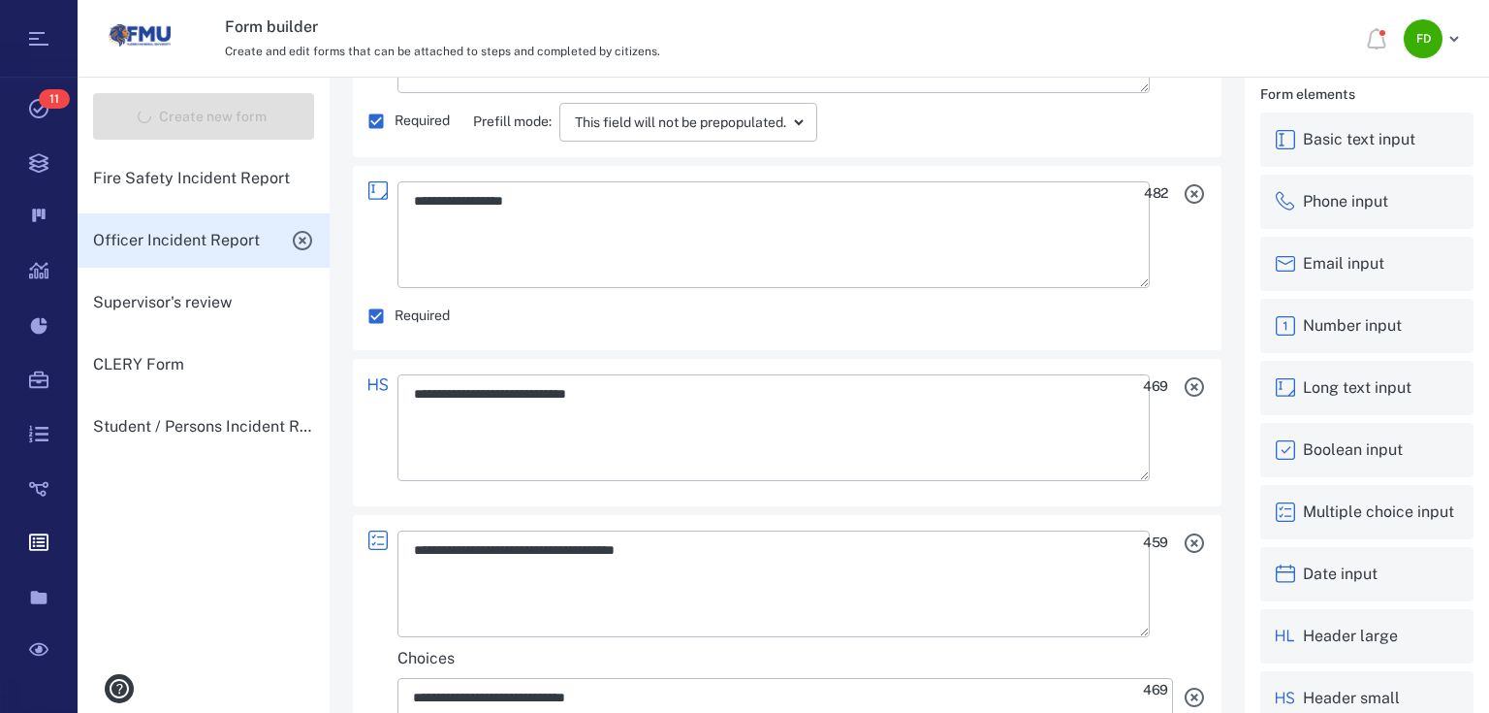
type textarea "*"
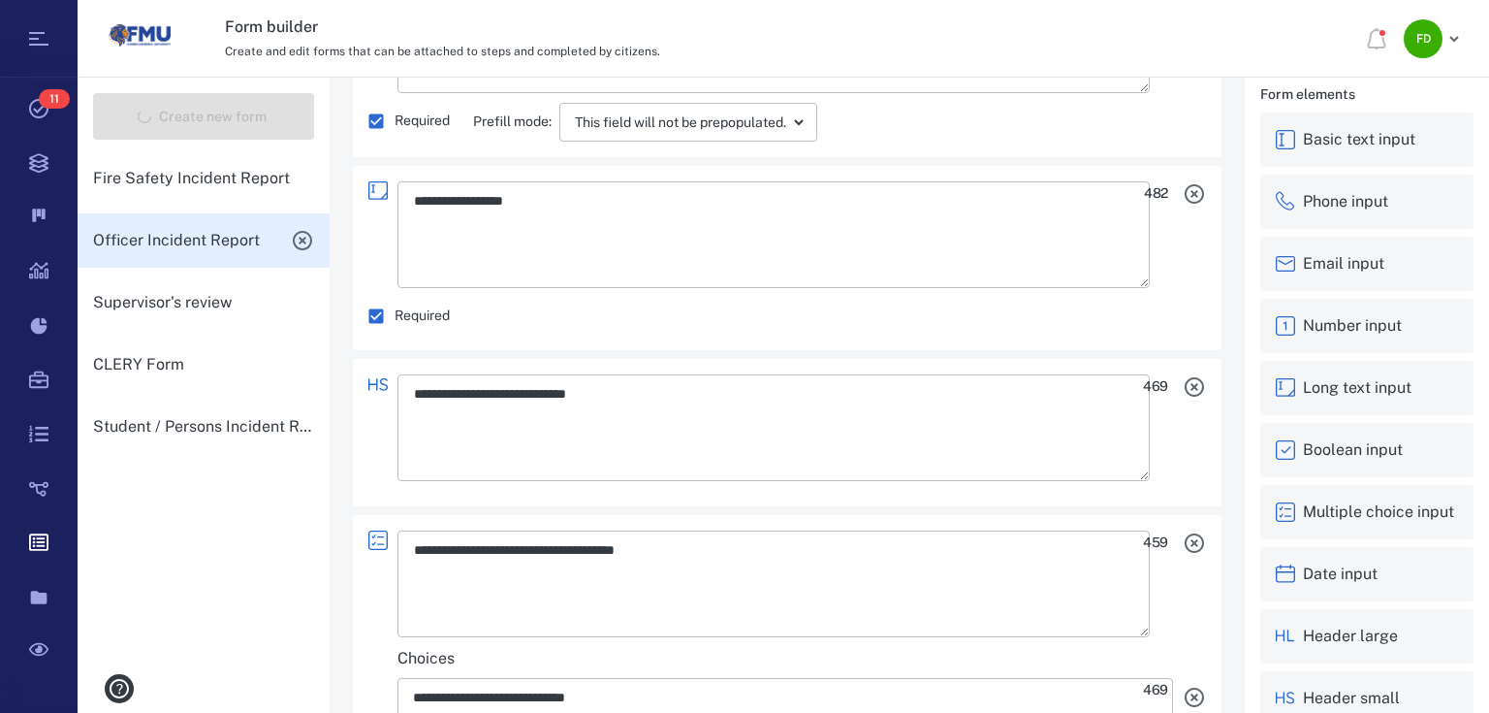
type textarea "*"
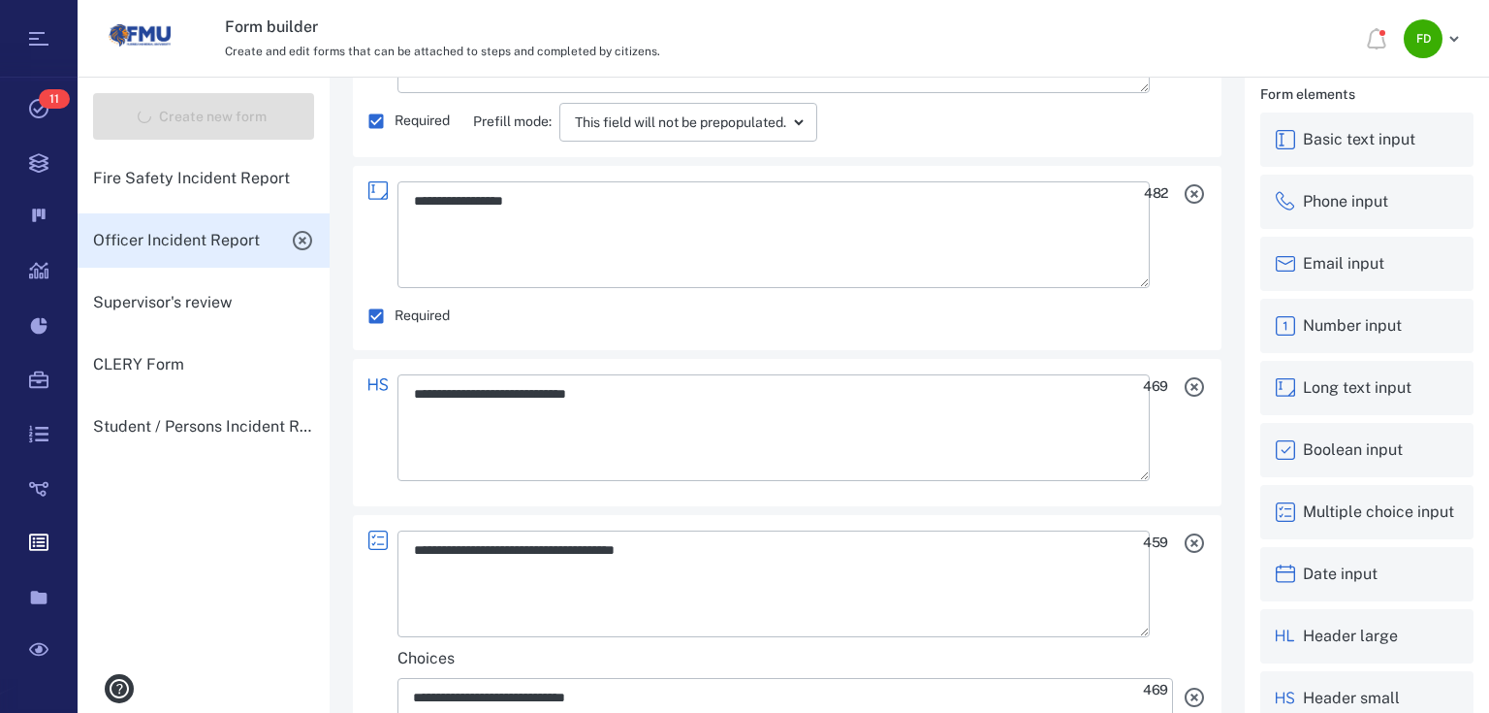
type textarea "*"
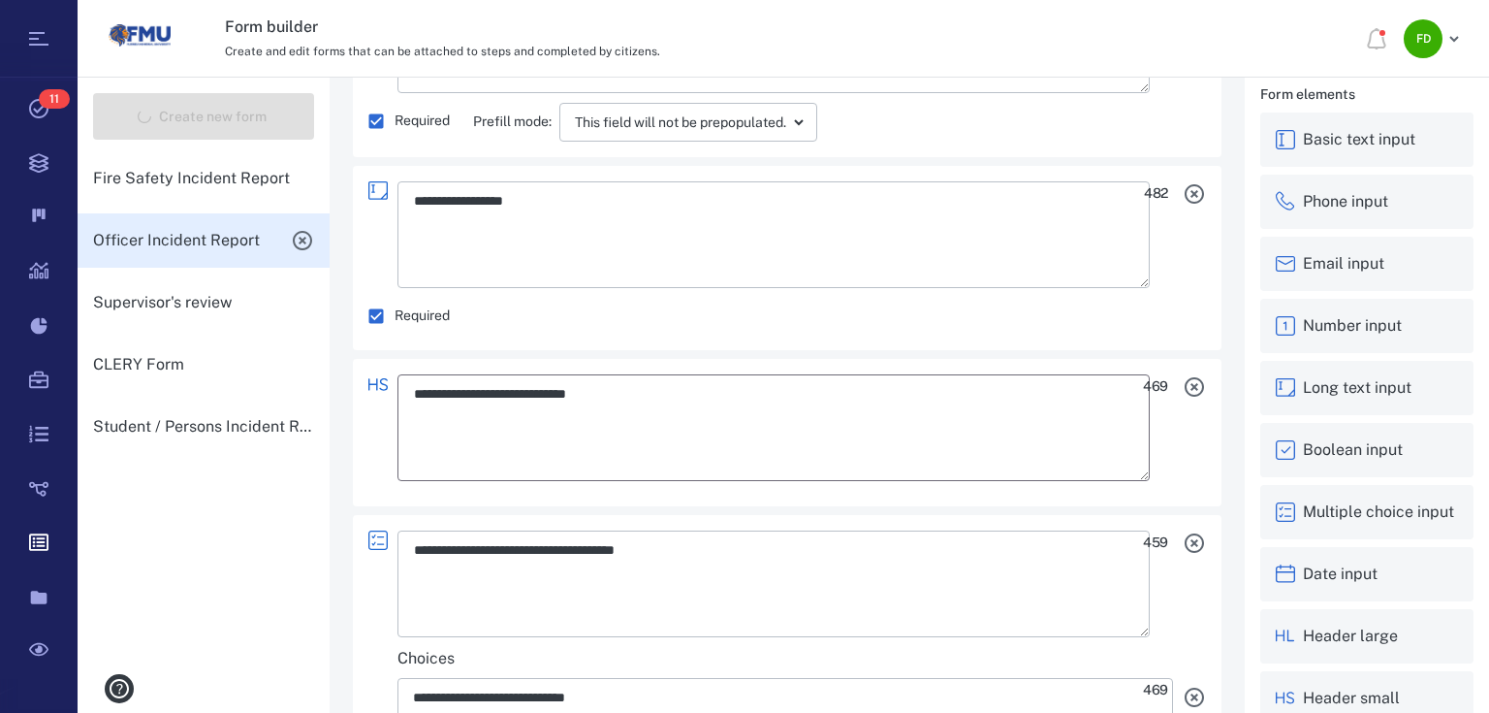
type textarea "*"
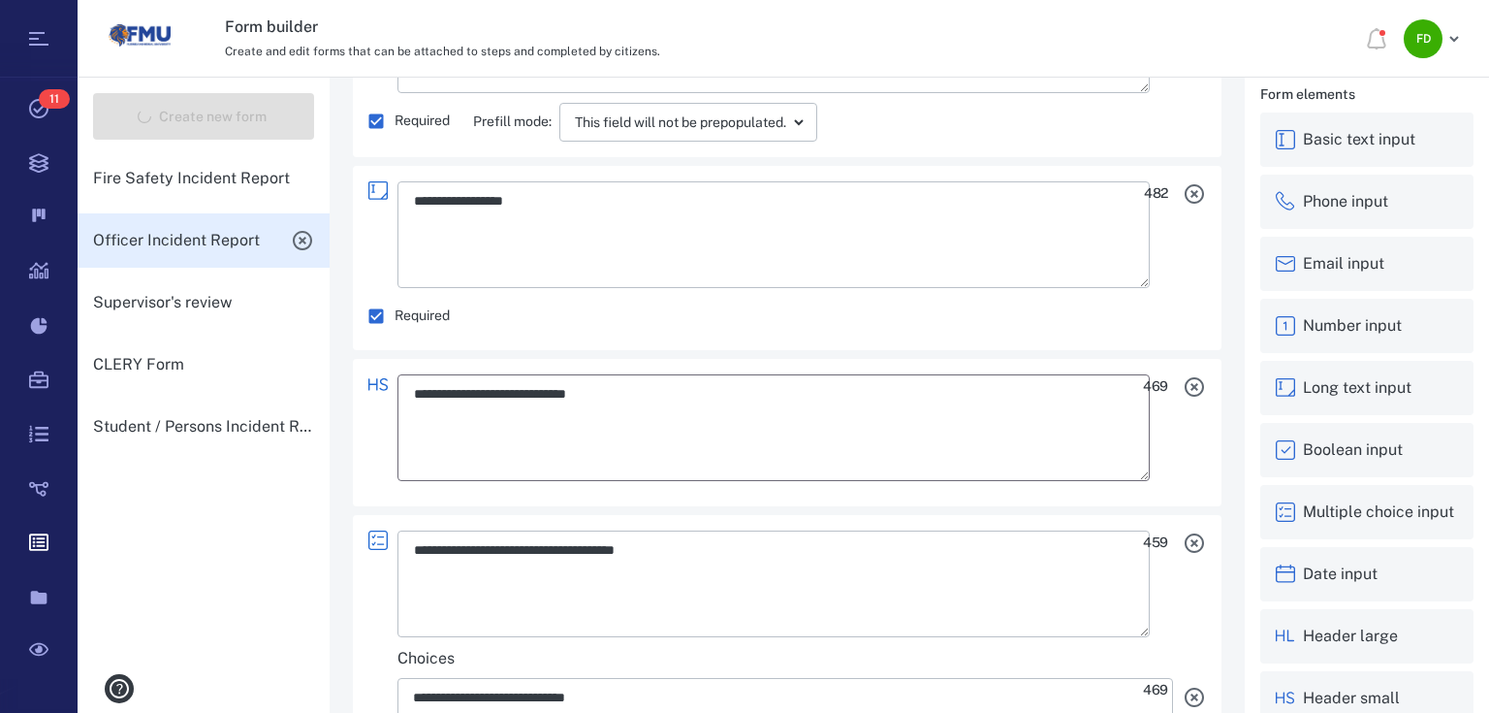
type textarea "*"
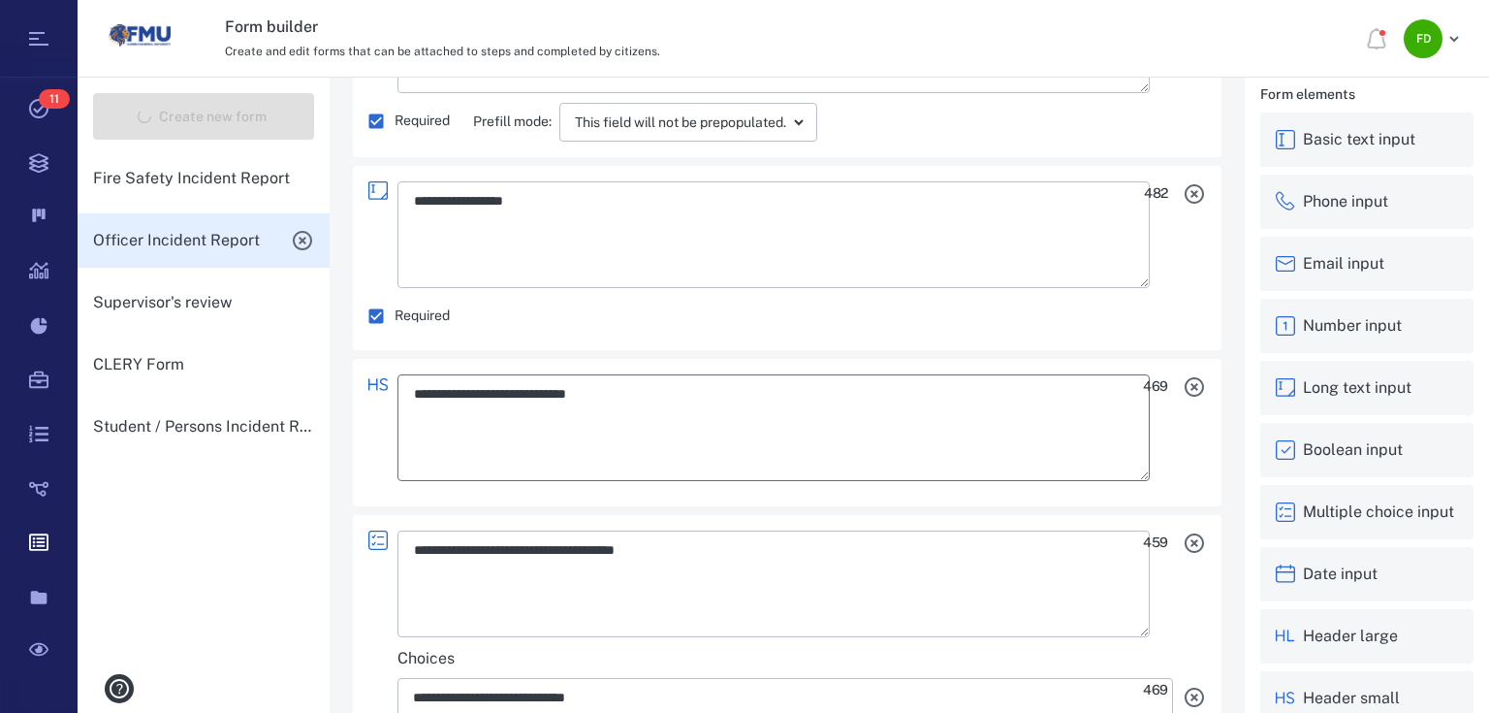
type textarea "*"
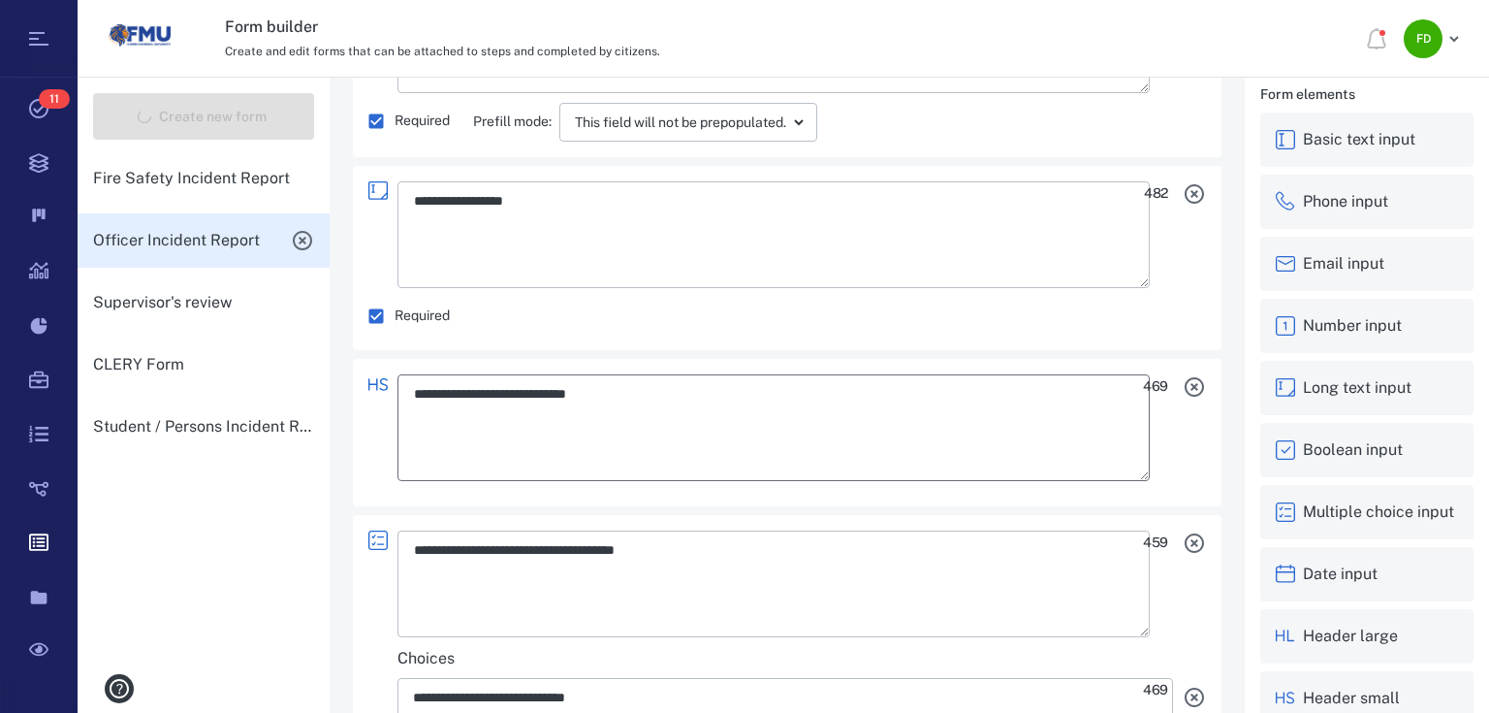
type textarea "*"
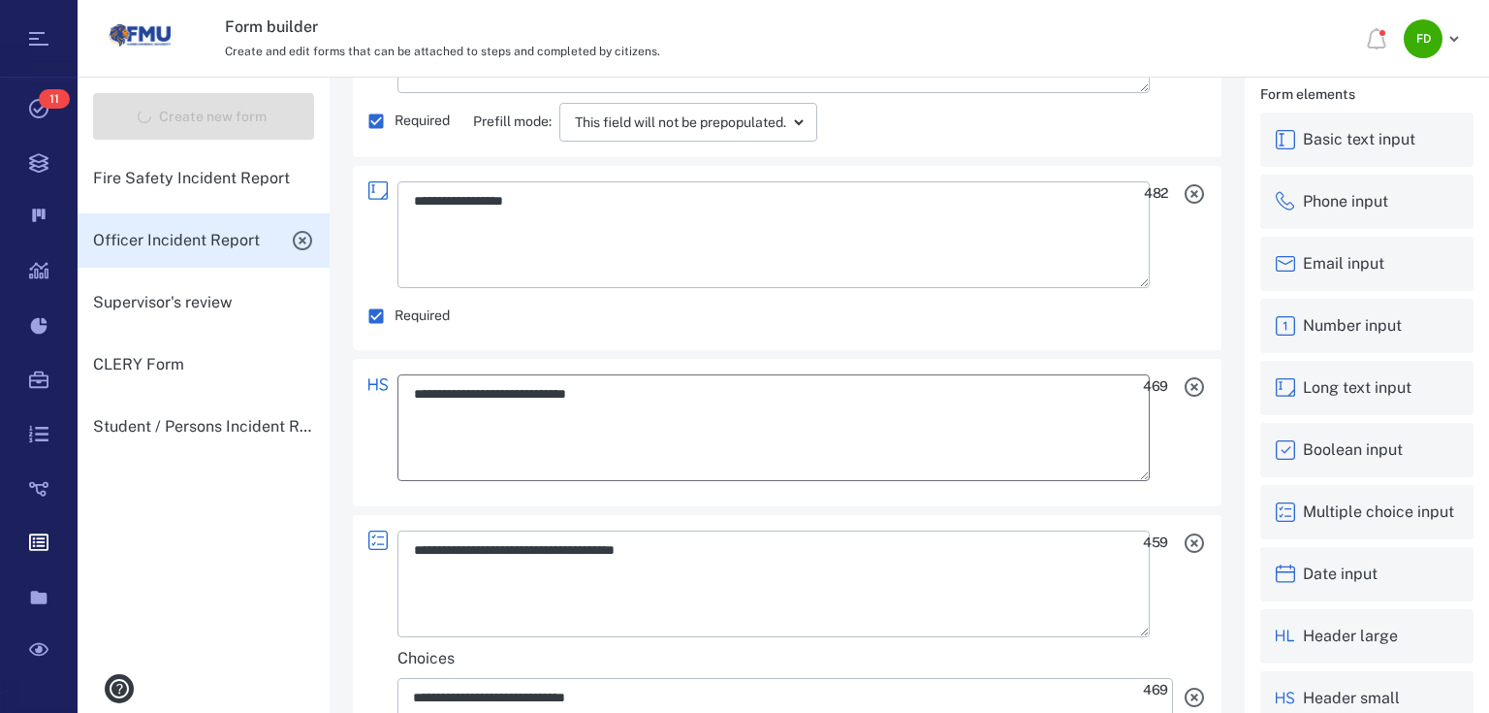
type textarea "*"
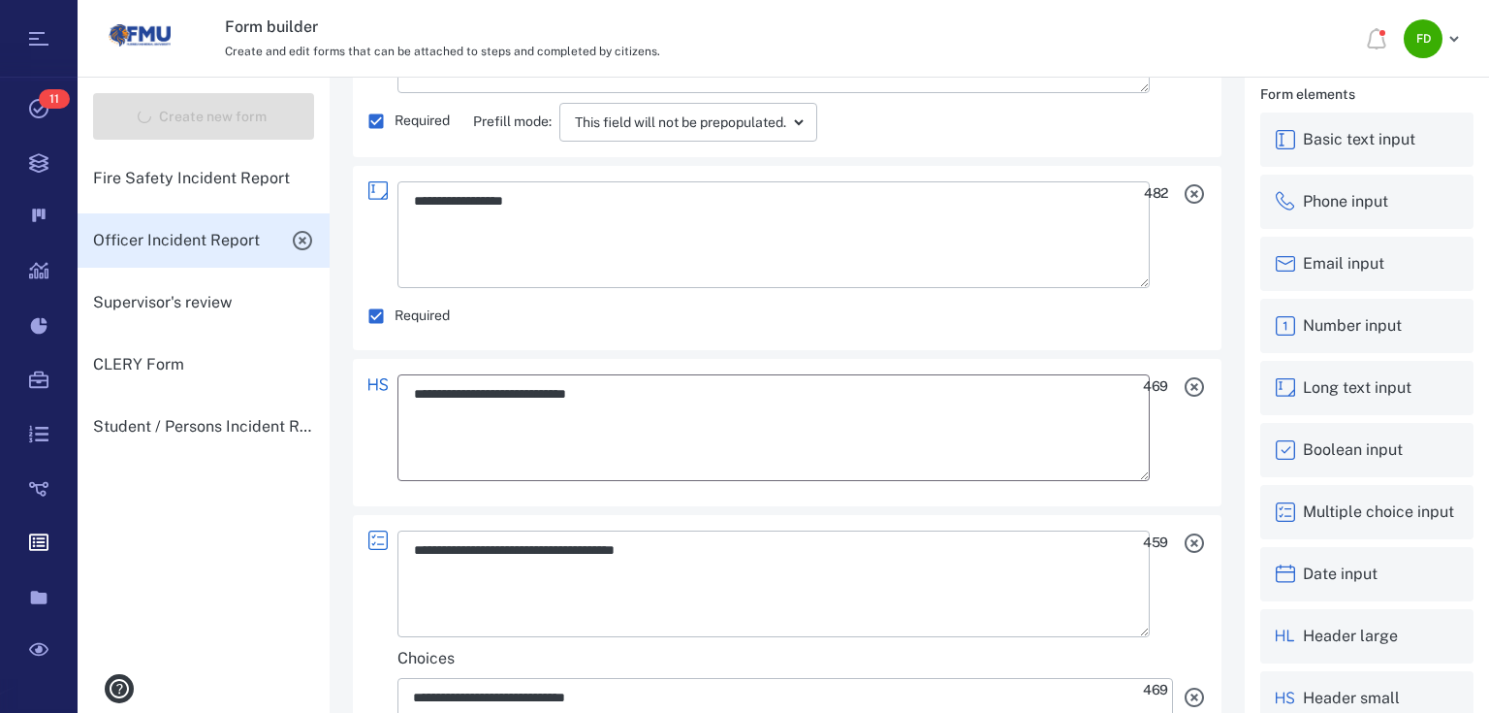
type textarea "*"
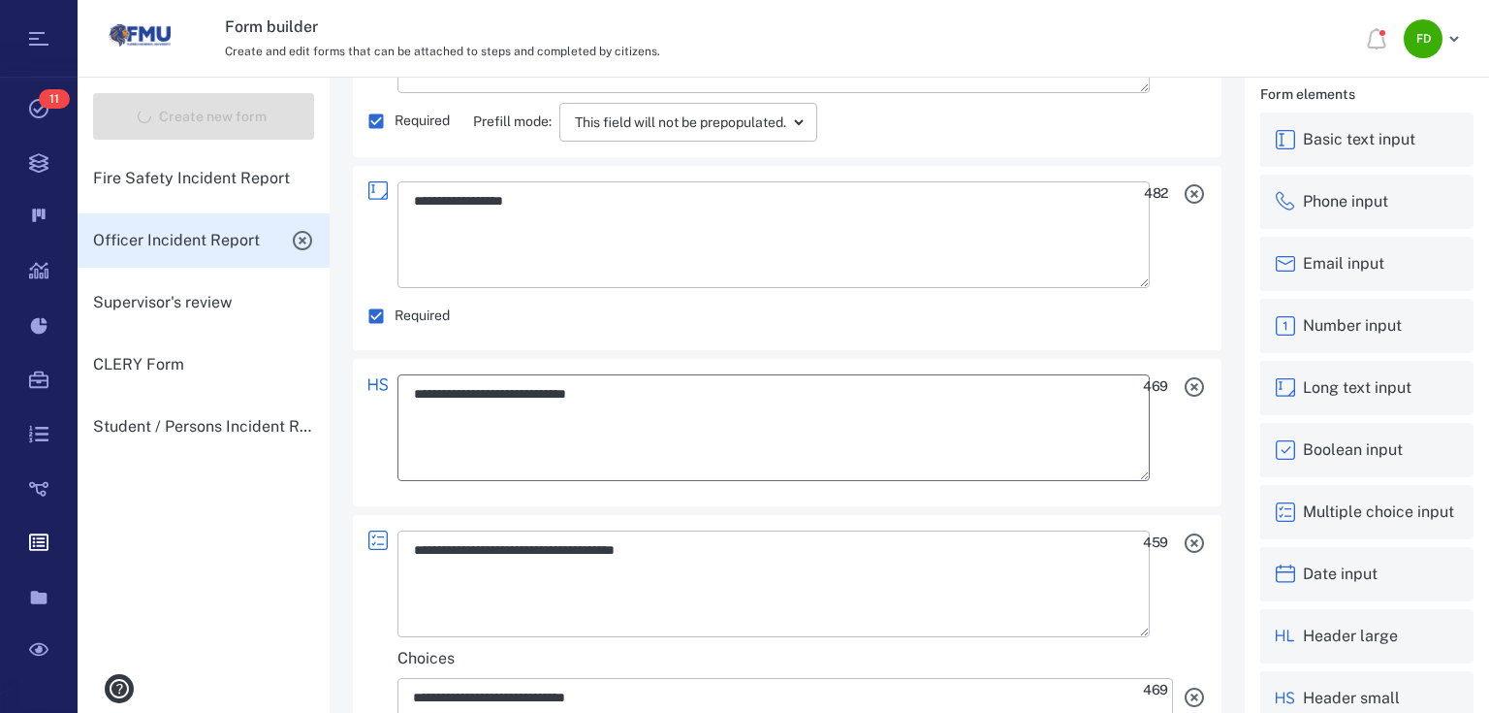
type textarea "*"
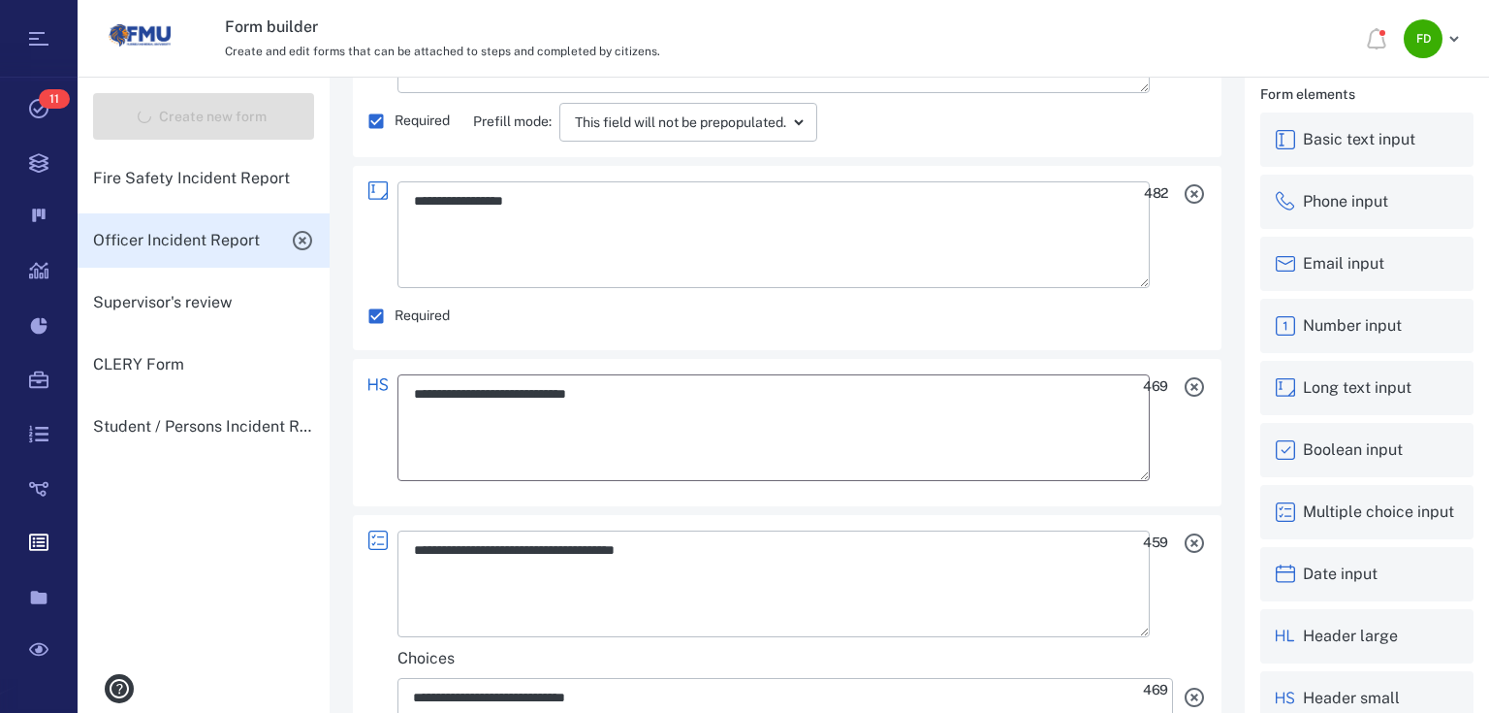
type textarea "*"
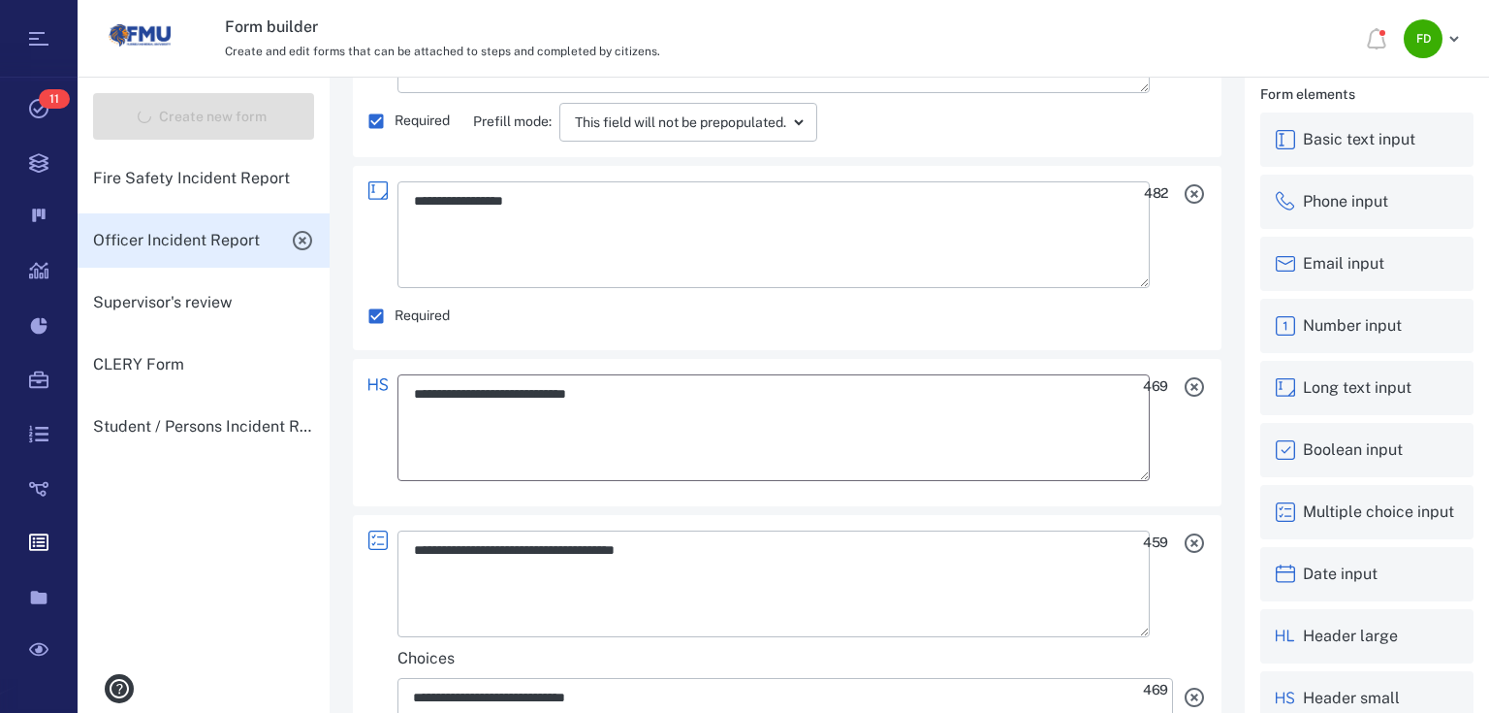
type textarea "*"
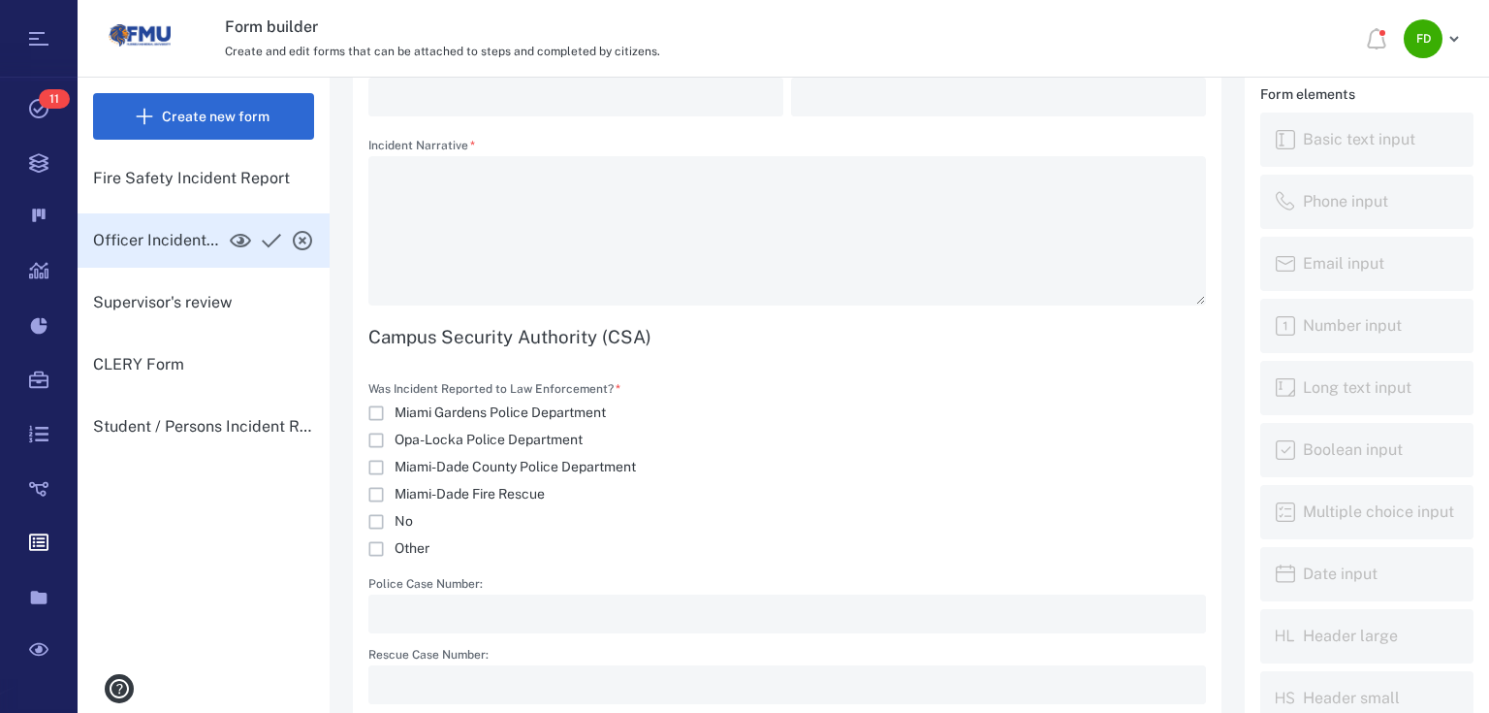
scroll to position [1490, 0]
click at [264, 238] on icon "button" at bounding box center [271, 240] width 23 height 23
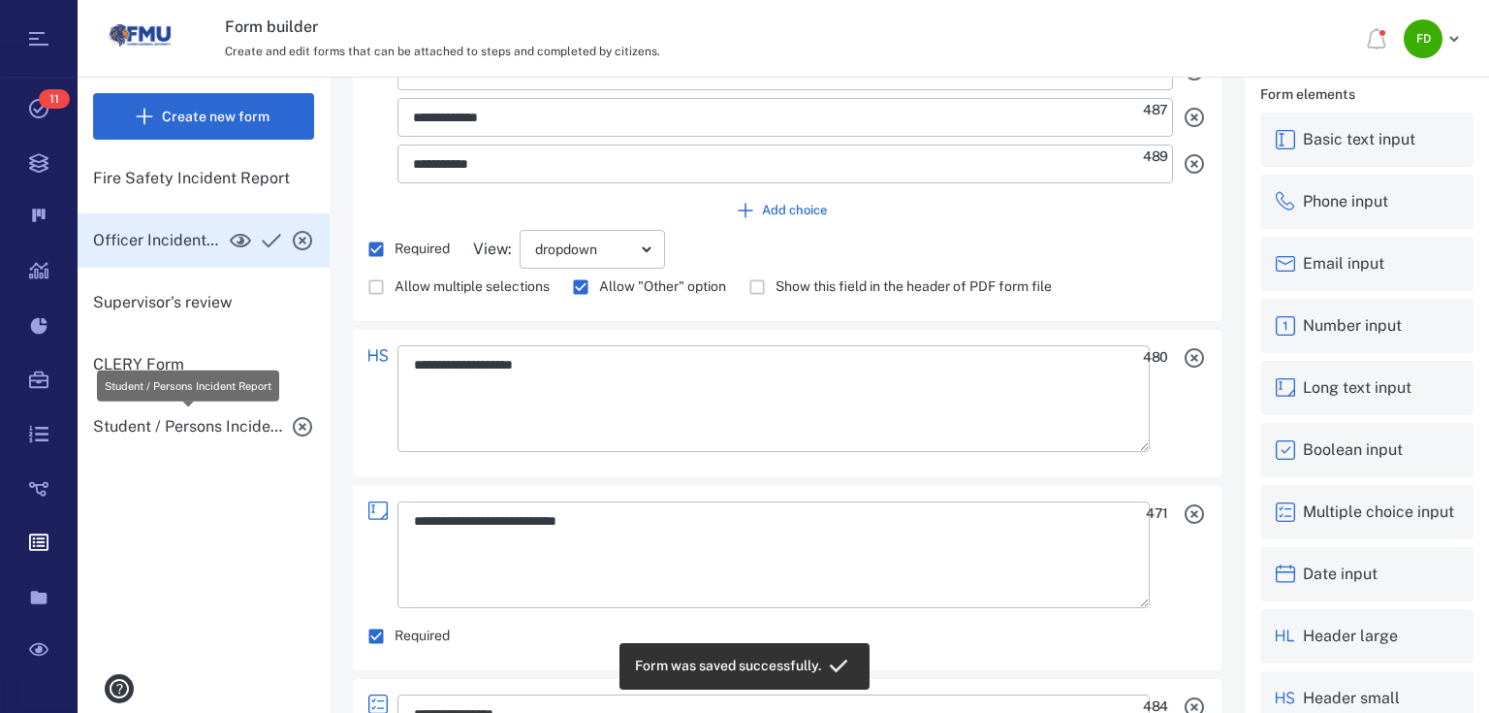
scroll to position [0, 0]
click at [176, 427] on p "Student / Persons Incident Report" at bounding box center [188, 426] width 190 height 23
type input "**********"
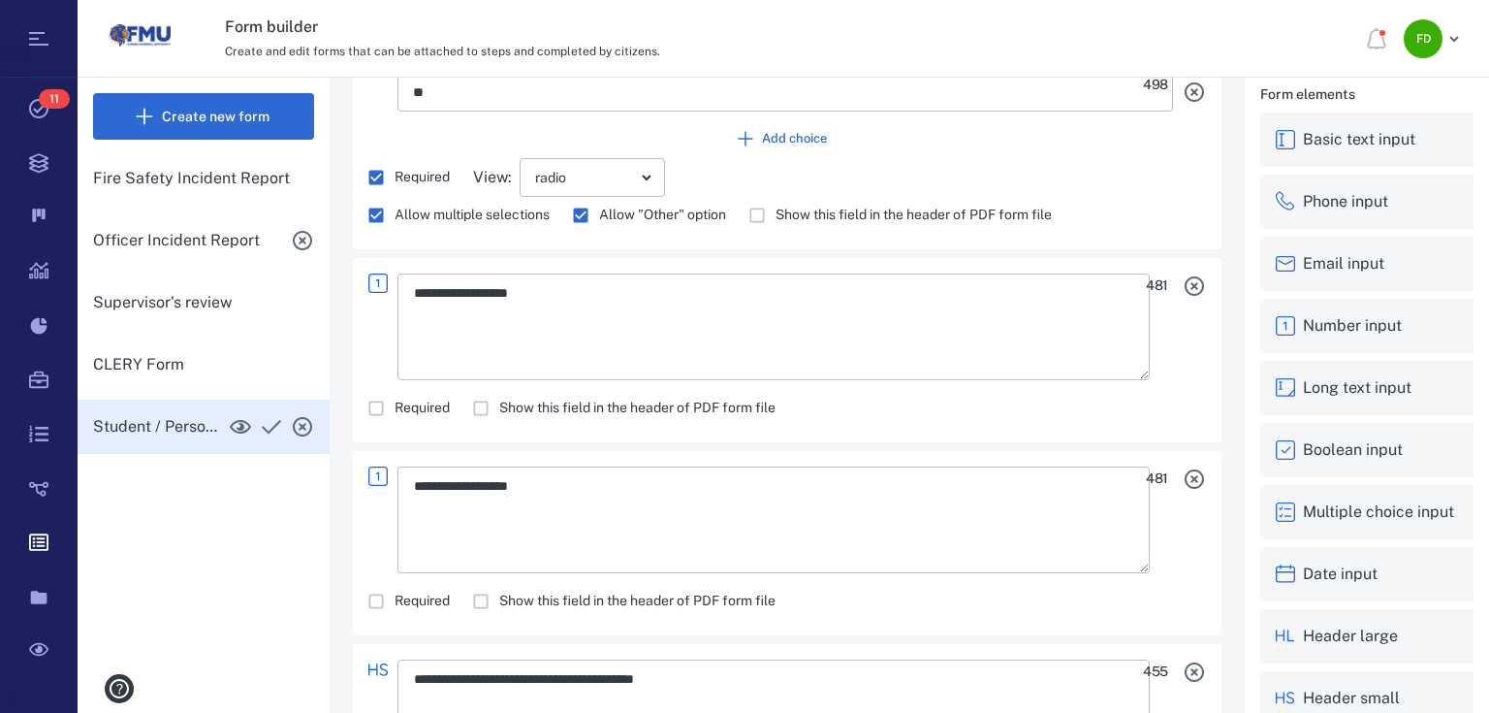
scroll to position [8858, 0]
click at [37, 111] on icon at bounding box center [38, 108] width 19 height 19
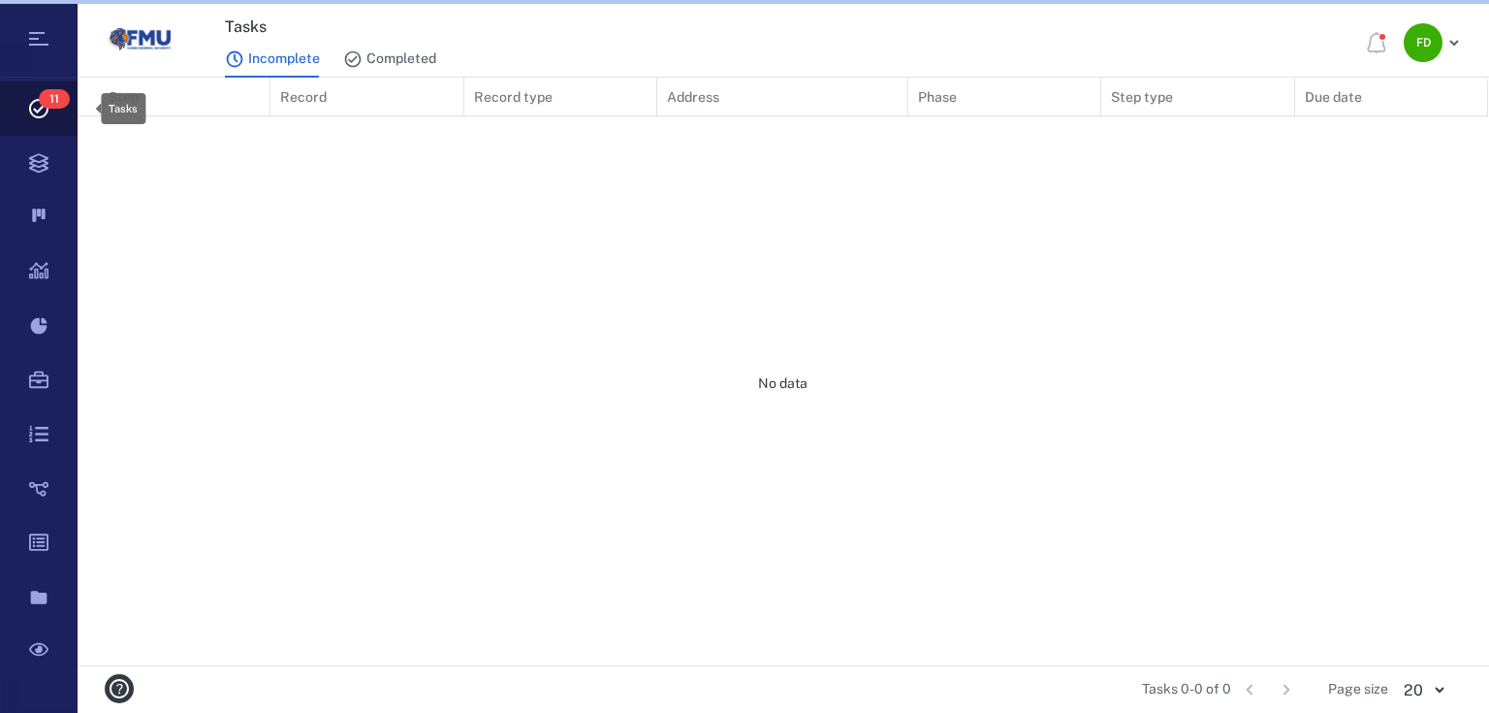
scroll to position [576, 1399]
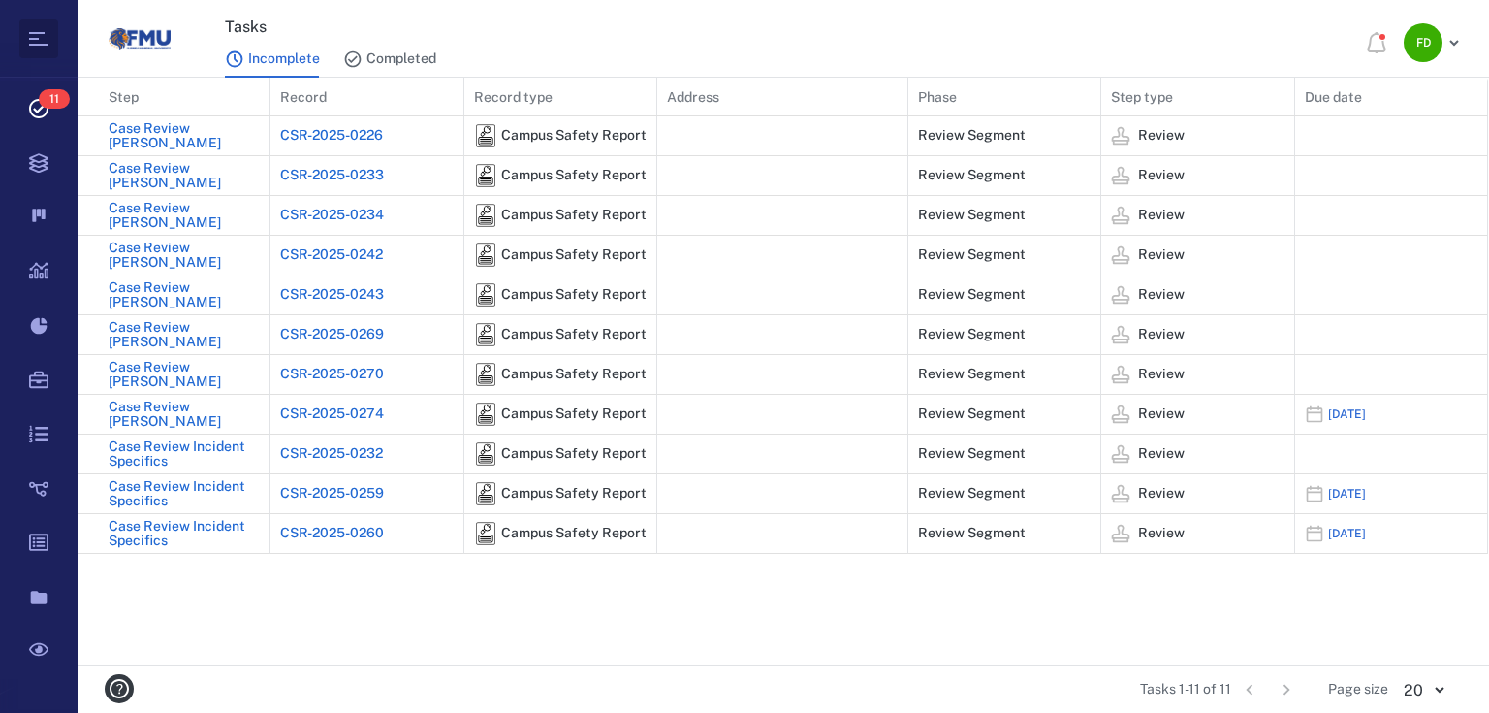
click at [48, 37] on icon at bounding box center [38, 38] width 23 height 23
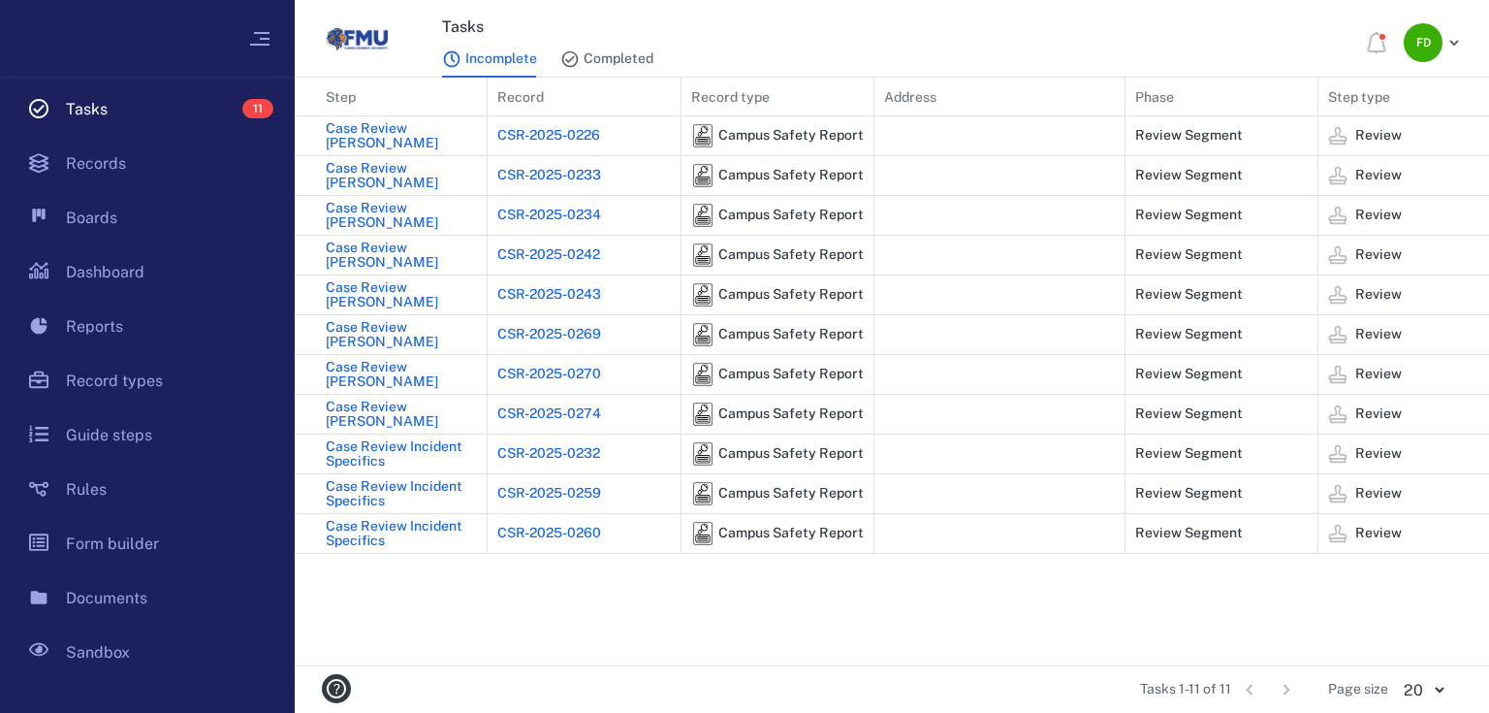
scroll to position [12, 12]
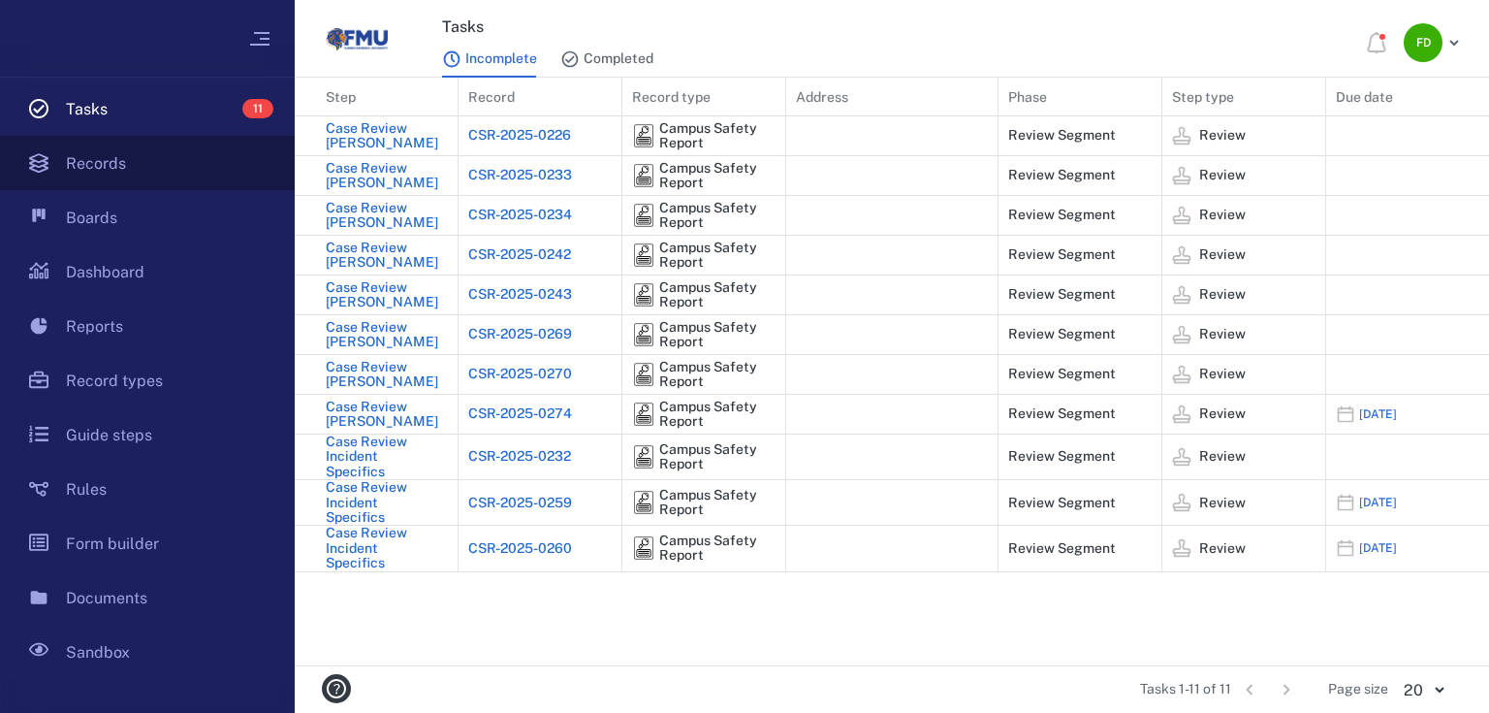
click at [63, 150] on icon at bounding box center [39, 163] width 78 height 54
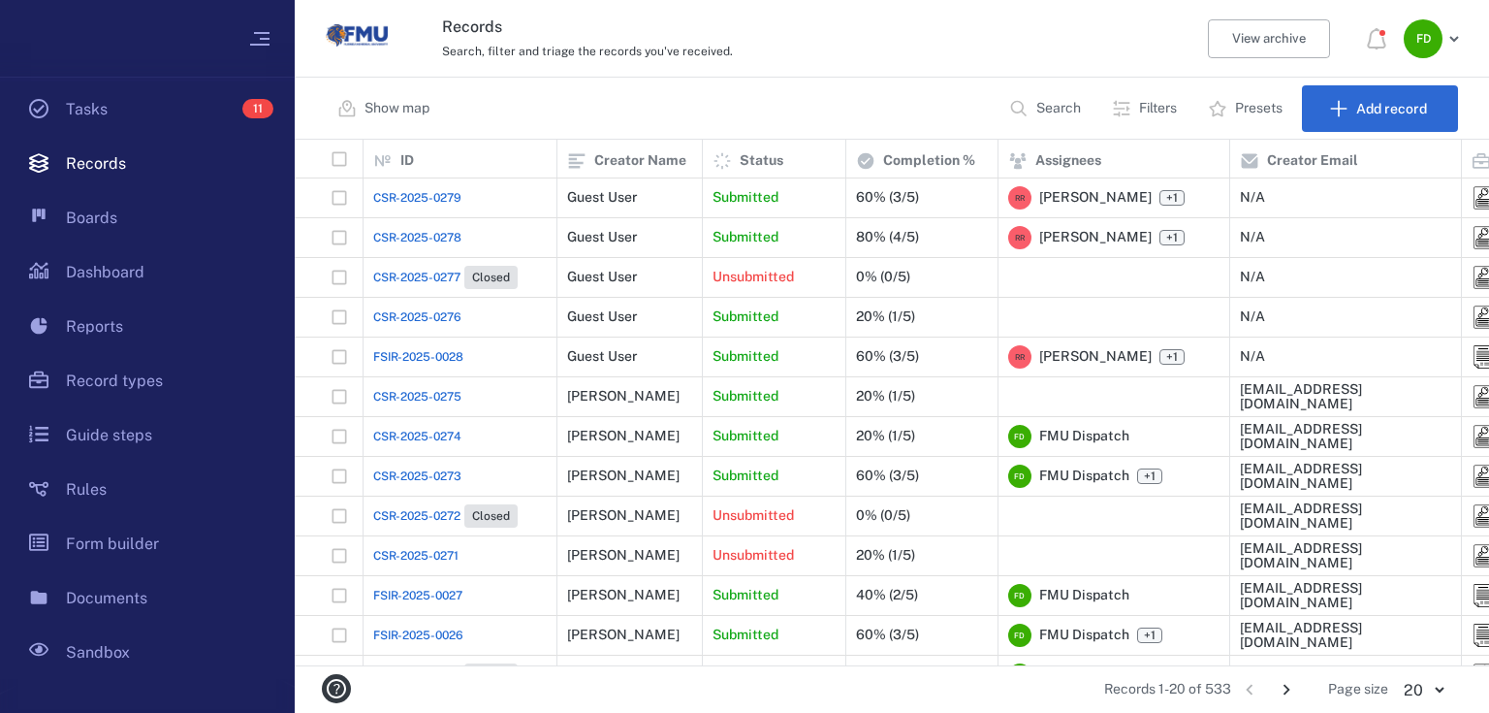
scroll to position [514, 1183]
click at [262, 38] on icon at bounding box center [259, 39] width 19 height 14
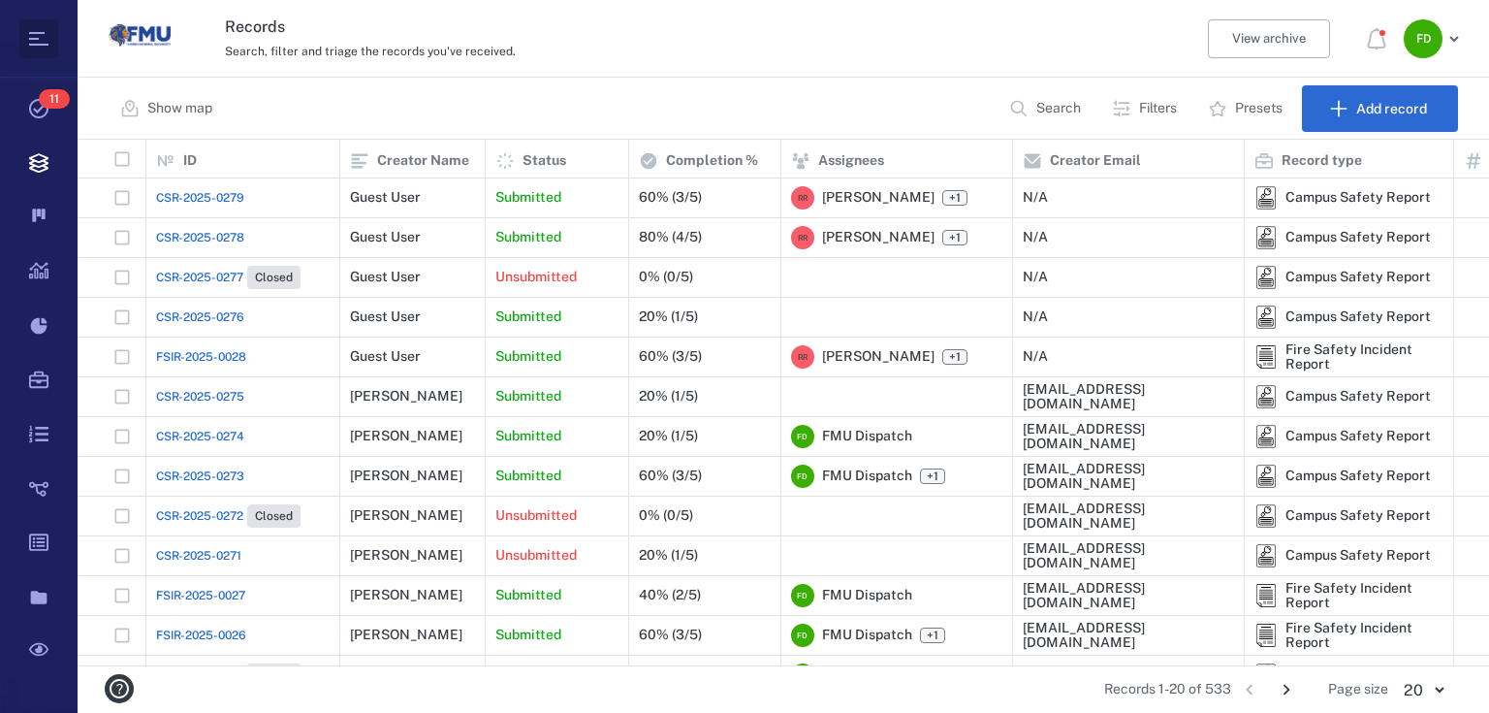
scroll to position [514, 1400]
